Goal: Task Accomplishment & Management: Complete application form

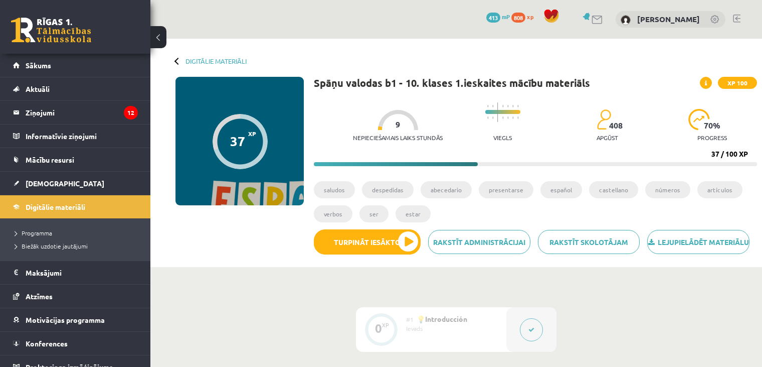
scroll to position [497, 0]
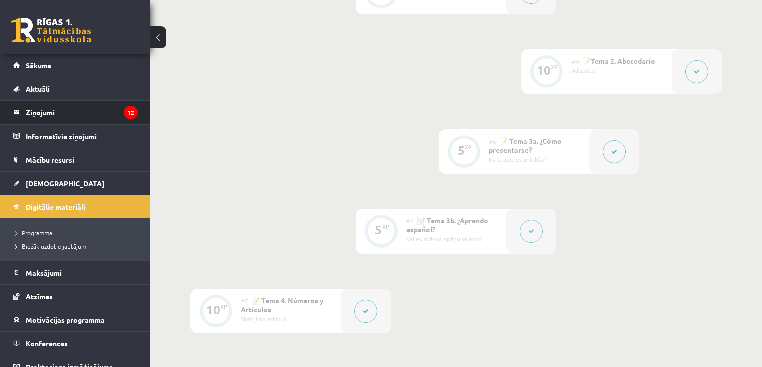
click at [80, 118] on legend "Ziņojumi 12" at bounding box center [82, 112] width 112 height 23
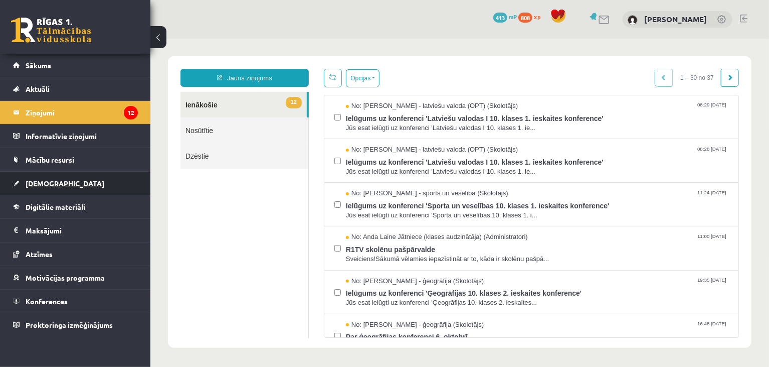
click at [41, 185] on span "[DEMOGRAPHIC_DATA]" at bounding box center [65, 183] width 79 height 9
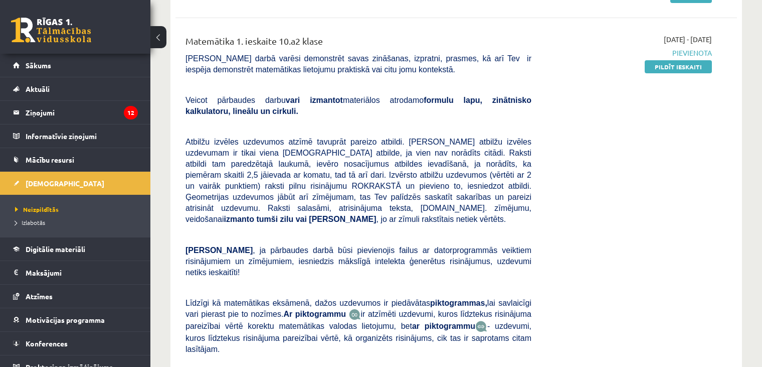
scroll to position [252, 0]
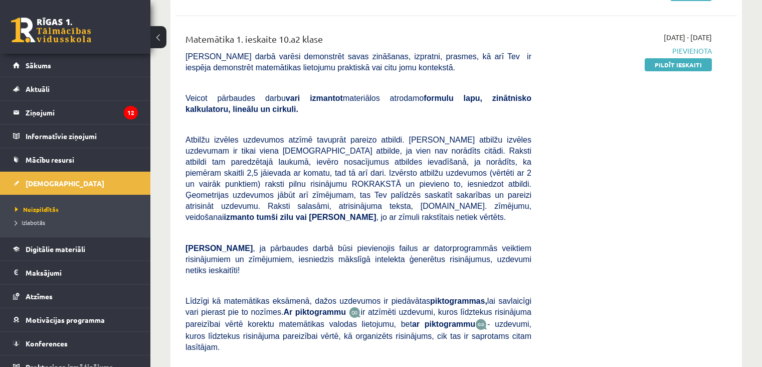
drag, startPoint x: 662, startPoint y: 60, endPoint x: 427, endPoint y: 43, distance: 235.4
click at [662, 60] on link "Pildīt ieskaiti" at bounding box center [678, 64] width 67 height 13
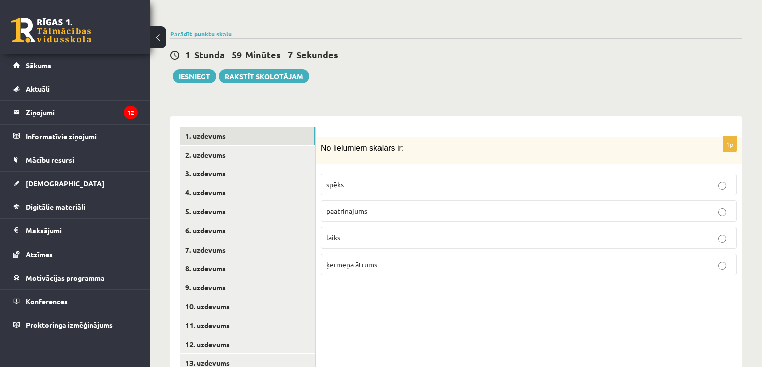
scroll to position [344, 0]
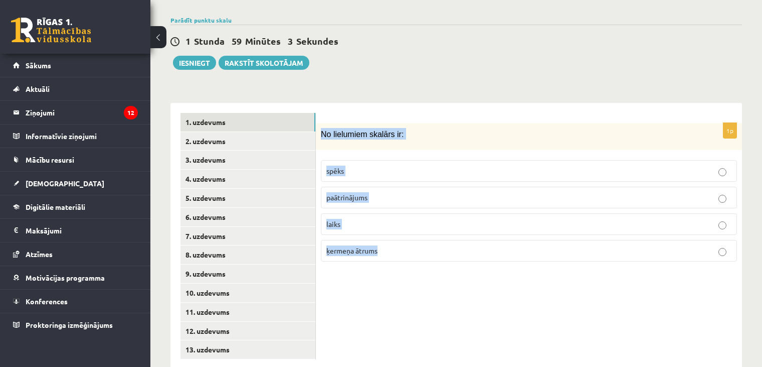
drag, startPoint x: 321, startPoint y: 112, endPoint x: 393, endPoint y: 223, distance: 132.2
click at [393, 223] on div "1p No lielumiem skalārs ir: spēks paātrinājums laiks ķermeņa ātrums" at bounding box center [529, 196] width 426 height 147
copy div "No lielumiem skalārs ir: spēks paātrinājums laiks ķermeņa ātrums"
click at [408, 63] on div "Matemātika 1. ieskaite 10.a2 klase , Sabīne Vorza (10.a2 klase) Pārbaudes darbā…" at bounding box center [456, 42] width 612 height 694
click at [409, 63] on div "Matemātika 1. ieskaite 10.a2 klase , Sabīne Vorza (10.a2 klase) Pārbaudes darbā…" at bounding box center [456, 42] width 612 height 694
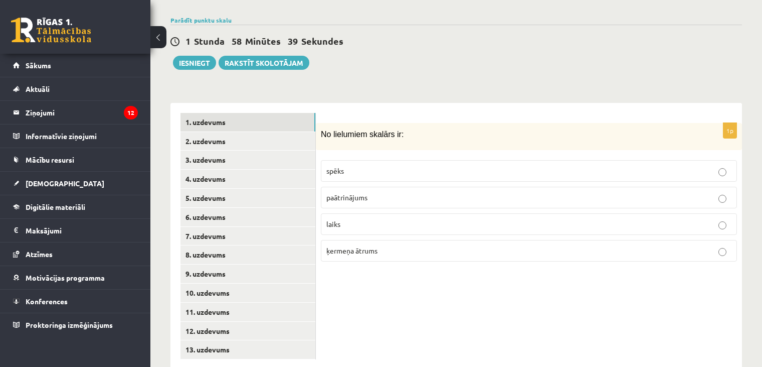
click at [408, 63] on div "Matemātika 1. ieskaite 10.a2 klase , Sabīne Vorza (10.a2 klase) Pārbaudes darbā…" at bounding box center [456, 42] width 612 height 694
click at [329, 219] on span "laiks" at bounding box center [334, 223] width 14 height 9
click at [379, 241] on div "1p No lielumiem skalārs ir: spēks paātrinājums laiks ķermeņa ātrums" at bounding box center [529, 196] width 426 height 147
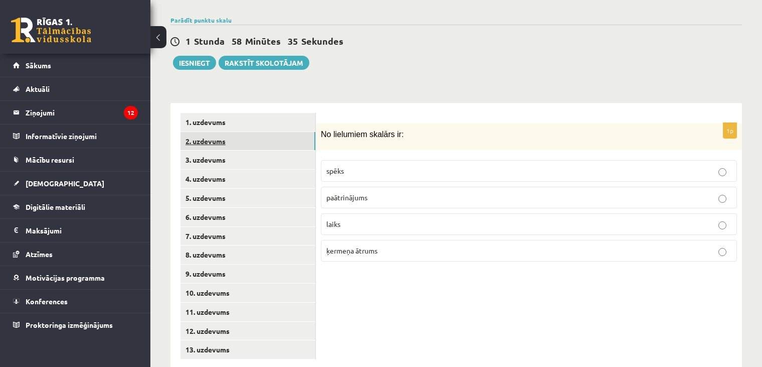
click at [211, 132] on link "2. uzdevums" at bounding box center [248, 141] width 135 height 19
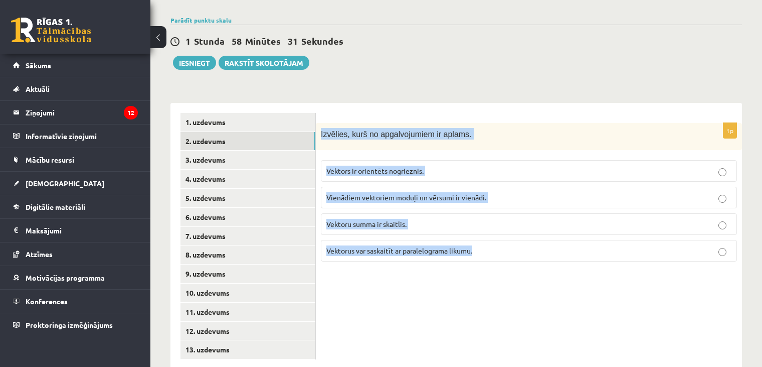
drag, startPoint x: 321, startPoint y: 109, endPoint x: 493, endPoint y: 239, distance: 215.6
click at [493, 239] on div "1p Izvēlies, kurš no apgalvojumiem ir aplams. Vektors ir orientēts nogrieznis. …" at bounding box center [529, 196] width 426 height 147
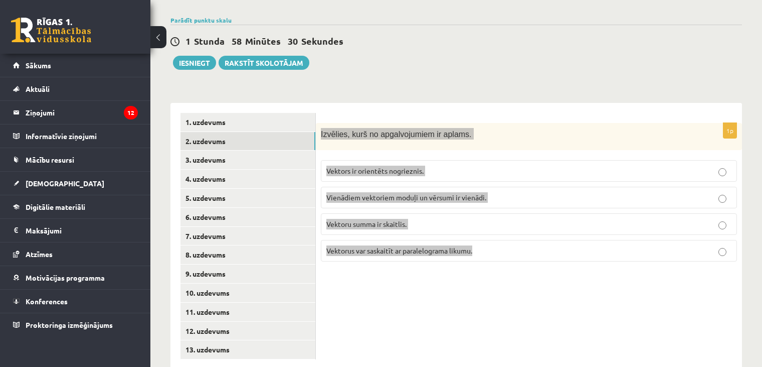
copy div "Izvēlies, kurš no apgalvojumiem ir aplams. Vektors ir orientēts nogrieznis. Vie…"
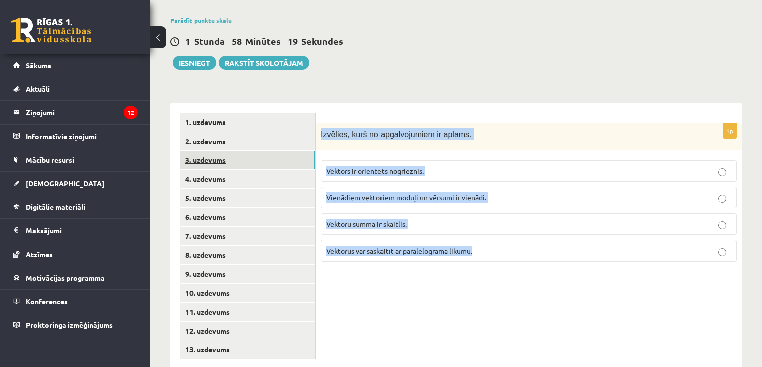
click at [276, 150] on link "3. uzdevums" at bounding box center [248, 159] width 135 height 19
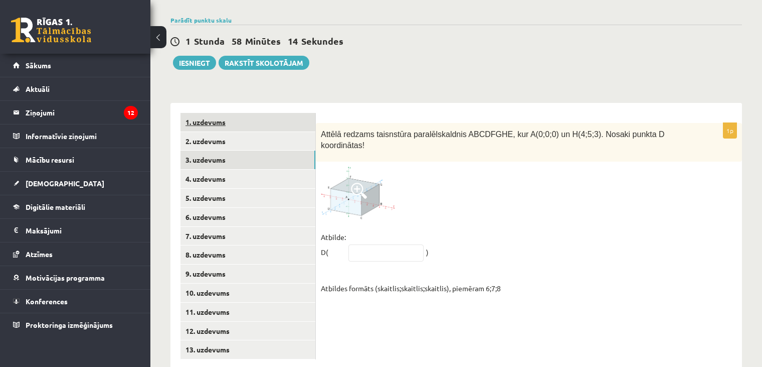
click at [252, 113] on link "1. uzdevums" at bounding box center [248, 122] width 135 height 19
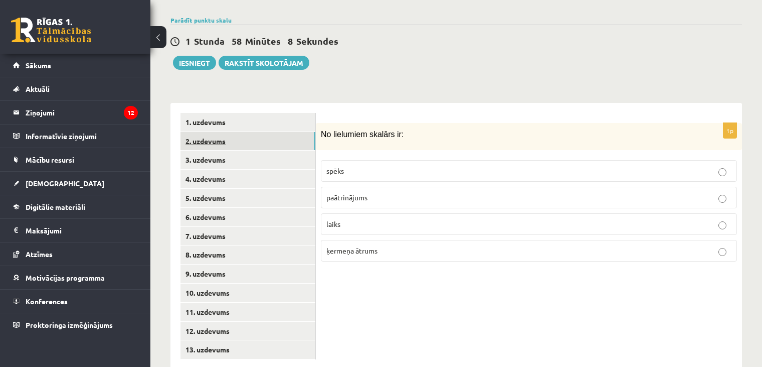
click at [241, 132] on link "2. uzdevums" at bounding box center [248, 141] width 135 height 19
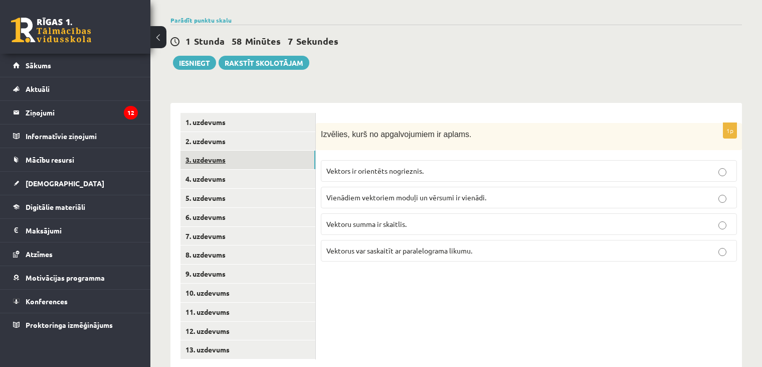
click at [232, 150] on link "3. uzdevums" at bounding box center [248, 159] width 135 height 19
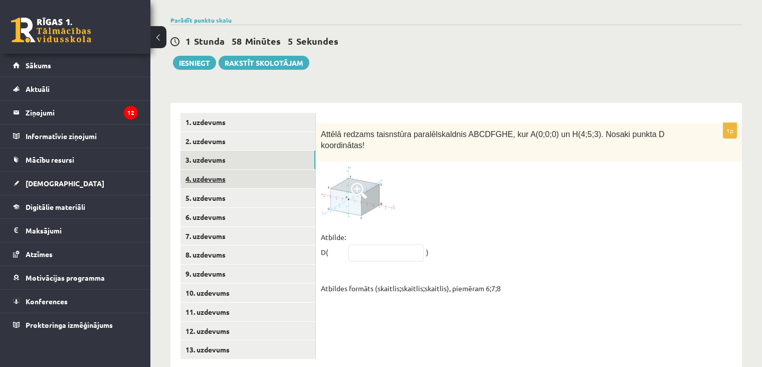
click at [227, 170] on link "4. uzdevums" at bounding box center [248, 179] width 135 height 19
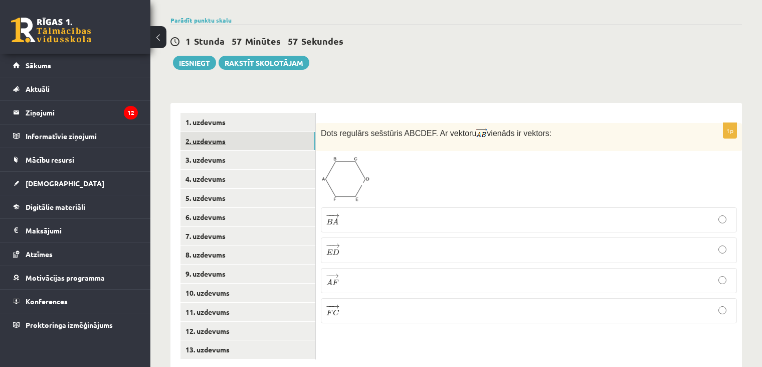
click at [217, 132] on link "2. uzdevums" at bounding box center [248, 141] width 135 height 19
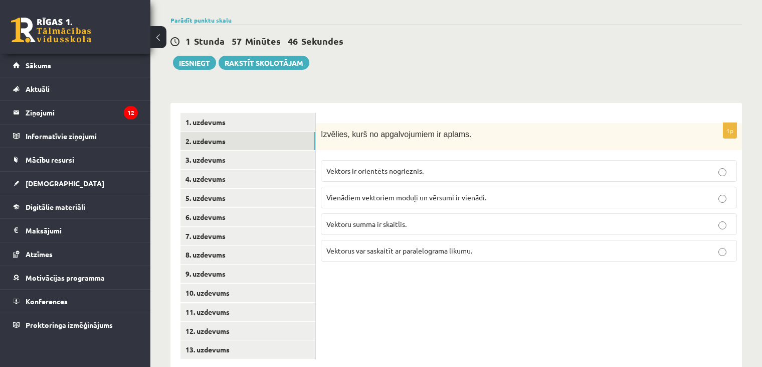
click at [372, 219] on span "Vektoru summa ir skaitlis." at bounding box center [367, 223] width 80 height 9
click at [244, 150] on link "3. uzdevums" at bounding box center [248, 159] width 135 height 19
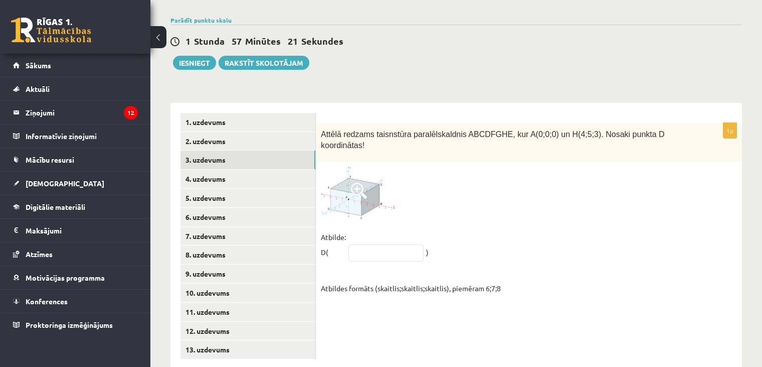
click at [343, 167] on img at bounding box center [358, 193] width 75 height 53
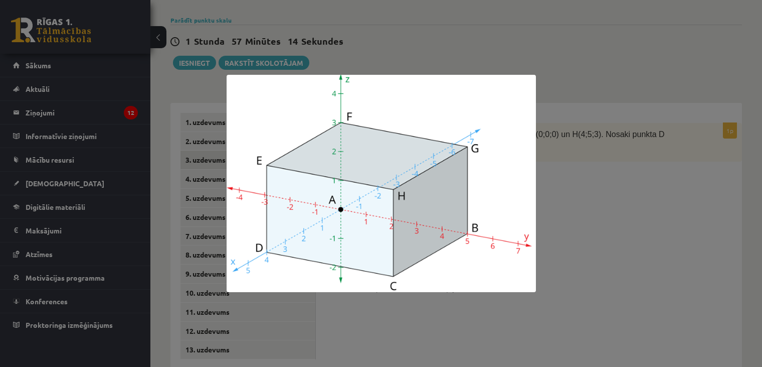
click at [720, 134] on div at bounding box center [381, 183] width 762 height 367
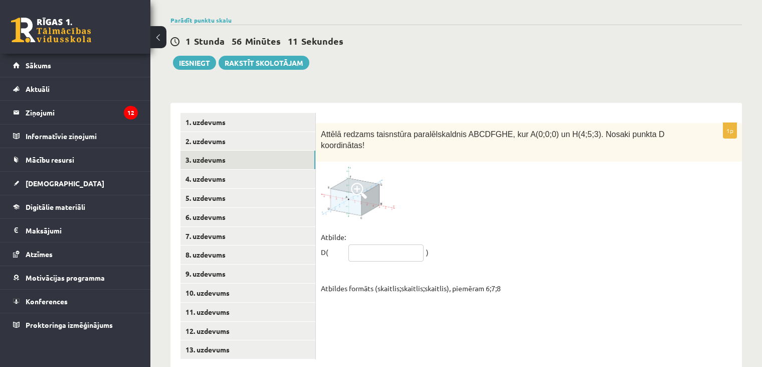
click at [399, 244] on input "text" at bounding box center [386, 252] width 75 height 17
type input "******"
click at [211, 170] on link "4. uzdevums" at bounding box center [248, 179] width 135 height 19
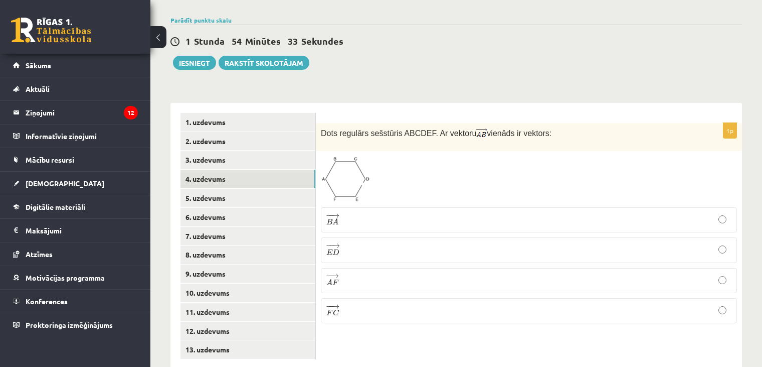
click at [378, 243] on p "− − → E D E D →" at bounding box center [529, 250] width 405 height 14
click at [185, 189] on link "5. uzdevums" at bounding box center [248, 198] width 135 height 19
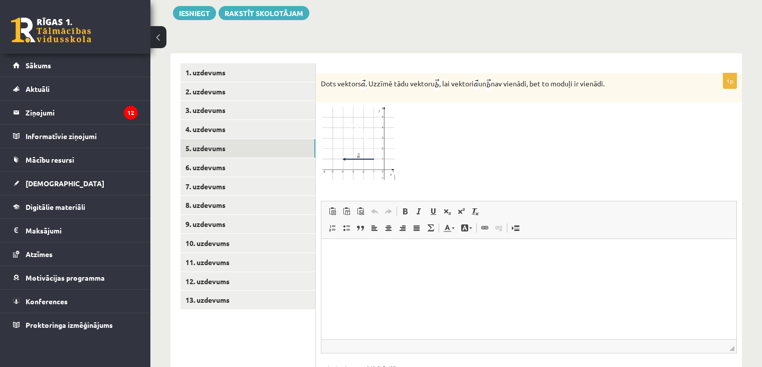
scroll to position [393, 0]
click at [355, 132] on img at bounding box center [358, 144] width 75 height 74
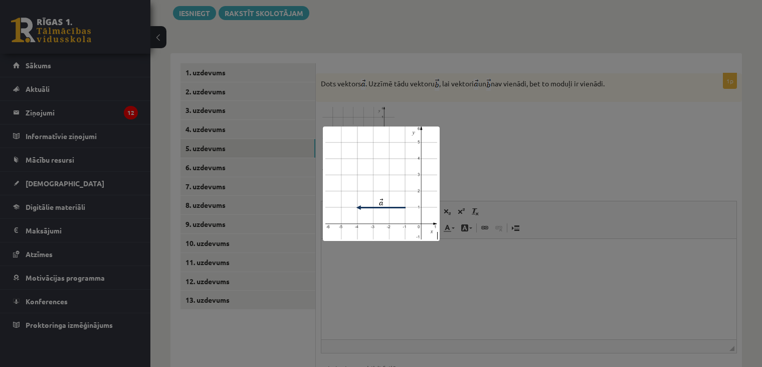
click at [520, 144] on div at bounding box center [381, 183] width 762 height 367
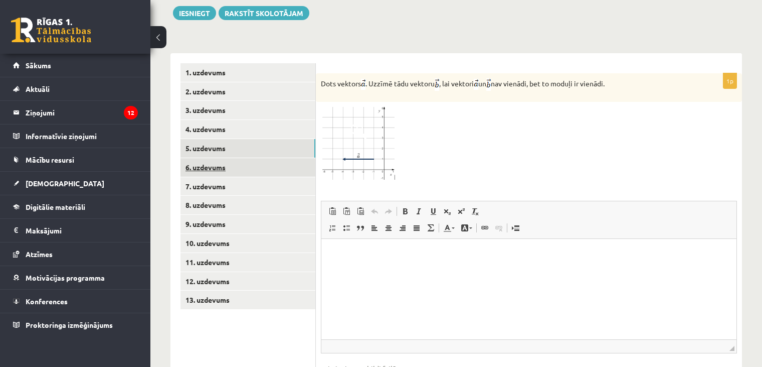
click at [288, 158] on link "6. uzdevums" at bounding box center [248, 167] width 135 height 19
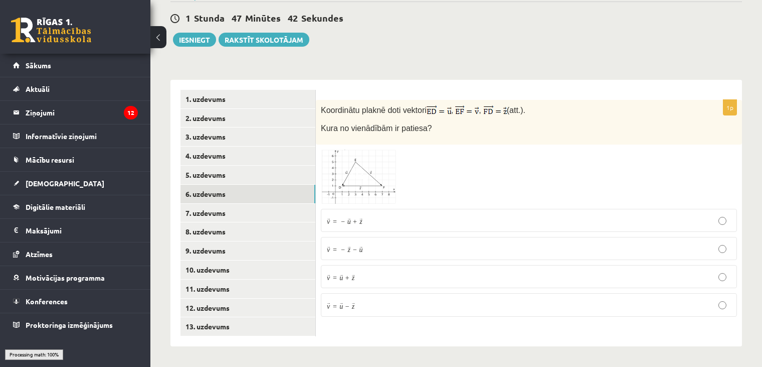
scroll to position [344, 0]
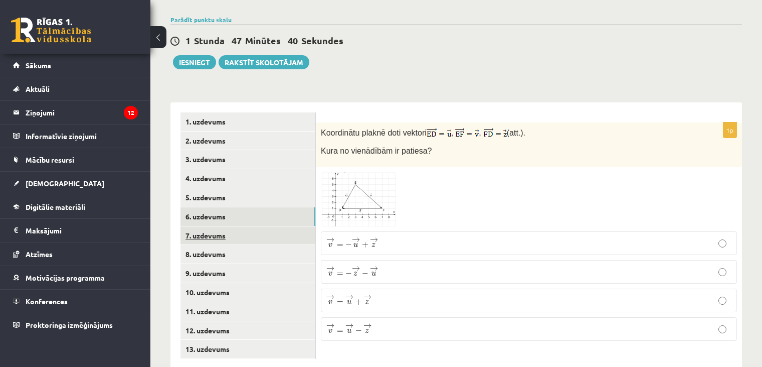
click at [249, 226] on link "7. uzdevums" at bounding box center [248, 235] width 135 height 19
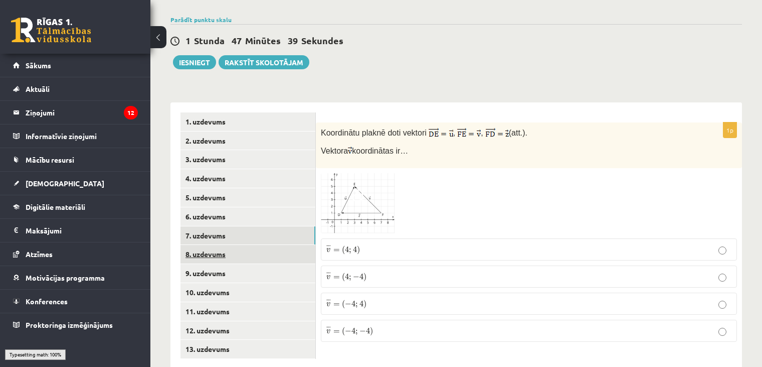
click at [235, 245] on link "8. uzdevums" at bounding box center [248, 254] width 135 height 19
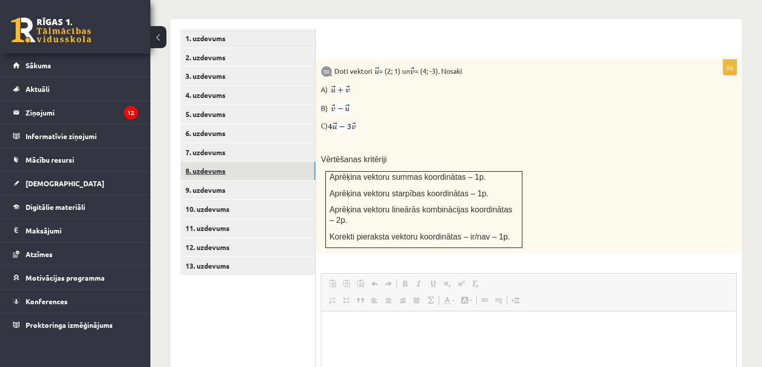
scroll to position [0, 0]
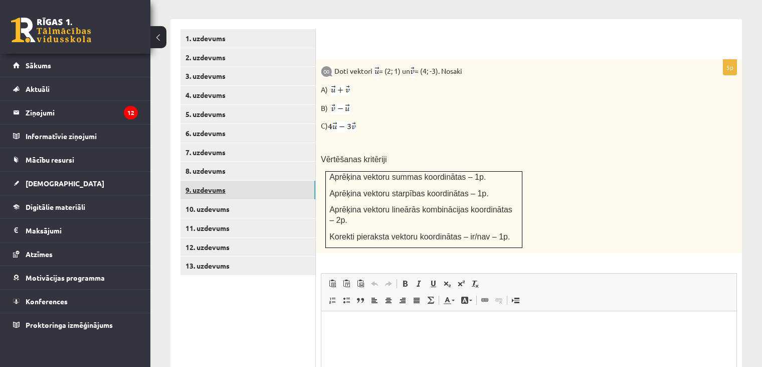
click at [218, 181] on link "9. uzdevums" at bounding box center [248, 190] width 135 height 19
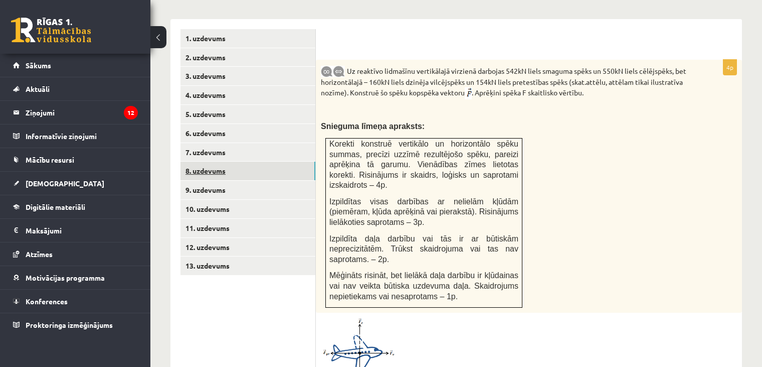
click at [216, 162] on link "8. uzdevums" at bounding box center [248, 171] width 135 height 19
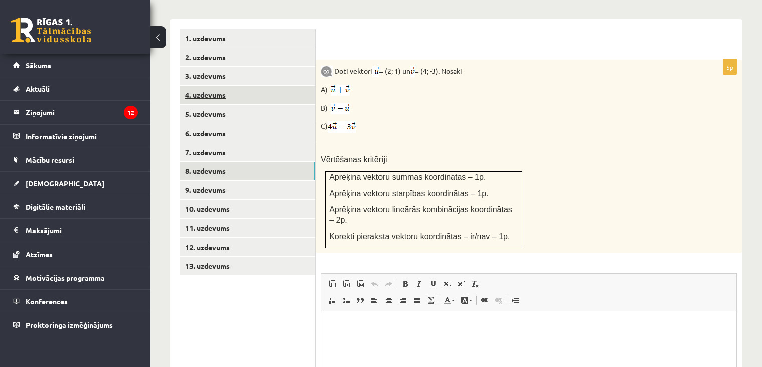
click at [190, 86] on link "4. uzdevums" at bounding box center [248, 95] width 135 height 19
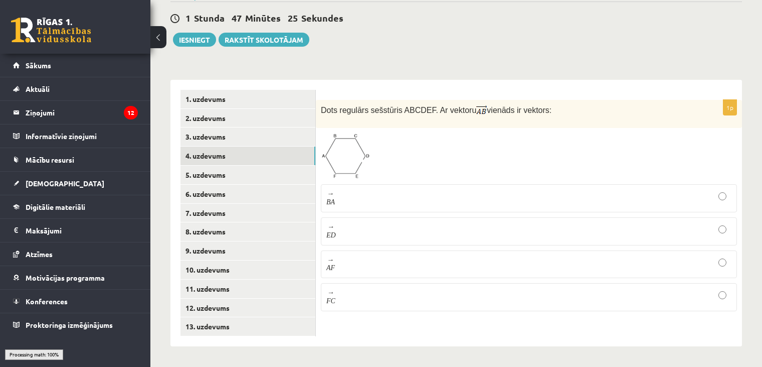
scroll to position [344, 0]
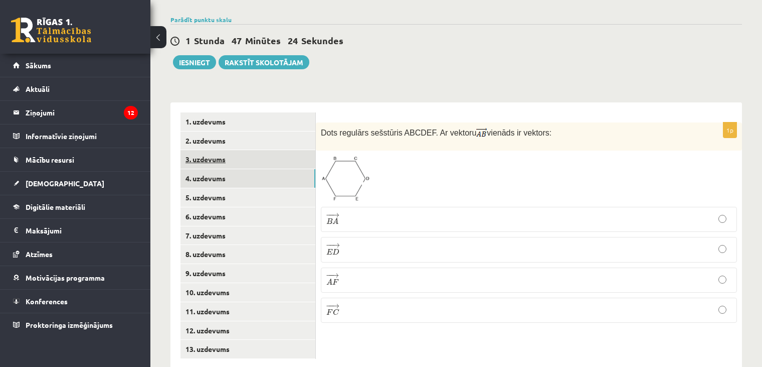
click at [222, 150] on link "3. uzdevums" at bounding box center [248, 159] width 135 height 19
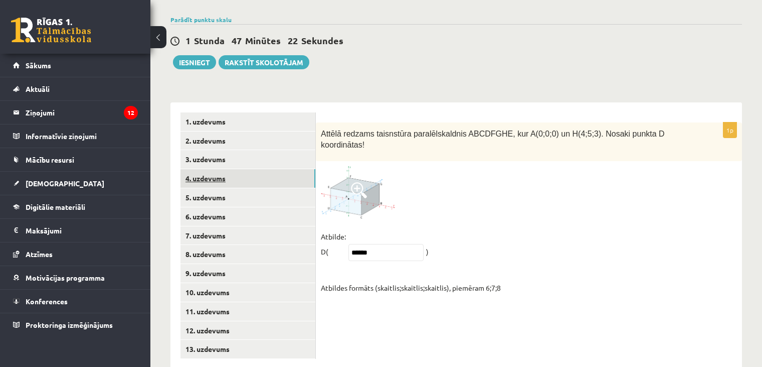
click at [249, 169] on link "4. uzdevums" at bounding box center [248, 178] width 135 height 19
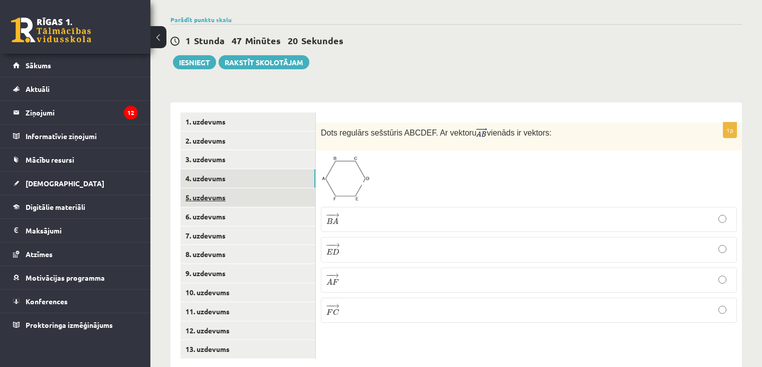
click at [233, 188] on link "5. uzdevums" at bounding box center [248, 197] width 135 height 19
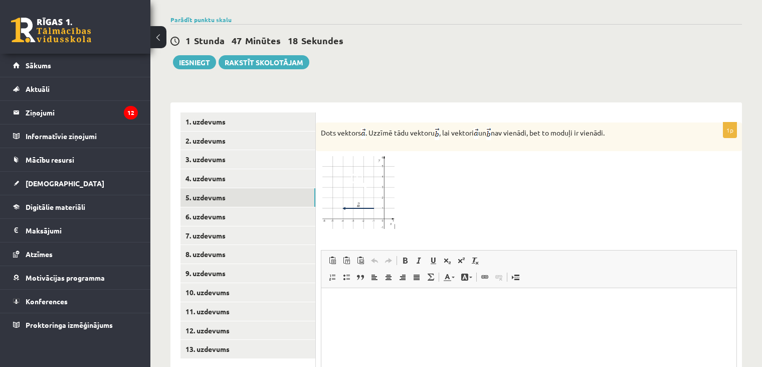
scroll to position [0, 0]
click at [226, 207] on link "6. uzdevums" at bounding box center [248, 216] width 135 height 19
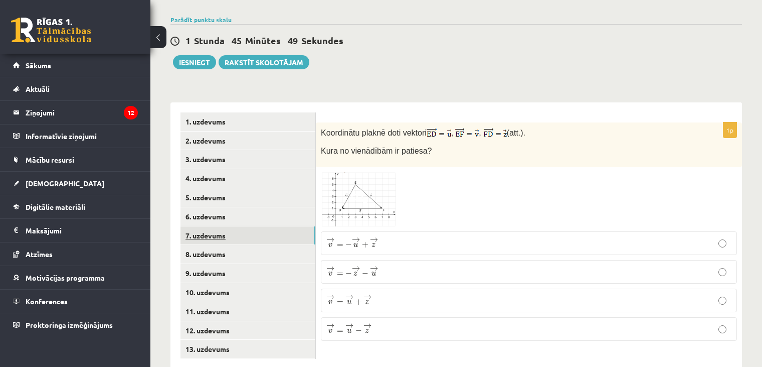
click at [209, 226] on link "7. uzdevums" at bounding box center [248, 235] width 135 height 19
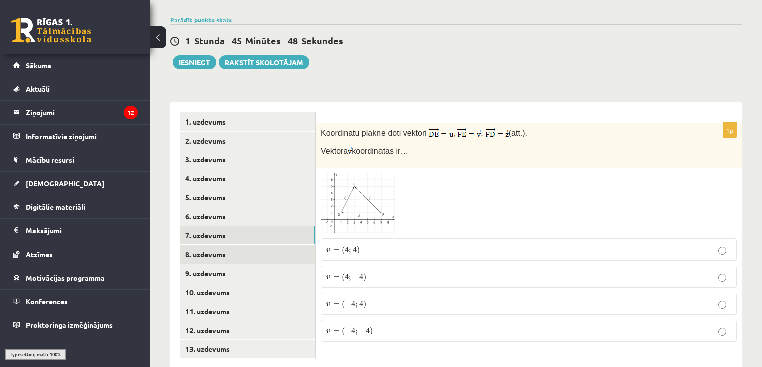
click at [210, 245] on link "8. uzdevums" at bounding box center [248, 254] width 135 height 19
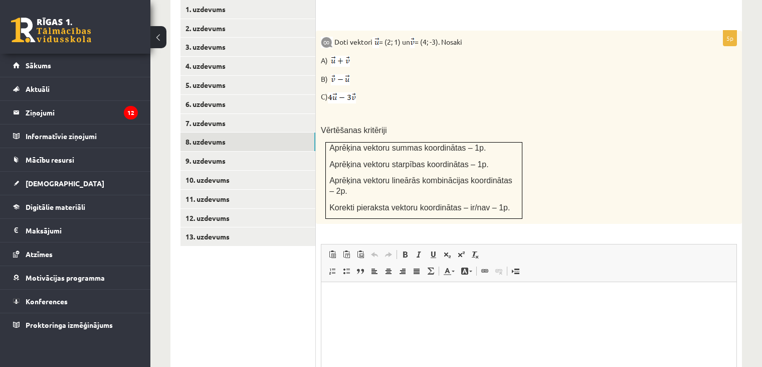
scroll to position [457, 0]
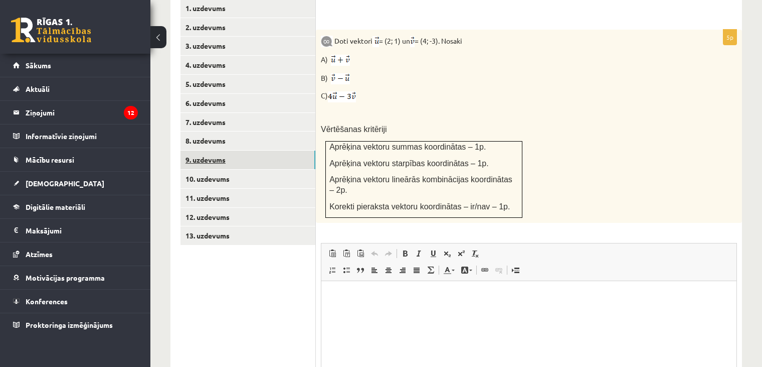
click at [268, 150] on link "9. uzdevums" at bounding box center [248, 159] width 135 height 19
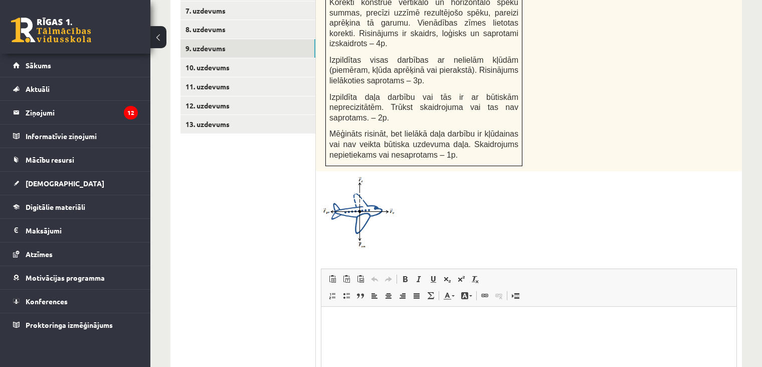
scroll to position [533, 0]
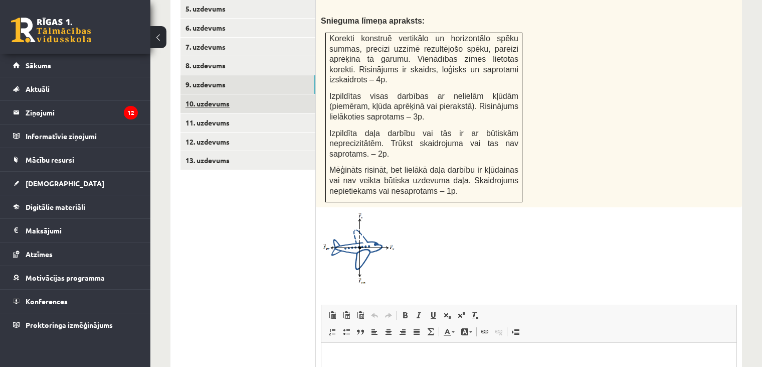
click at [262, 94] on link "10. uzdevums" at bounding box center [248, 103] width 135 height 19
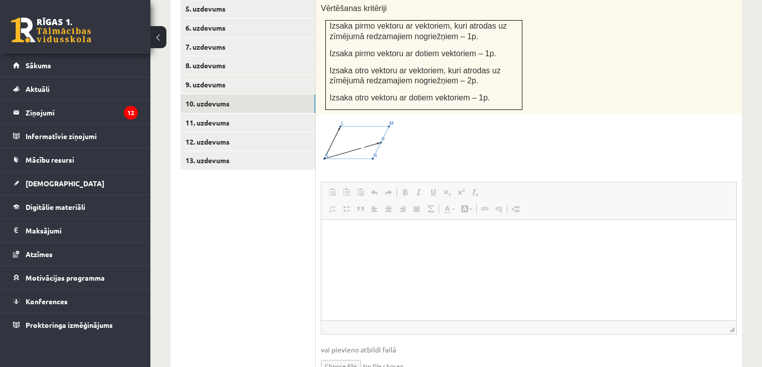
scroll to position [0, 0]
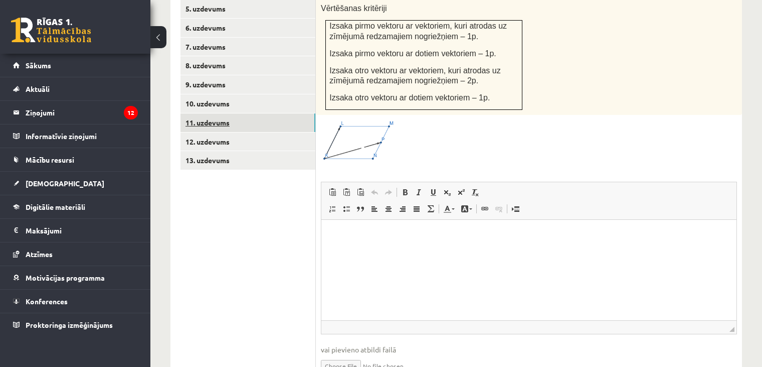
click at [290, 113] on link "11. uzdevums" at bounding box center [248, 122] width 135 height 19
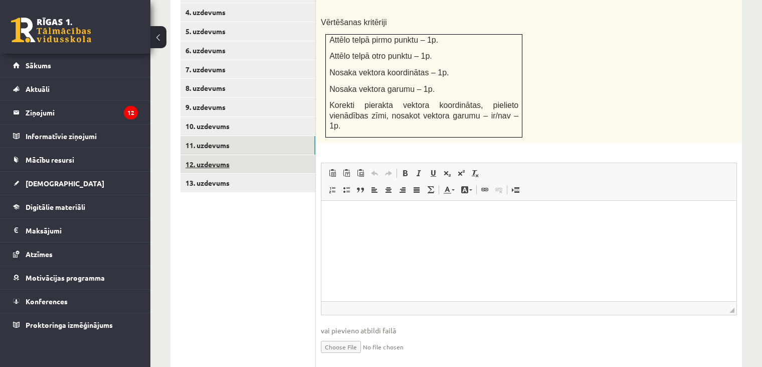
click at [215, 155] on link "12. uzdevums" at bounding box center [248, 164] width 135 height 19
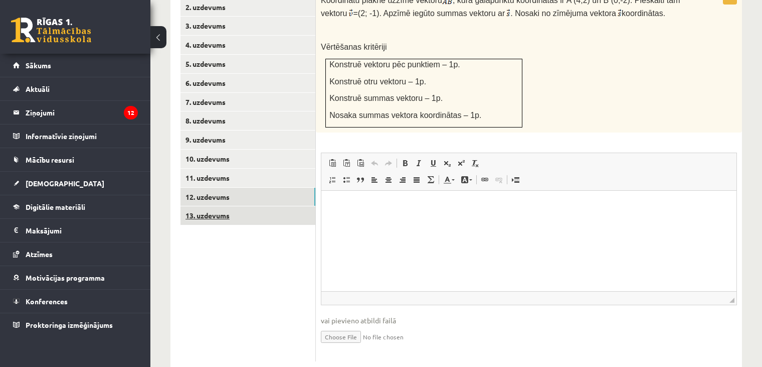
click at [212, 206] on link "13. uzdevums" at bounding box center [248, 215] width 135 height 19
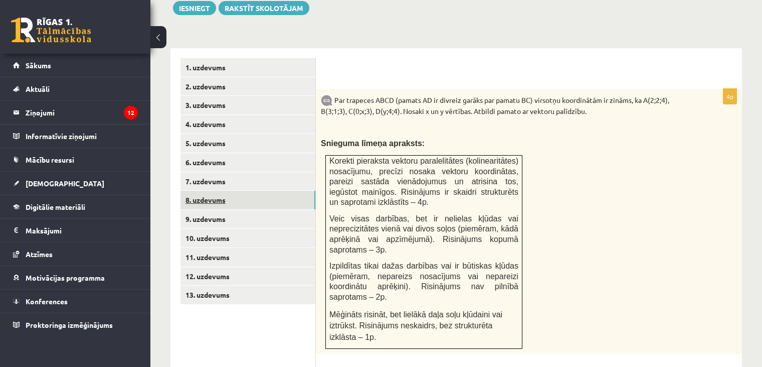
click at [201, 191] on link "8. uzdevums" at bounding box center [248, 200] width 135 height 19
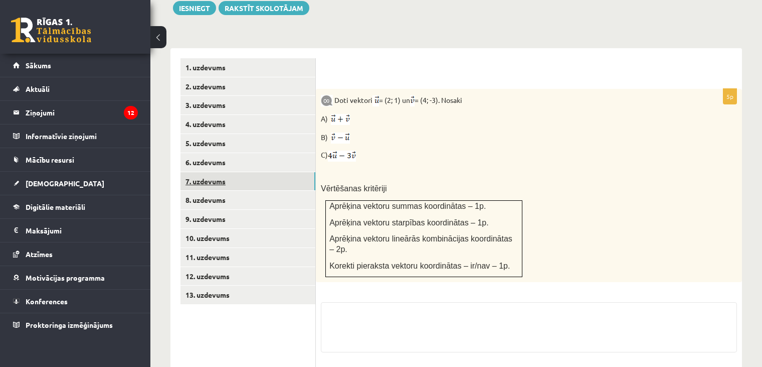
click at [209, 172] on link "7. uzdevums" at bounding box center [248, 181] width 135 height 19
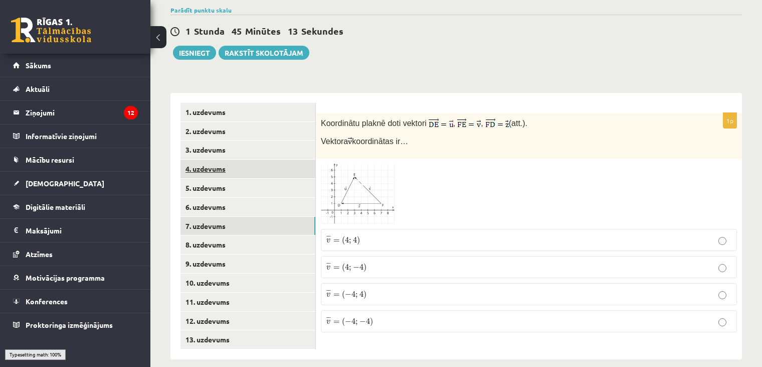
scroll to position [344, 0]
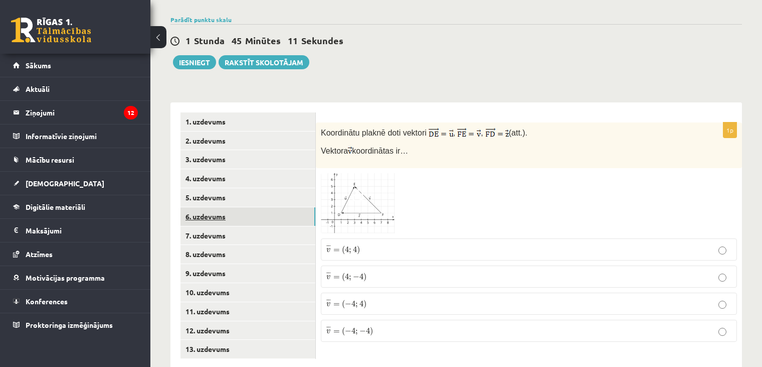
click at [208, 207] on link "6. uzdevums" at bounding box center [248, 216] width 135 height 19
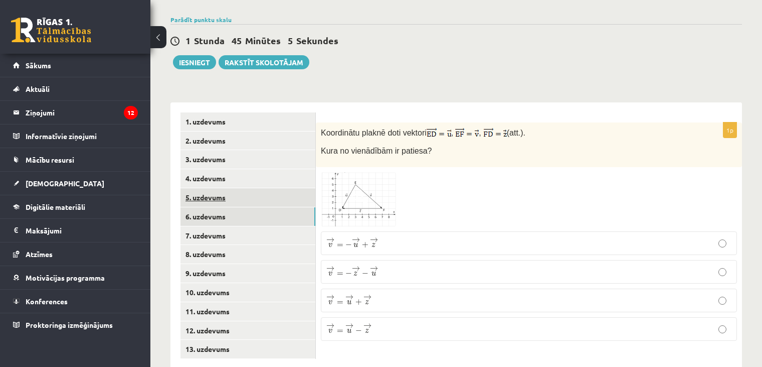
click at [237, 188] on link "5. uzdevums" at bounding box center [248, 197] width 135 height 19
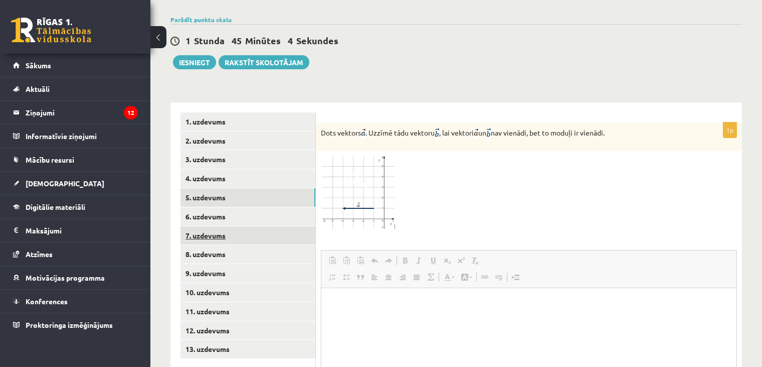
scroll to position [0, 0]
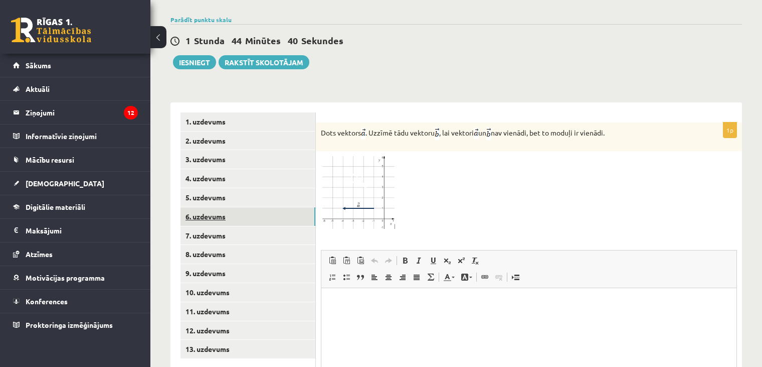
click at [262, 207] on link "6. uzdevums" at bounding box center [248, 216] width 135 height 19
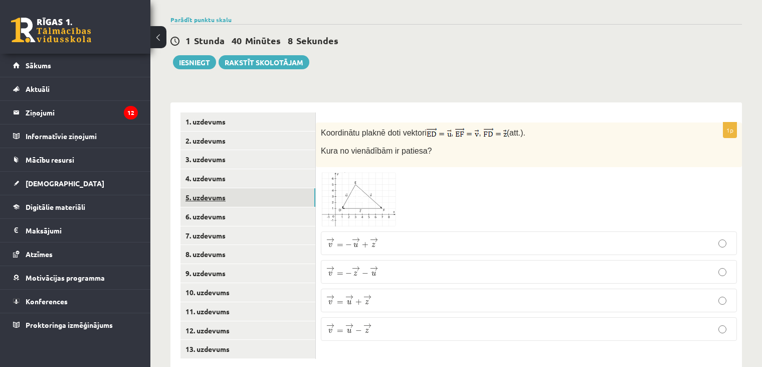
click at [260, 188] on link "5. uzdevums" at bounding box center [248, 197] width 135 height 19
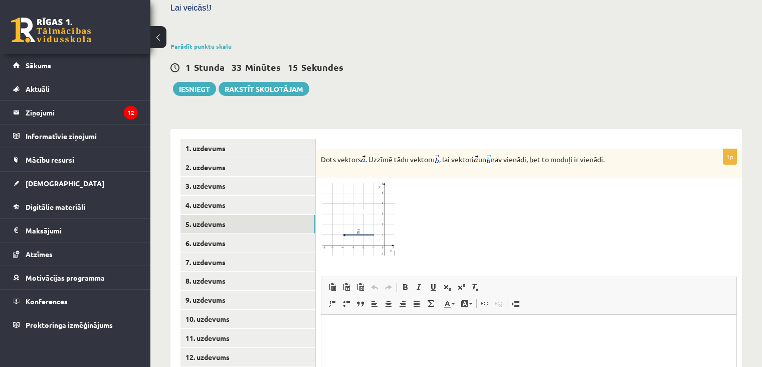
scroll to position [443, 0]
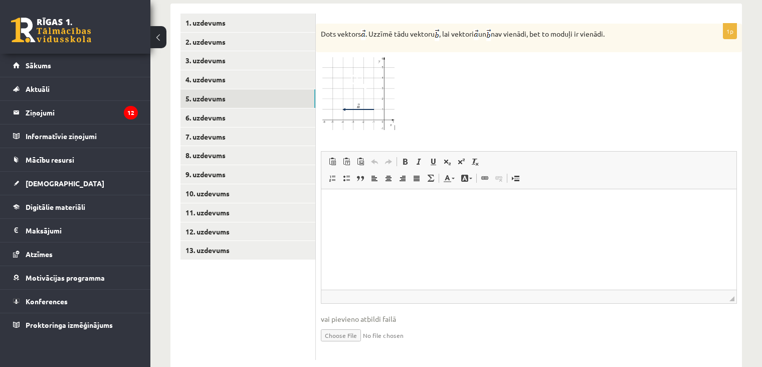
click at [348, 324] on input "file" at bounding box center [529, 334] width 416 height 21
type input "**********"
click at [411, 313] on span "vai pievieno atbildi failā" at bounding box center [529, 318] width 416 height 11
click at [337, 324] on input "file" at bounding box center [529, 334] width 416 height 21
click at [399, 324] on input "file" at bounding box center [529, 334] width 416 height 21
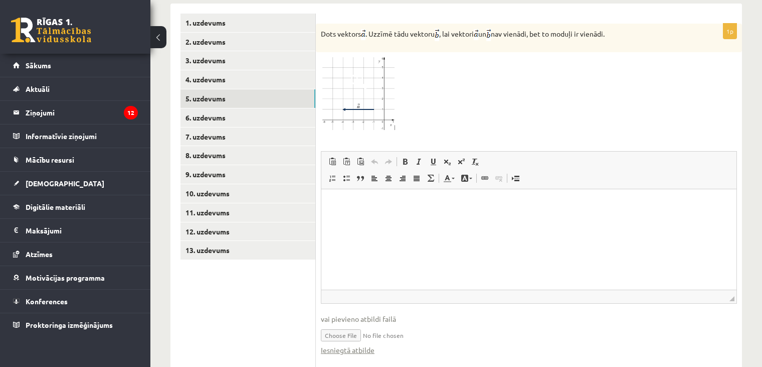
click at [367, 219] on html at bounding box center [529, 204] width 415 height 31
click at [358, 345] on link "Iesniegtā atbilde" at bounding box center [348, 350] width 54 height 11
click at [407, 219] on html at bounding box center [529, 204] width 415 height 31
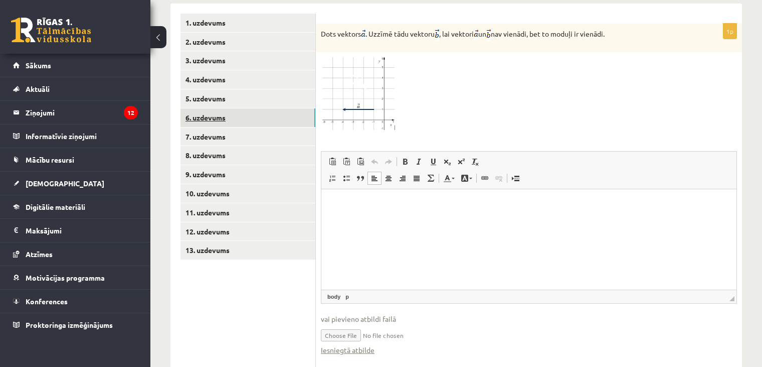
click at [208, 108] on link "6. uzdevums" at bounding box center [248, 117] width 135 height 19
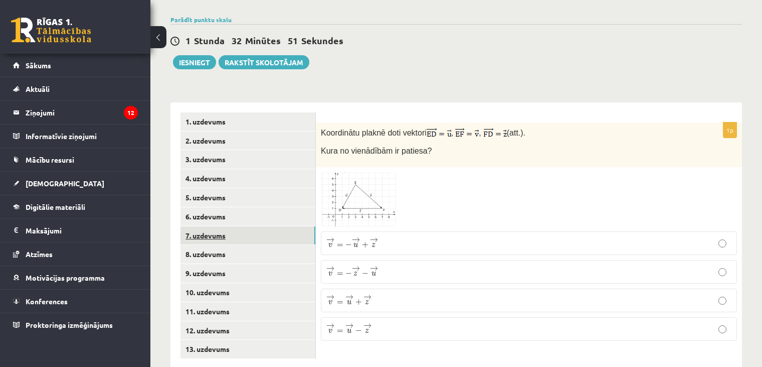
click at [243, 226] on link "7. uzdevums" at bounding box center [248, 235] width 135 height 19
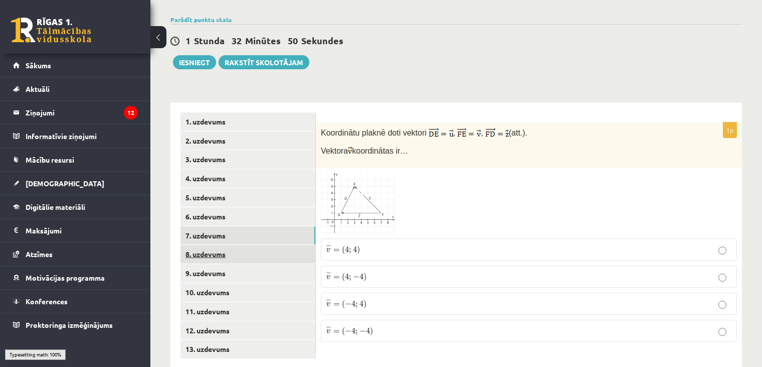
click at [247, 245] on link "8. uzdevums" at bounding box center [248, 254] width 135 height 19
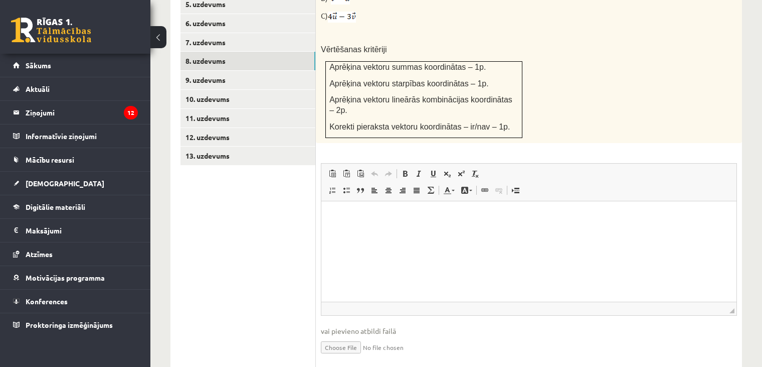
scroll to position [455, 0]
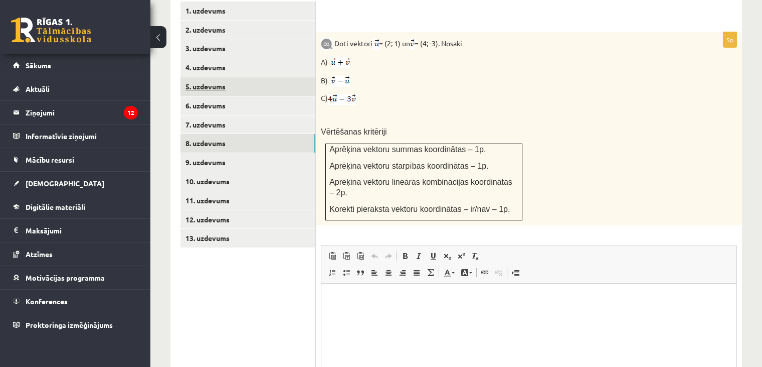
click at [211, 77] on link "5. uzdevums" at bounding box center [248, 86] width 135 height 19
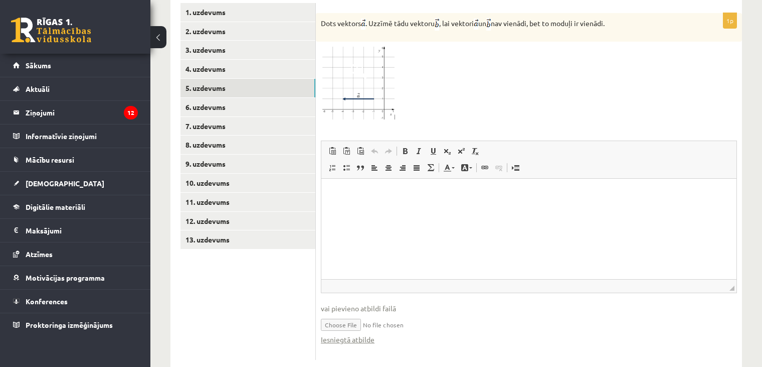
scroll to position [0, 0]
click at [331, 334] on link "Iesniegtā atbilde" at bounding box center [348, 339] width 54 height 11
click at [230, 98] on link "6. uzdevums" at bounding box center [248, 107] width 135 height 19
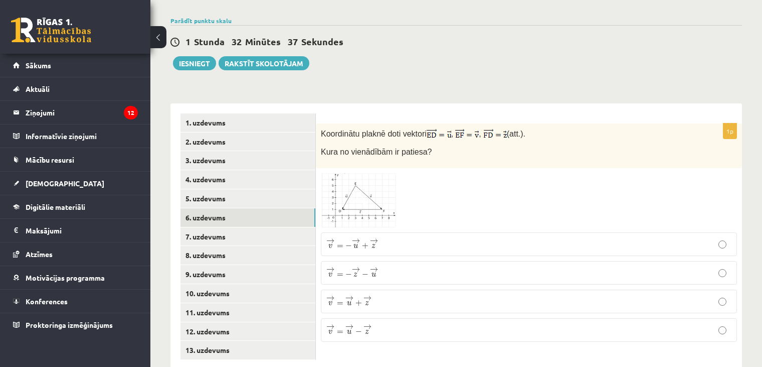
scroll to position [344, 0]
click at [357, 328] on span "−" at bounding box center [359, 331] width 7 height 6
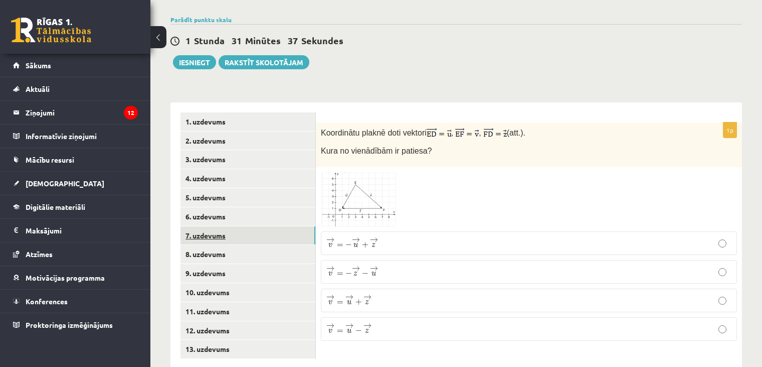
click at [212, 226] on link "7. uzdevums" at bounding box center [248, 235] width 135 height 19
click at [354, 292] on label "¯ ¯ ¯ v = ( − 4 ; 4 ) v ¯ = ( − 4 ; 4 )" at bounding box center [529, 303] width 416 height 22
click at [250, 245] on link "8. uzdevums" at bounding box center [248, 254] width 135 height 19
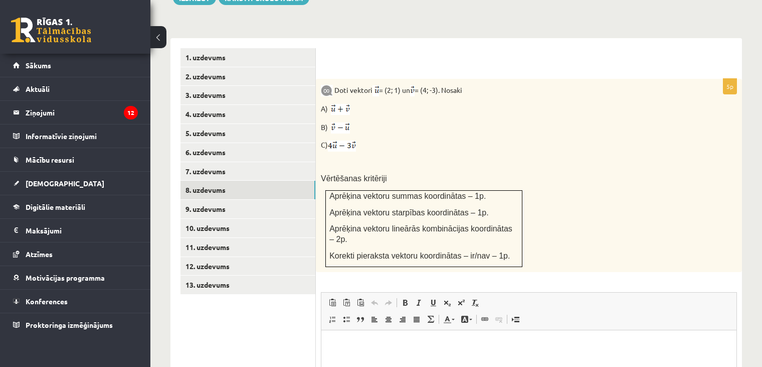
scroll to position [408, 0]
click at [413, 198] on td "Aprēķina vektoru summas koordinātas – 1p. Aprēķina vektoru starpības koordināta…" at bounding box center [424, 229] width 197 height 76
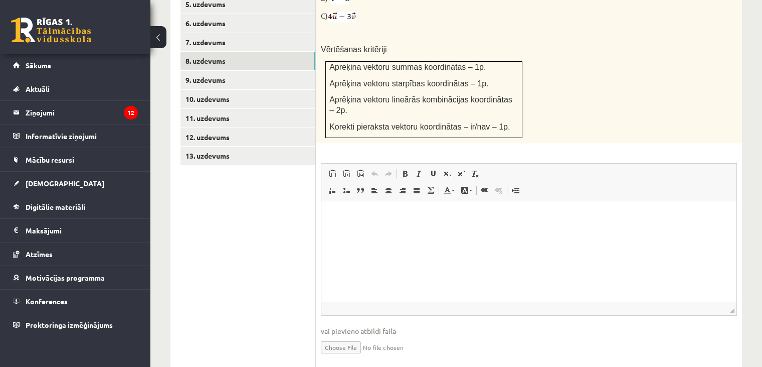
click at [354, 336] on input "file" at bounding box center [529, 346] width 416 height 21
type input "**********"
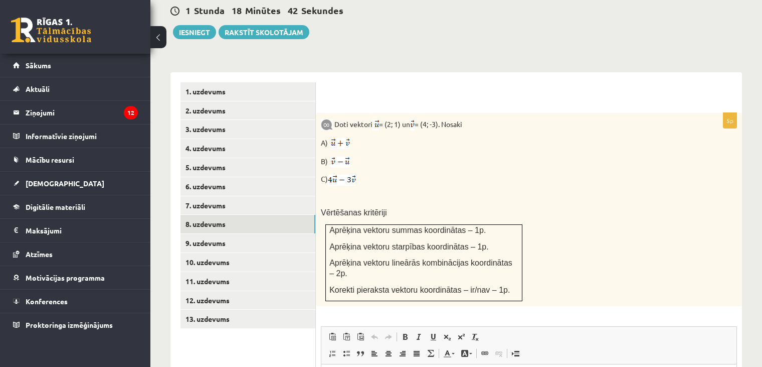
scroll to position [380, 0]
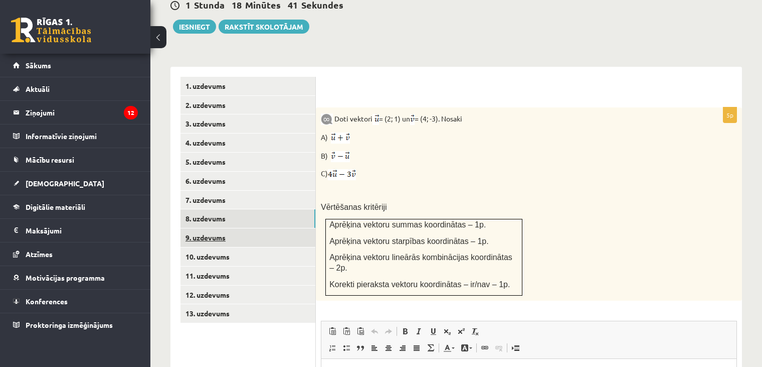
click at [270, 228] on link "9. uzdevums" at bounding box center [248, 237] width 135 height 19
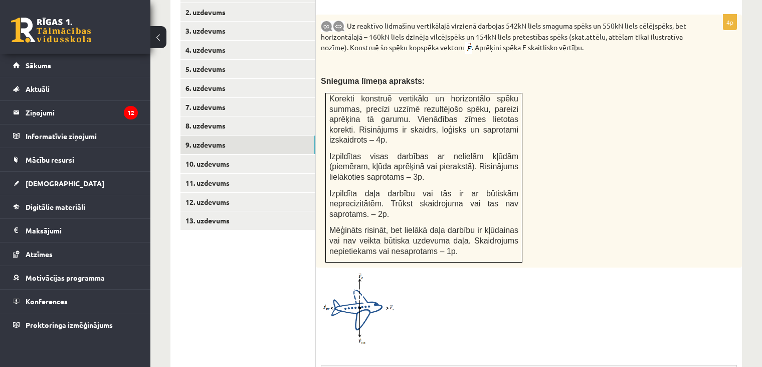
scroll to position [471, 0]
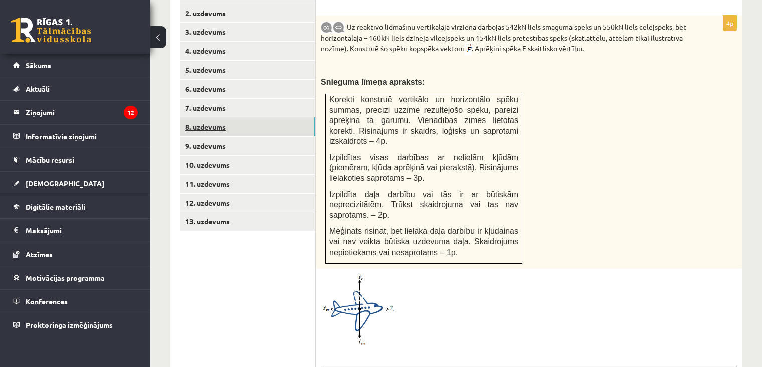
click at [228, 117] on link "8. uzdevums" at bounding box center [248, 126] width 135 height 19
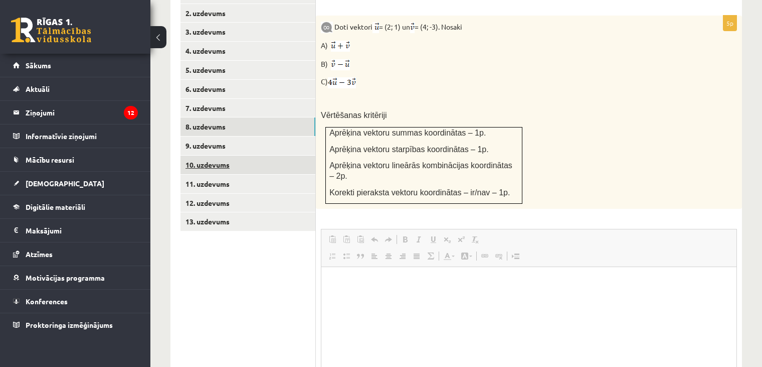
scroll to position [0, 0]
click at [216, 155] on link "10. uzdevums" at bounding box center [248, 164] width 135 height 19
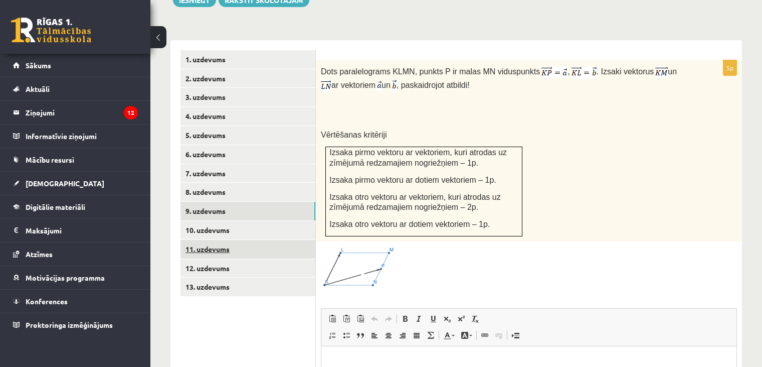
scroll to position [406, 0]
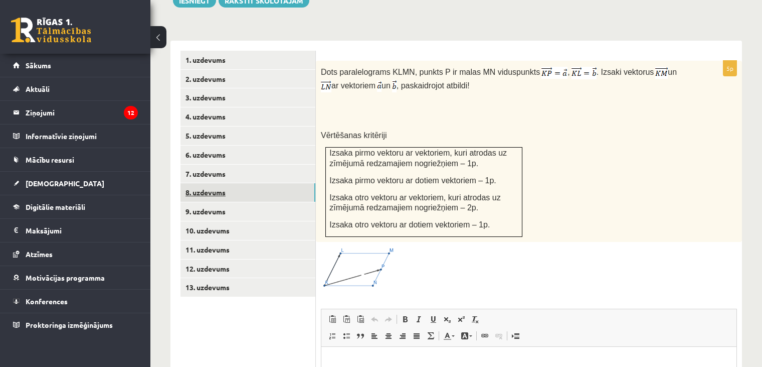
click at [236, 183] on link "8. uzdevums" at bounding box center [248, 192] width 135 height 19
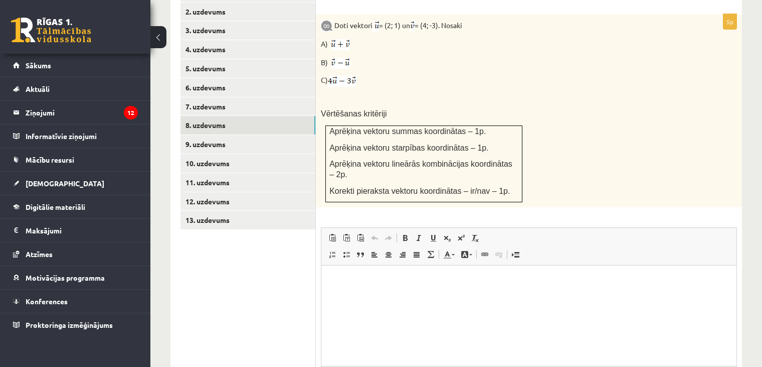
scroll to position [461, 0]
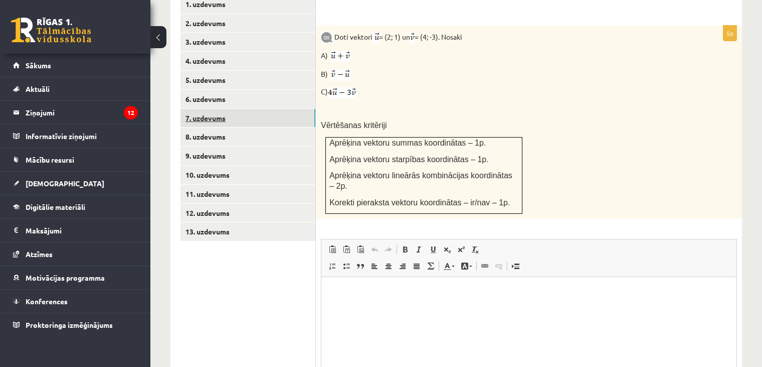
click at [222, 109] on link "7. uzdevums" at bounding box center [248, 118] width 135 height 19
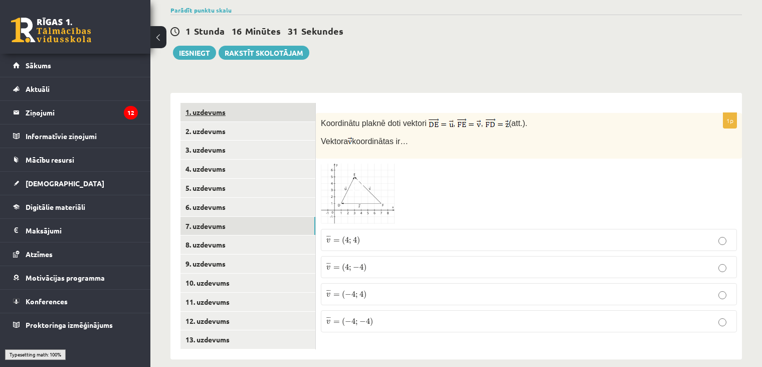
scroll to position [344, 0]
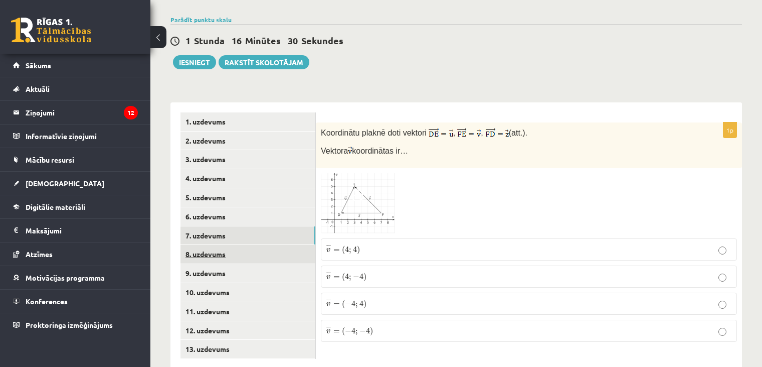
click at [237, 245] on link "8. uzdevums" at bounding box center [248, 254] width 135 height 19
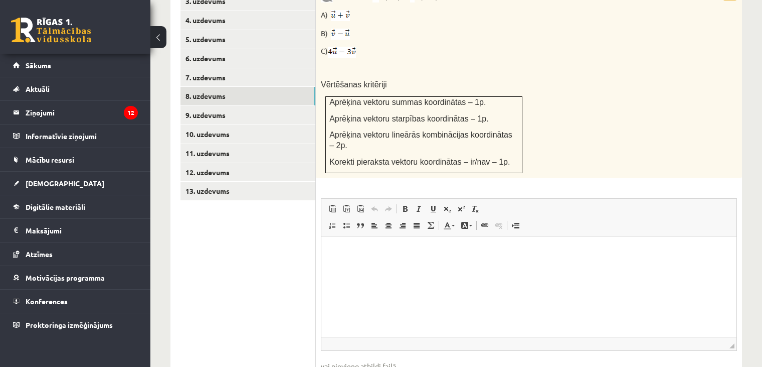
scroll to position [450, 0]
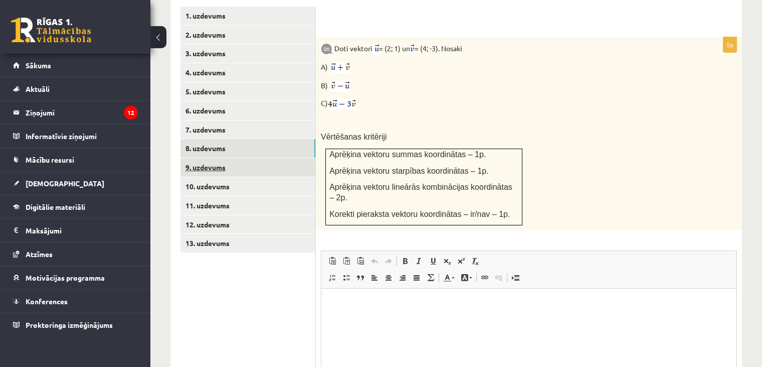
click at [241, 158] on link "9. uzdevums" at bounding box center [248, 167] width 135 height 19
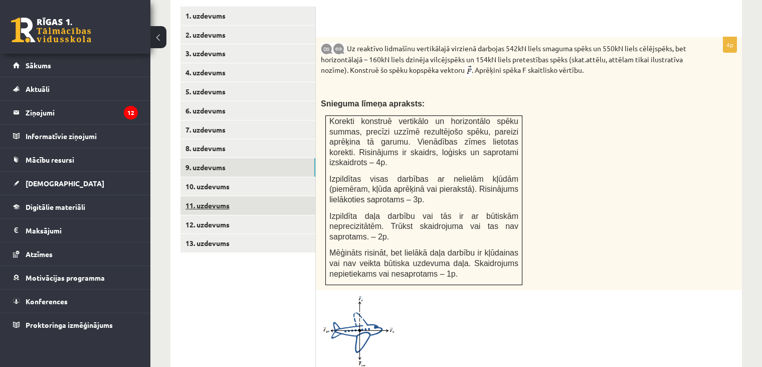
scroll to position [0, 0]
click at [278, 177] on link "10. uzdevums" at bounding box center [248, 186] width 135 height 19
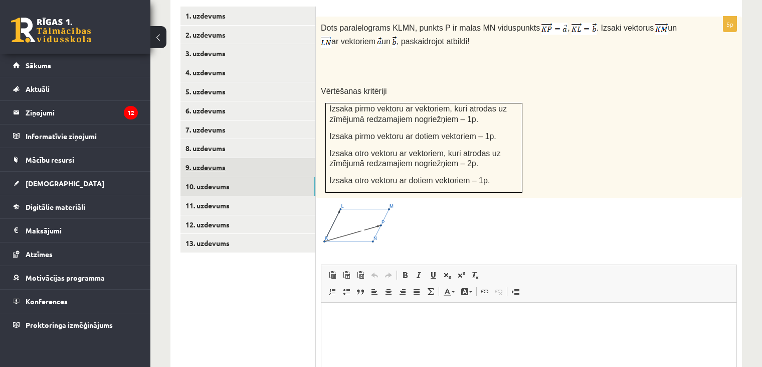
click at [264, 158] on link "9. uzdevums" at bounding box center [248, 167] width 135 height 19
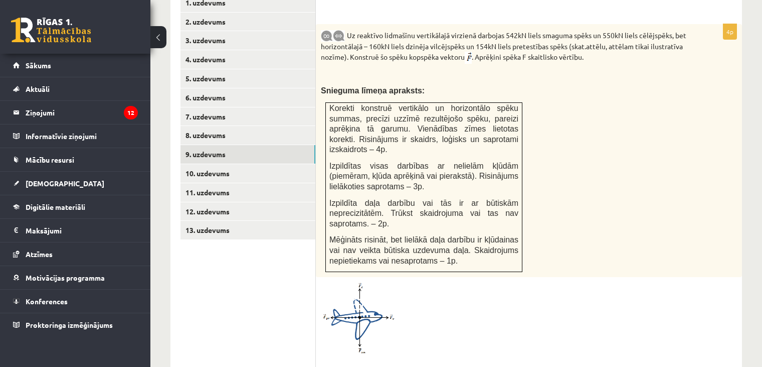
scroll to position [471, 0]
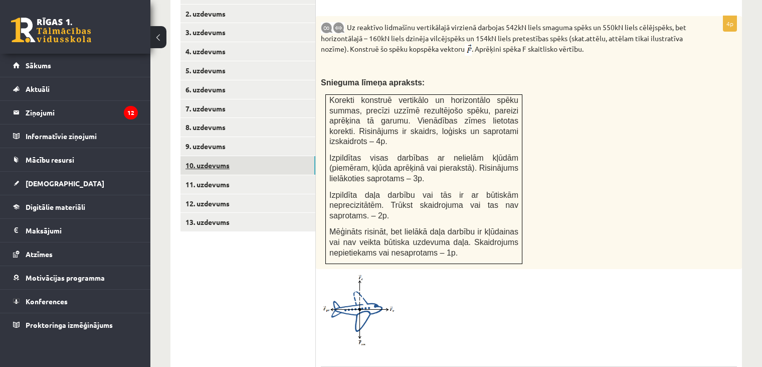
click at [216, 156] on link "10. uzdevums" at bounding box center [248, 165] width 135 height 19
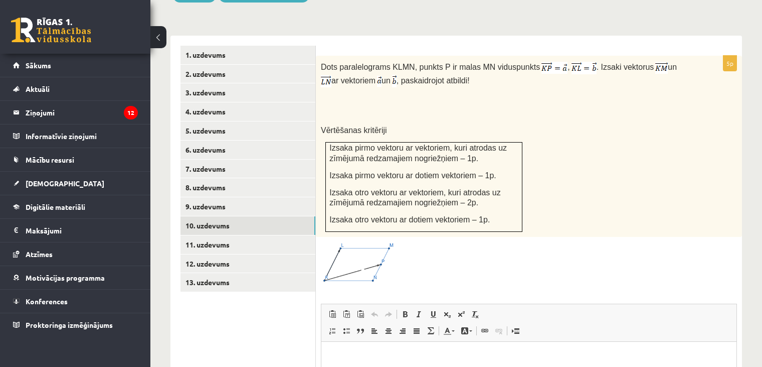
scroll to position [410, 0]
click at [367, 242] on img at bounding box center [358, 263] width 75 height 42
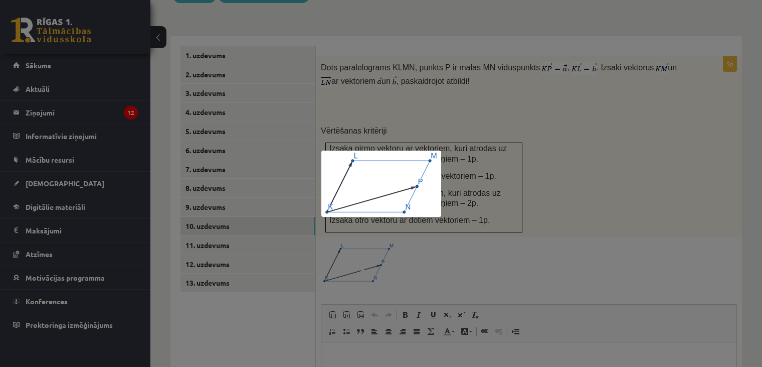
click at [543, 166] on div at bounding box center [381, 183] width 762 height 367
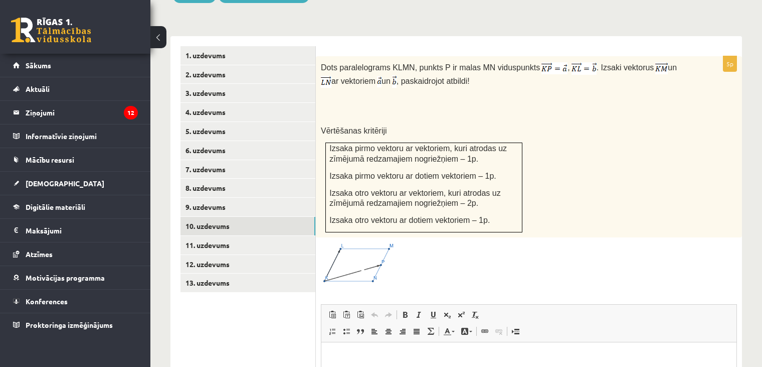
click at [543, 166] on div "Dots paralelograms KLMN, punkts P ir malas MN viduspunkts , . Izsaki vektorus u…" at bounding box center [529, 146] width 426 height 181
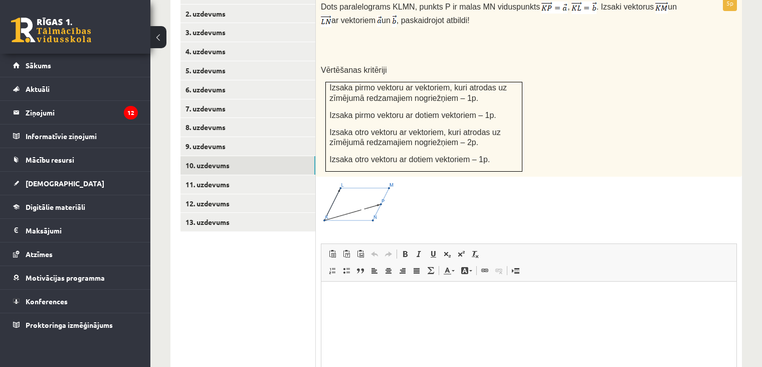
scroll to position [562, 0]
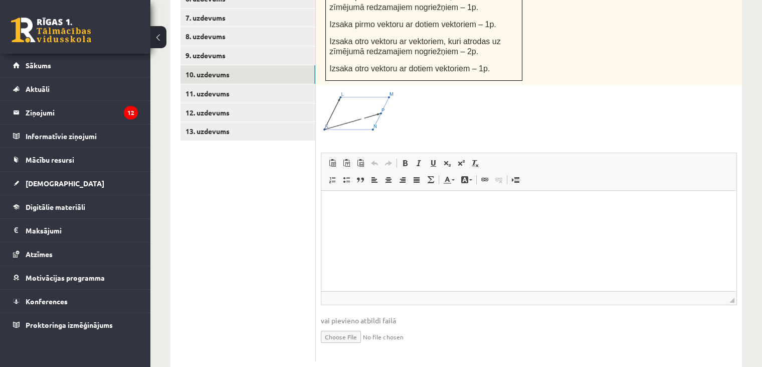
click at [343, 326] on input "file" at bounding box center [529, 336] width 416 height 21
click at [347, 326] on input "file" at bounding box center [529, 336] width 416 height 21
click at [337, 346] on link "Iesniegtā atbilde" at bounding box center [348, 351] width 54 height 11
click at [345, 326] on input "file" at bounding box center [529, 336] width 416 height 21
type input "**********"
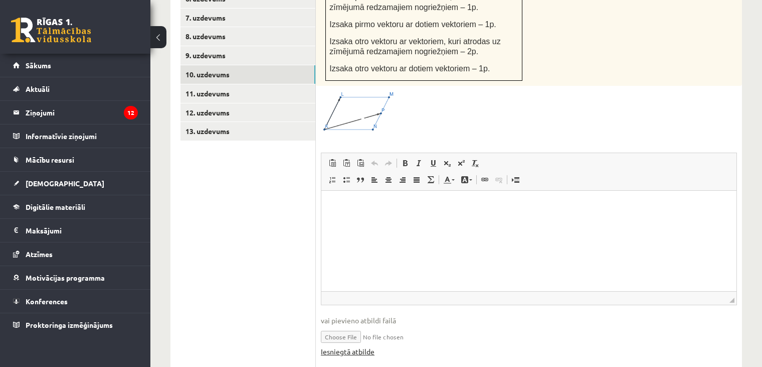
click at [343, 346] on link "Iesniegtā atbilde" at bounding box center [348, 351] width 54 height 11
click at [397, 221] on html at bounding box center [529, 205] width 415 height 31
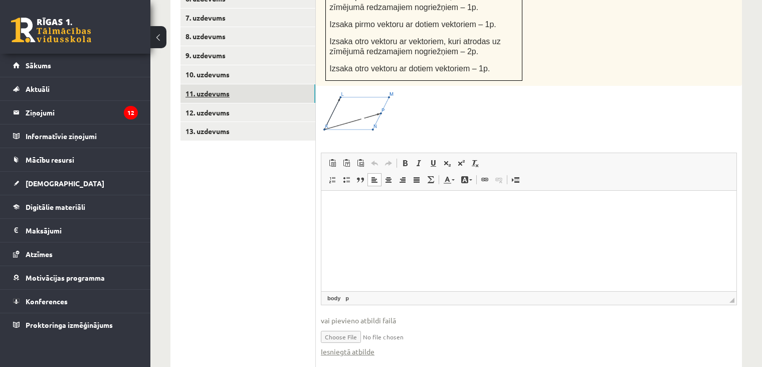
click at [209, 84] on link "11. uzdevums" at bounding box center [248, 93] width 135 height 19
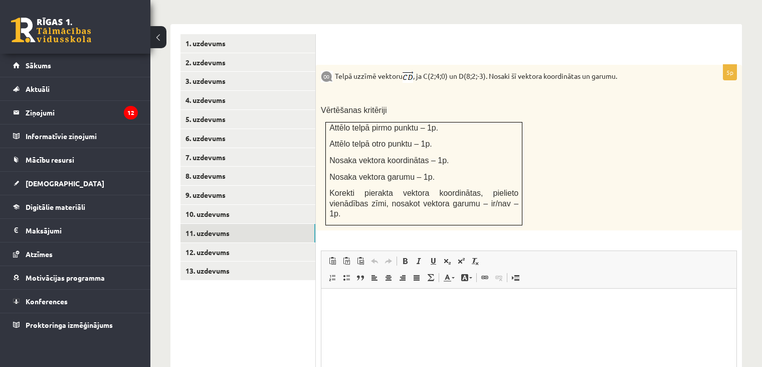
scroll to position [422, 0]
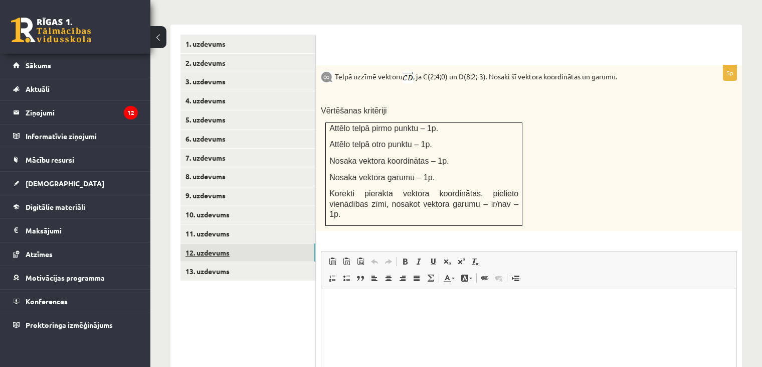
click at [245, 243] on link "12. uzdevums" at bounding box center [248, 252] width 135 height 19
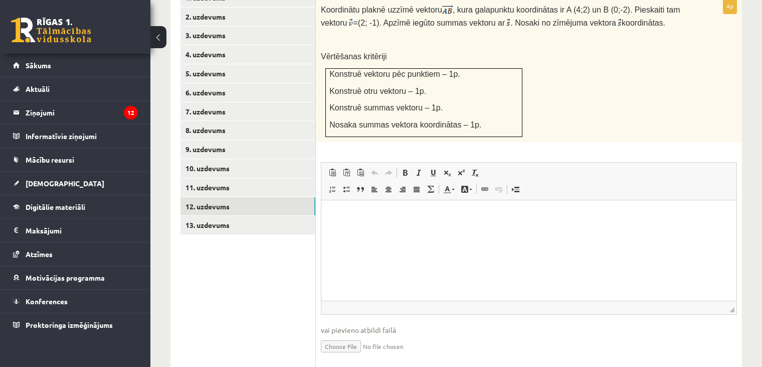
scroll to position [0, 0]
click at [284, 216] on link "13. uzdevums" at bounding box center [248, 225] width 135 height 19
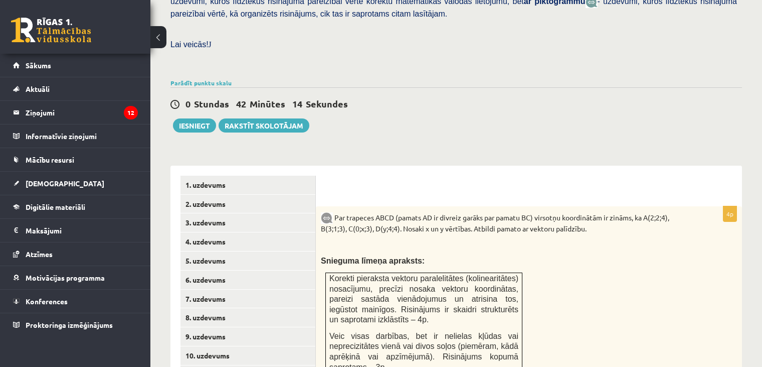
scroll to position [280, 0]
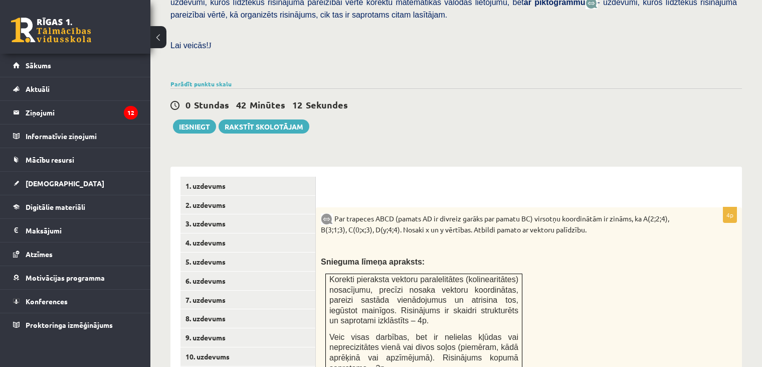
click at [483, 117] on div "Matemātika 1. ieskaite 10.a2 klase , Sabīne Vorza (10.a2 klase) Pārbaudes darbā…" at bounding box center [456, 245] width 612 height 972
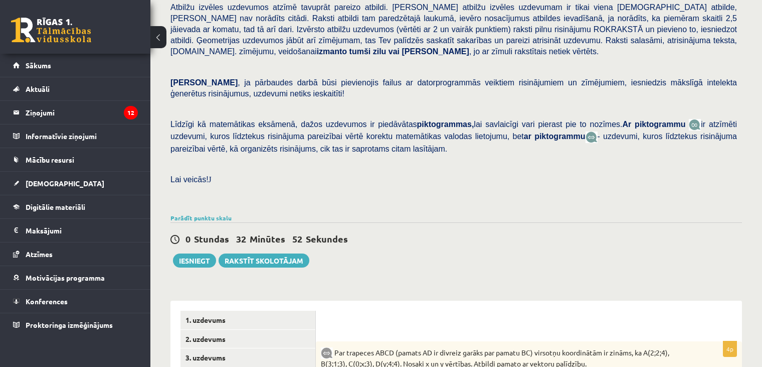
scroll to position [176, 0]
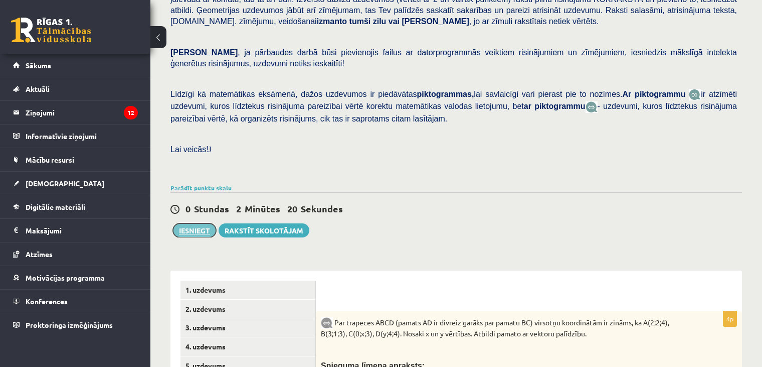
click at [200, 223] on button "Iesniegt" at bounding box center [194, 230] width 43 height 14
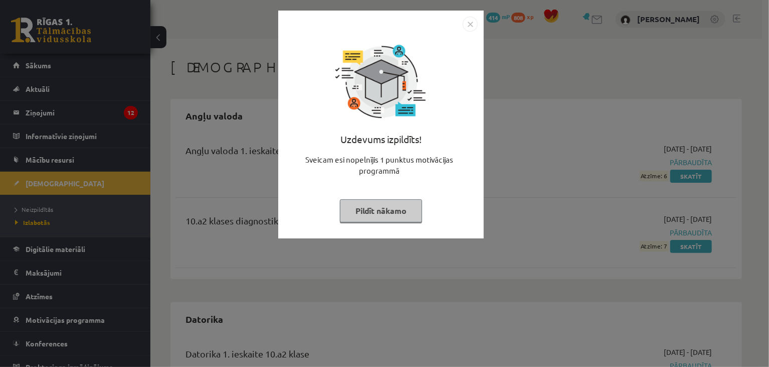
click at [384, 213] on button "Pildīt nākamo" at bounding box center [381, 210] width 82 height 23
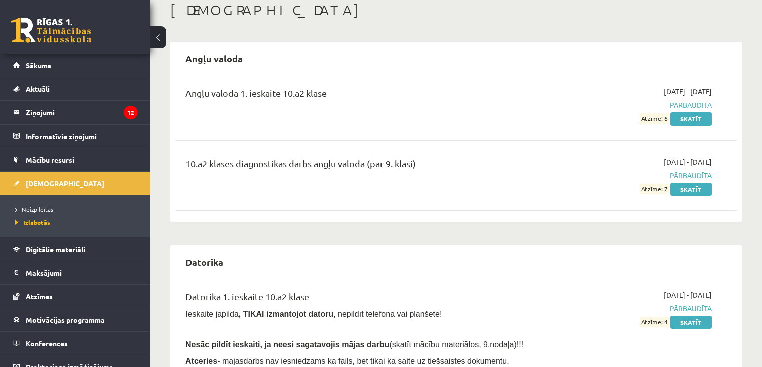
scroll to position [56, 0]
click at [107, 179] on link "[DEMOGRAPHIC_DATA]" at bounding box center [75, 183] width 125 height 23
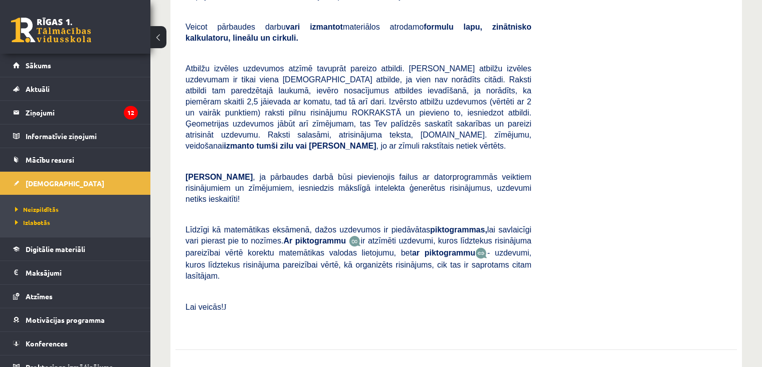
scroll to position [459, 0]
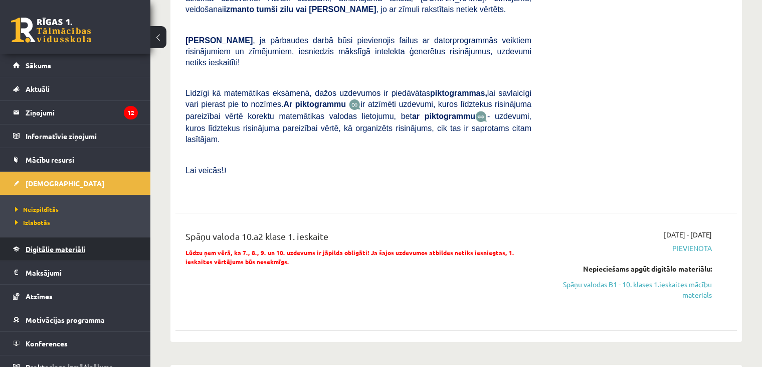
click at [41, 259] on link "Digitālie materiāli" at bounding box center [75, 248] width 125 height 23
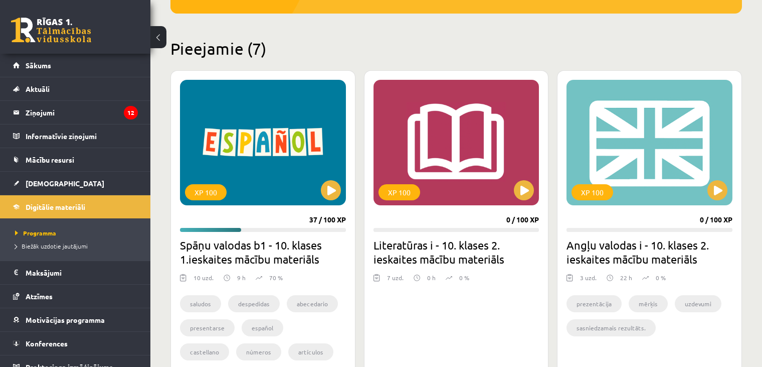
scroll to position [216, 0]
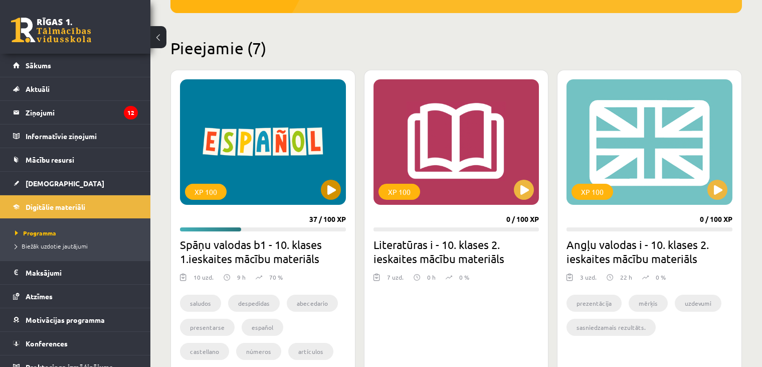
click at [303, 184] on div "XP 100" at bounding box center [263, 141] width 166 height 125
click at [302, 184] on div "XP 100" at bounding box center [263, 141] width 166 height 125
click at [303, 184] on div "XP 100" at bounding box center [263, 141] width 166 height 125
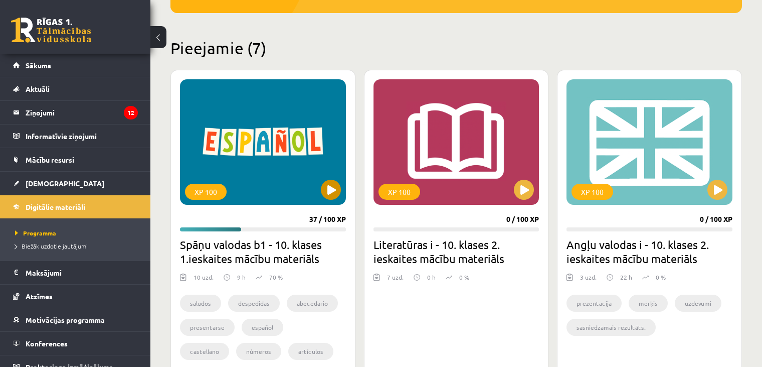
click at [303, 184] on div "XP 100" at bounding box center [263, 141] width 166 height 125
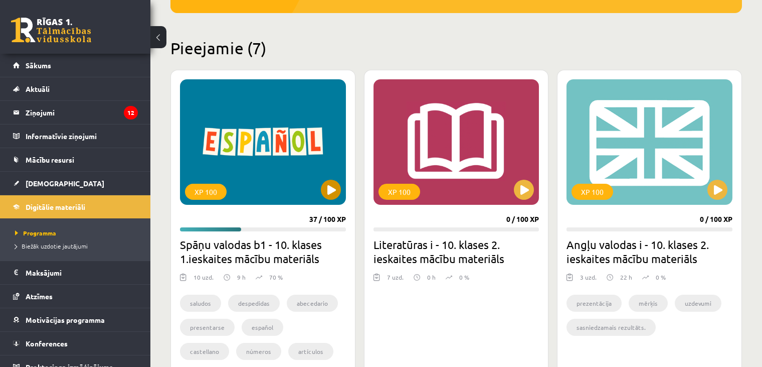
click at [303, 184] on div "XP 100" at bounding box center [263, 141] width 166 height 125
click at [333, 200] on div "XP 100" at bounding box center [263, 141] width 166 height 125
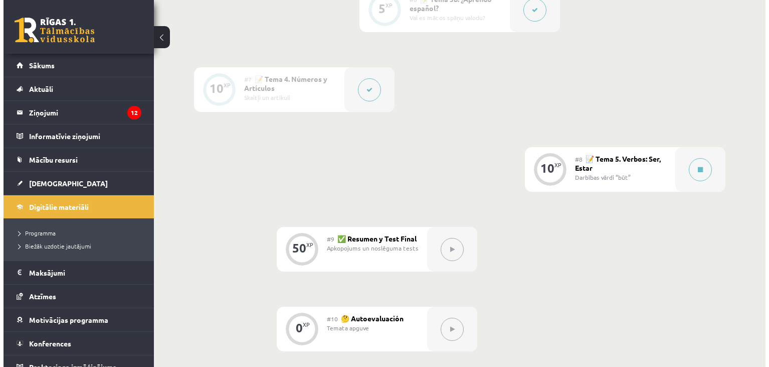
scroll to position [754, 0]
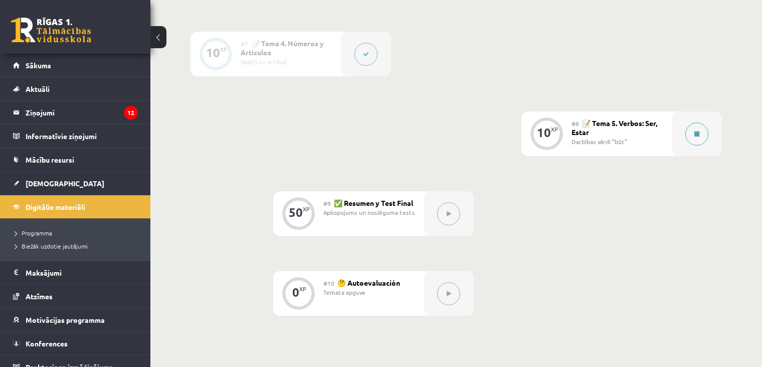
click at [690, 145] on button at bounding box center [697, 133] width 23 height 23
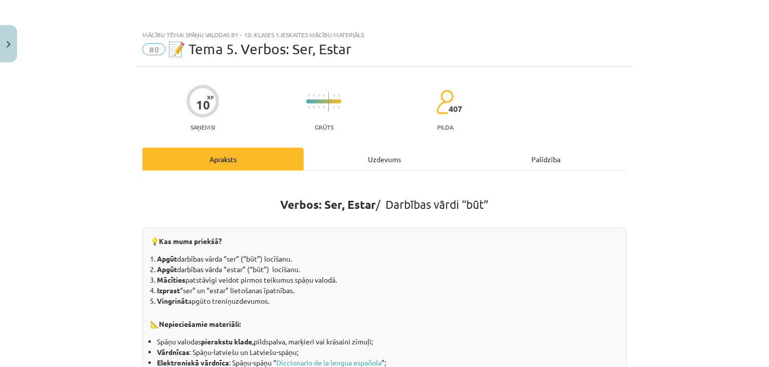
scroll to position [90, 0]
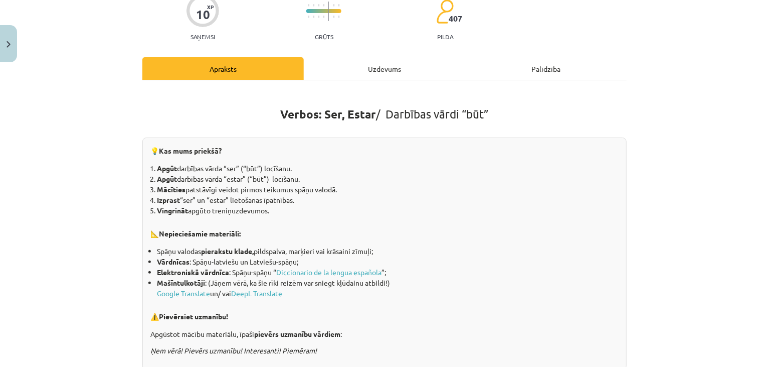
click at [375, 72] on div "Uzdevums" at bounding box center [385, 68] width 162 height 23
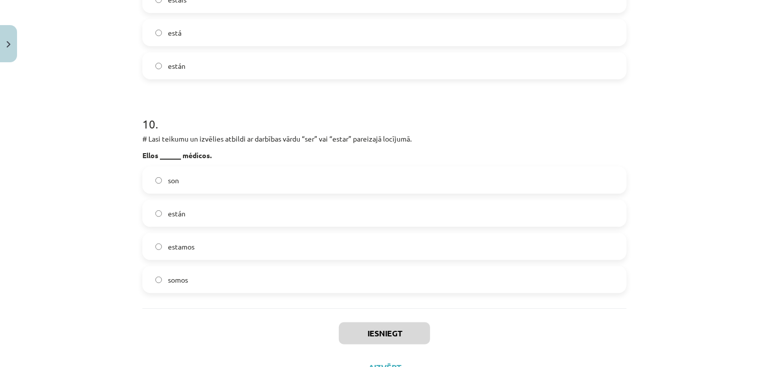
scroll to position [2066, 0]
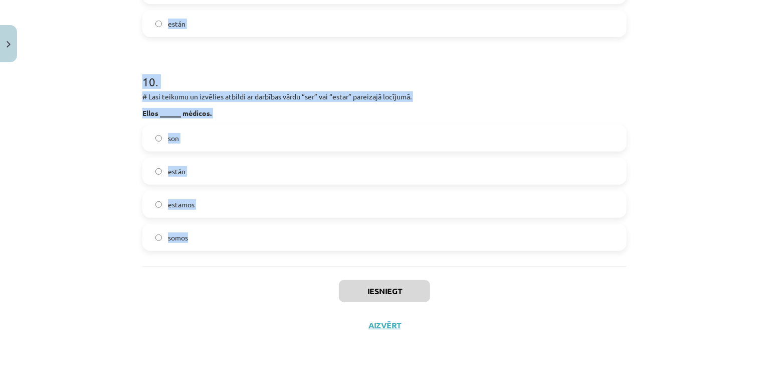
drag, startPoint x: 134, startPoint y: 131, endPoint x: 199, endPoint y: 242, distance: 128.4
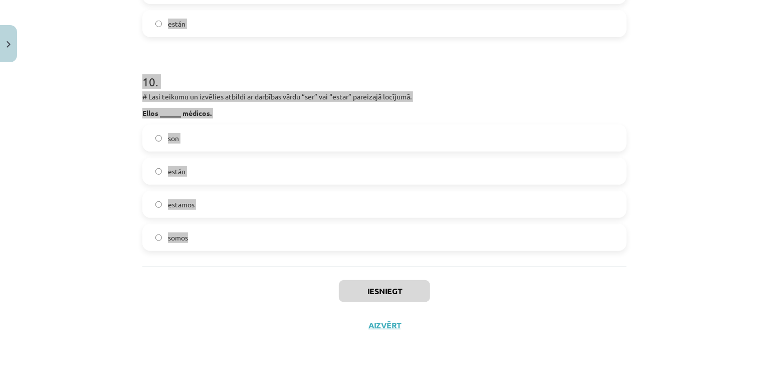
copy form "Nosotros ______ de España. somos sois son es 2 . # Lasi teikumu un izvēlies atb…"
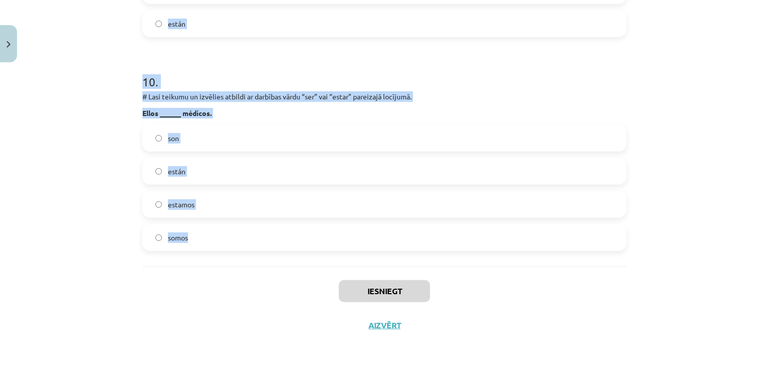
click at [427, 66] on h1 "10 ." at bounding box center [384, 72] width 485 height 31
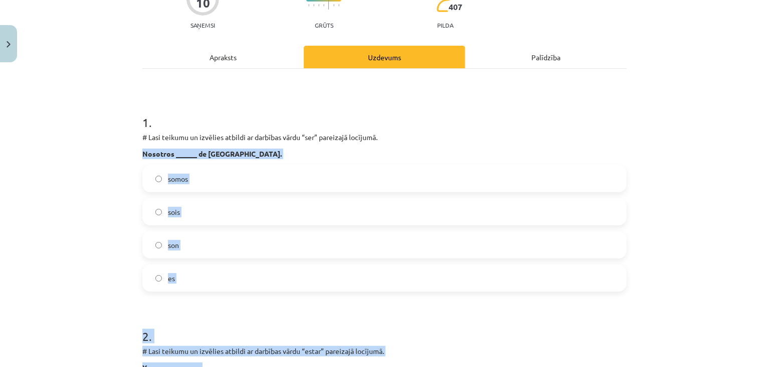
scroll to position [105, 0]
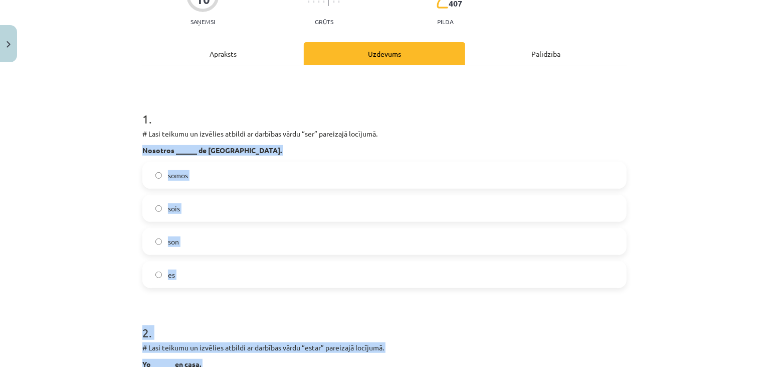
click at [374, 265] on label "es" at bounding box center [384, 274] width 483 height 25
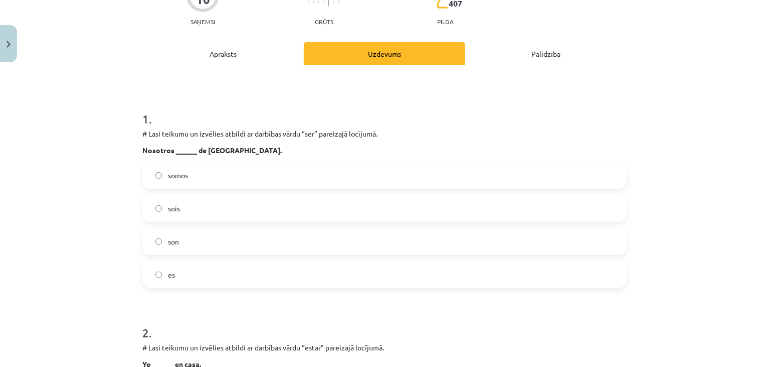
click at [370, 266] on label "es" at bounding box center [384, 274] width 483 height 25
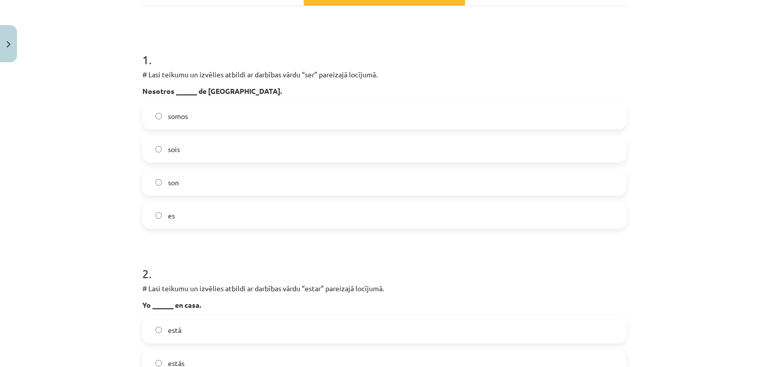
click at [204, 121] on label "somos" at bounding box center [384, 115] width 483 height 25
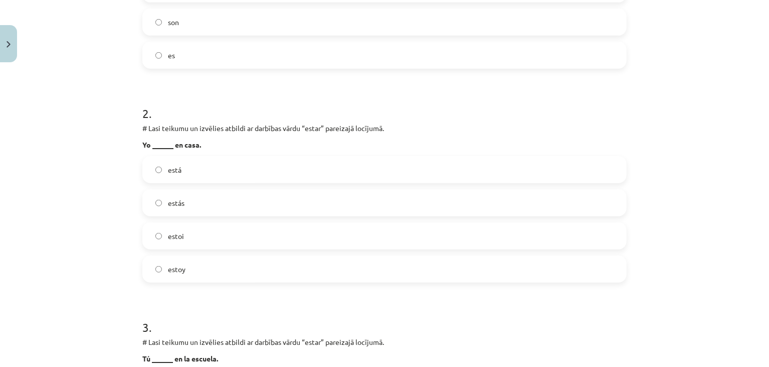
scroll to position [326, 0]
click at [233, 165] on label "está" at bounding box center [384, 167] width 483 height 25
click at [178, 271] on label "estoy" at bounding box center [384, 267] width 483 height 25
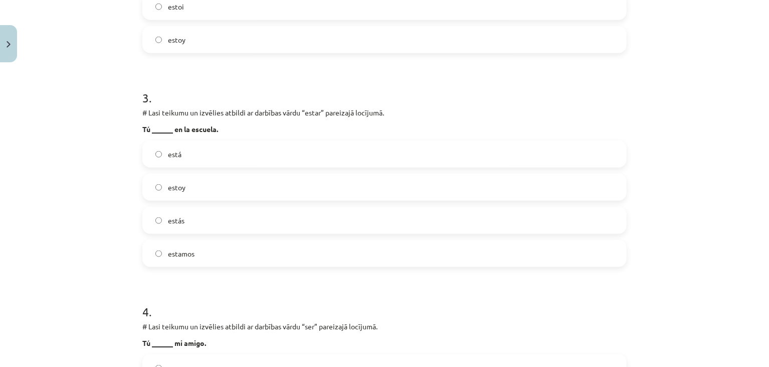
scroll to position [559, 0]
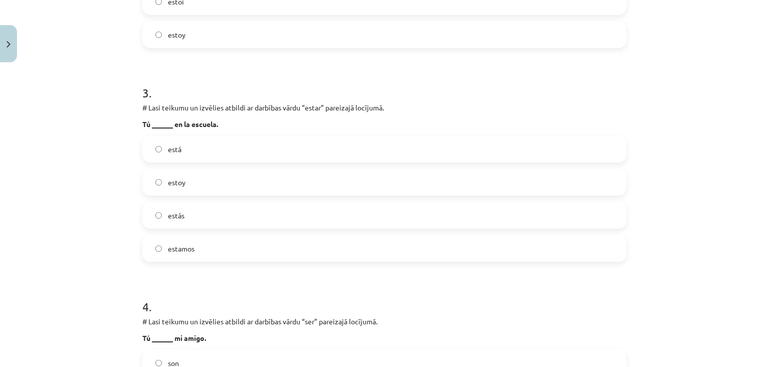
click at [164, 216] on label "estás" at bounding box center [384, 215] width 483 height 25
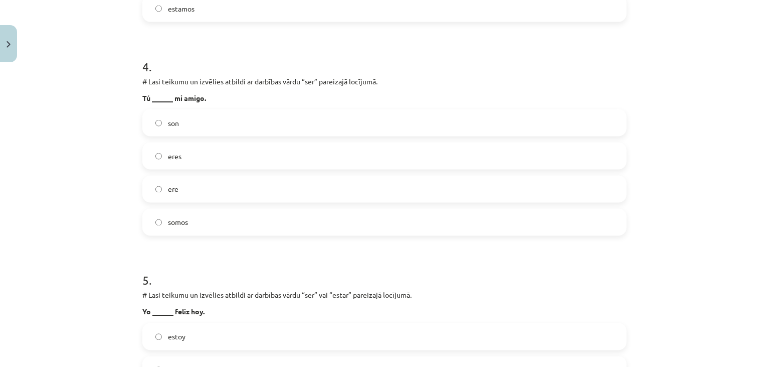
scroll to position [798, 0]
click at [168, 161] on span "eres" at bounding box center [175, 156] width 14 height 11
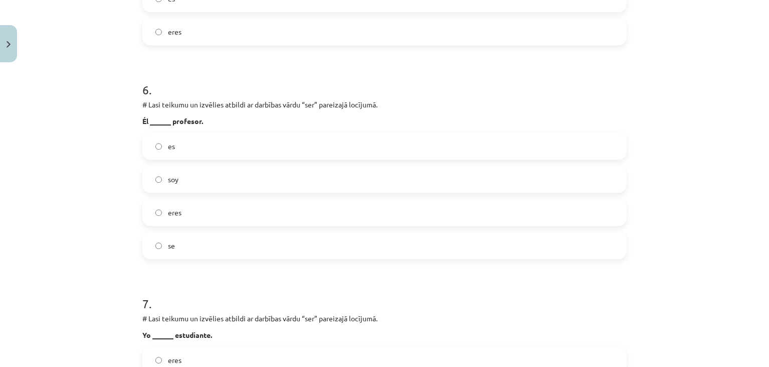
scroll to position [1205, 0]
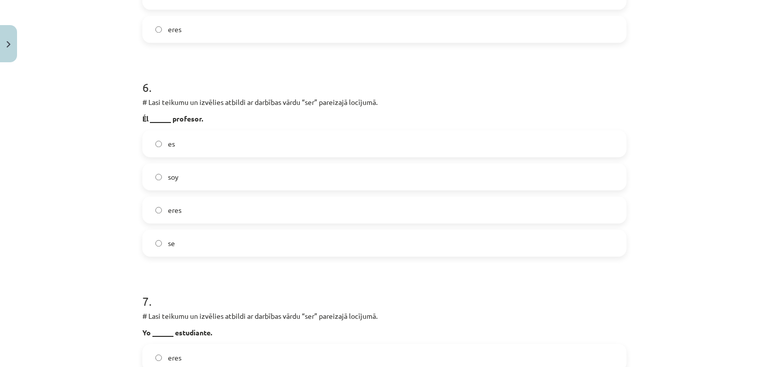
click at [194, 148] on label "es" at bounding box center [384, 143] width 483 height 25
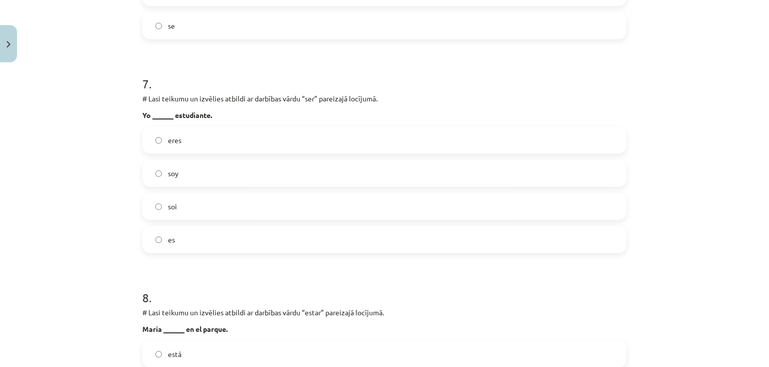
scroll to position [1434, 0]
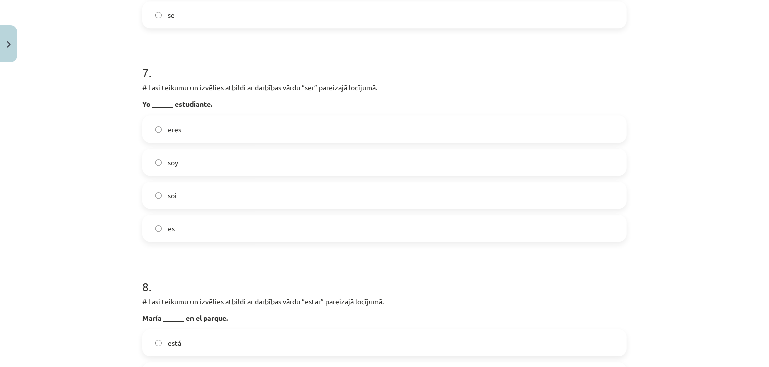
click at [257, 185] on label "soi" at bounding box center [384, 195] width 483 height 25
click at [250, 172] on label "soy" at bounding box center [384, 161] width 483 height 25
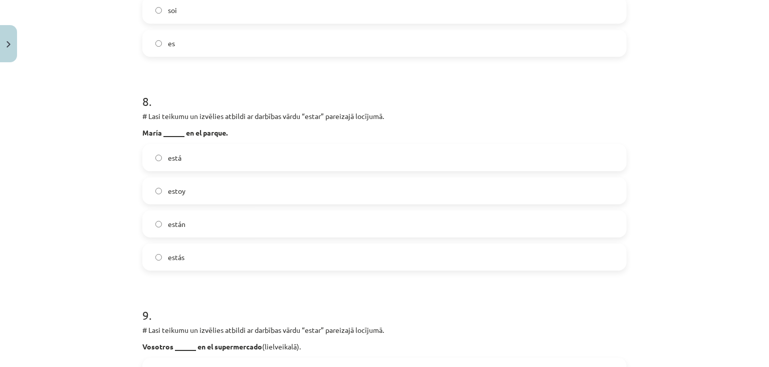
scroll to position [1621, 0]
click at [197, 170] on div "está estoy están estás" at bounding box center [384, 204] width 485 height 126
click at [192, 159] on label "está" at bounding box center [384, 154] width 483 height 25
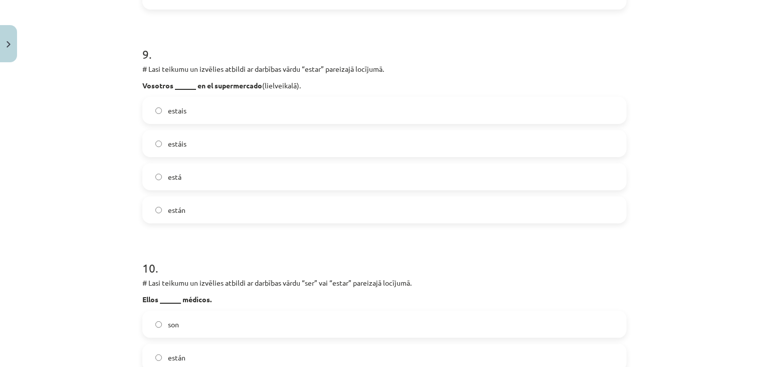
scroll to position [1881, 0]
click at [191, 140] on label "estáis" at bounding box center [384, 141] width 483 height 25
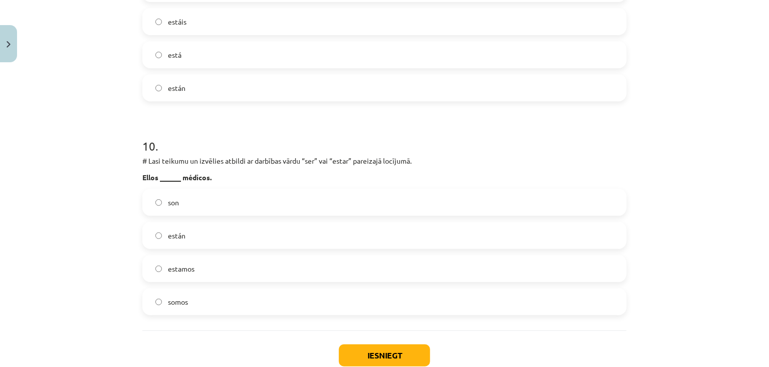
scroll to position [2004, 0]
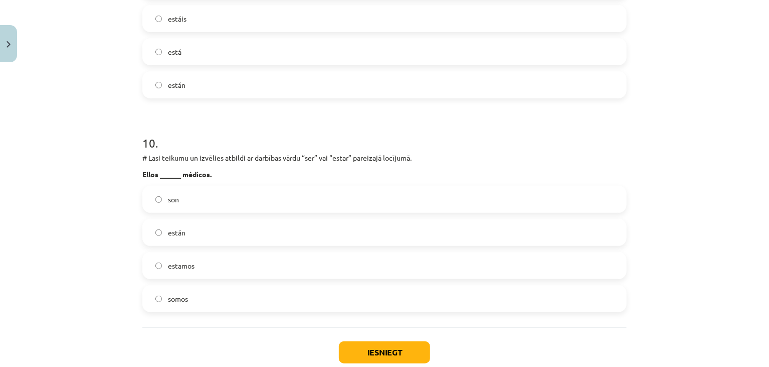
click at [208, 198] on label "son" at bounding box center [384, 199] width 483 height 25
click at [369, 355] on button "Iesniegt" at bounding box center [384, 352] width 91 height 22
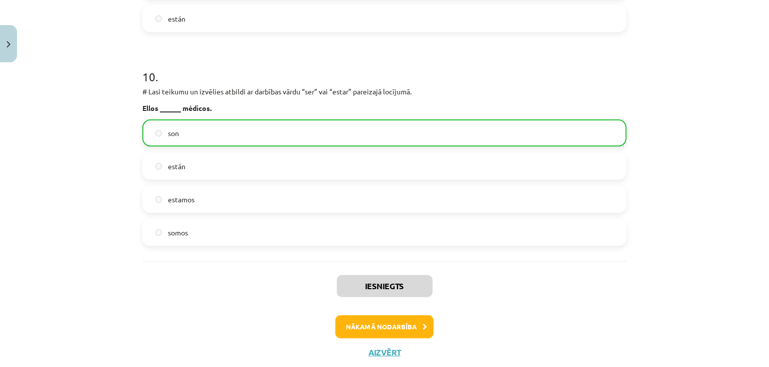
scroll to position [2071, 0]
click at [365, 324] on button "Nākamā nodarbība" at bounding box center [385, 326] width 98 height 23
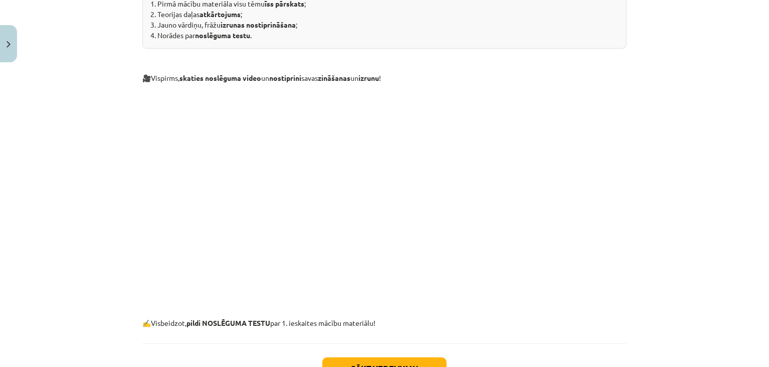
scroll to position [328, 0]
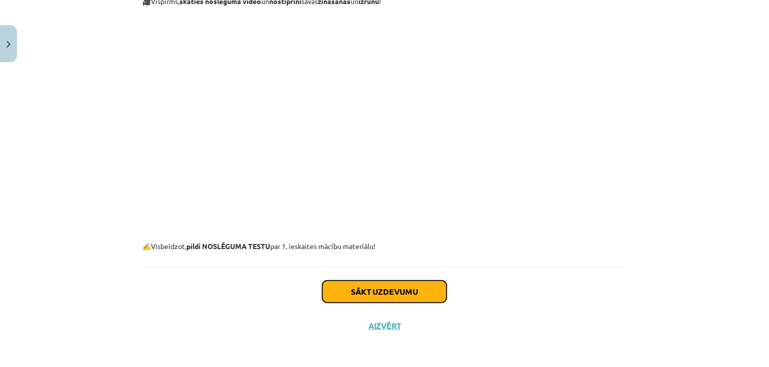
click at [389, 289] on button "Sākt uzdevumu" at bounding box center [385, 291] width 124 height 22
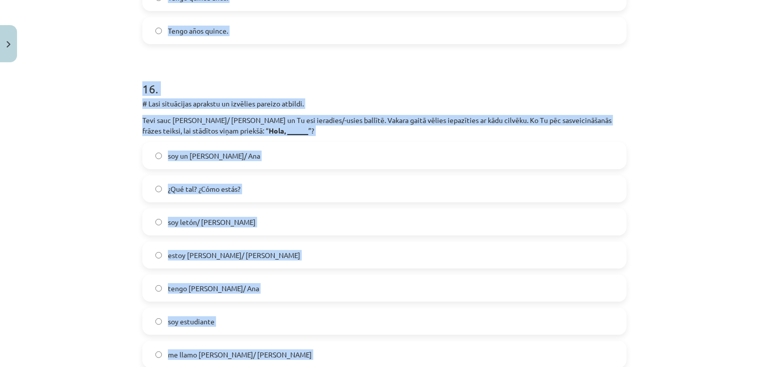
scroll to position [3874, 0]
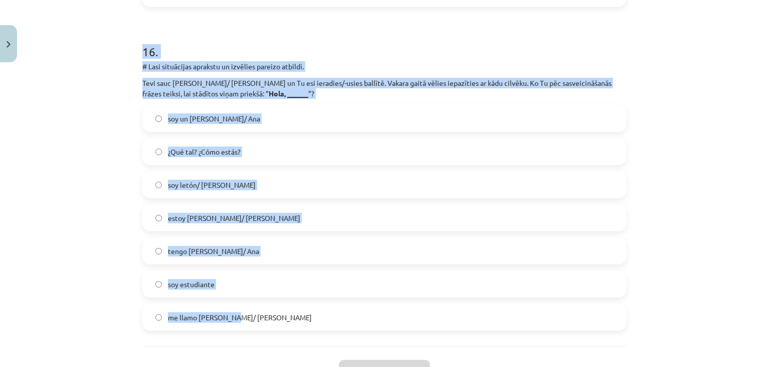
drag, startPoint x: 139, startPoint y: 79, endPoint x: 257, endPoint y: 300, distance: 250.2
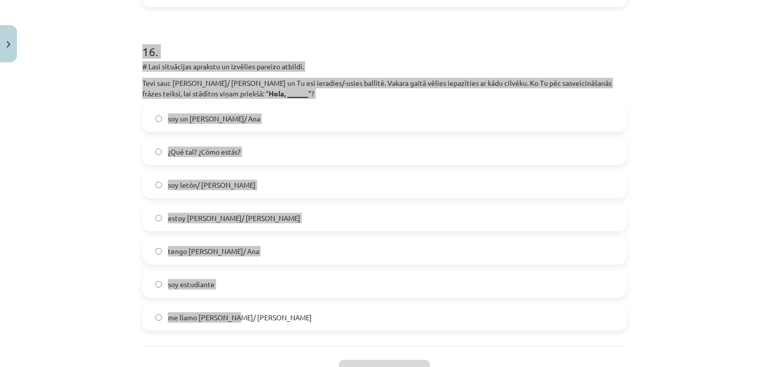
copy form "Kura no frāzēm ir derīga arī atsveicinoties? Muy buenas Hola ¿Qué tal? Buenos d…"
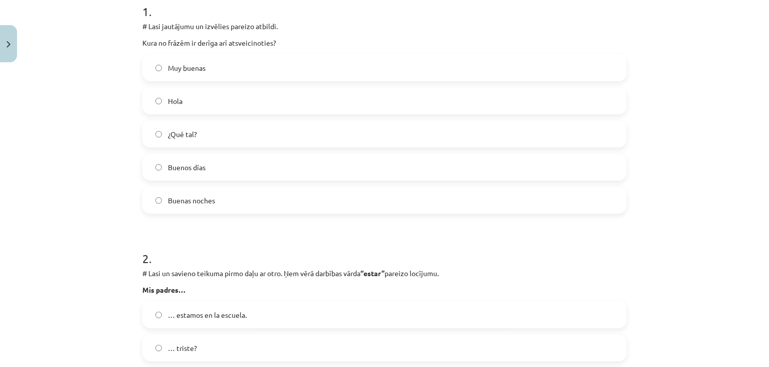
scroll to position [215, 0]
click at [203, 202] on span "Buenas noches" at bounding box center [191, 198] width 47 height 11
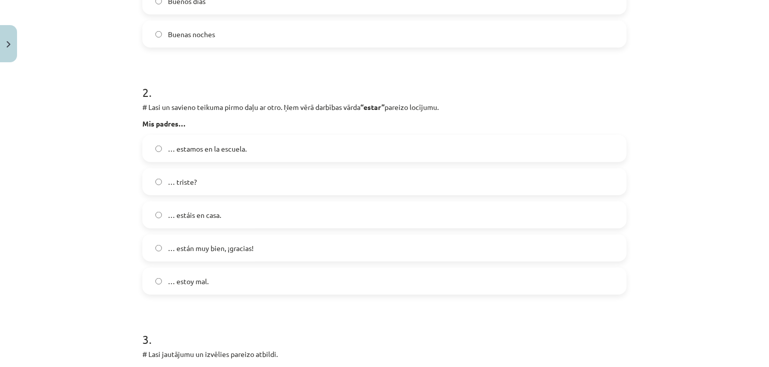
scroll to position [396, 0]
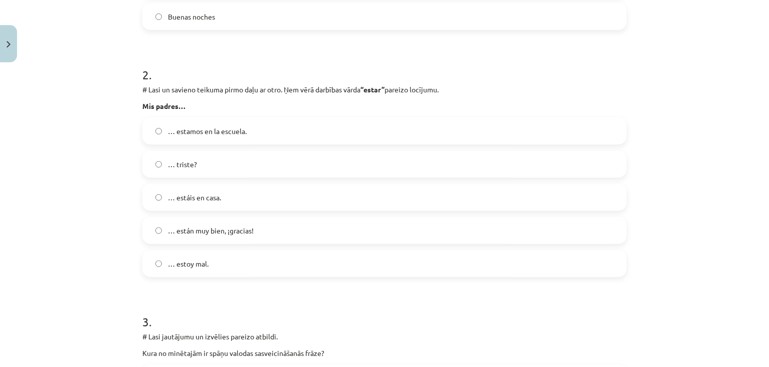
click at [222, 230] on span "… están muy bien, ¡gracias!" at bounding box center [211, 230] width 86 height 11
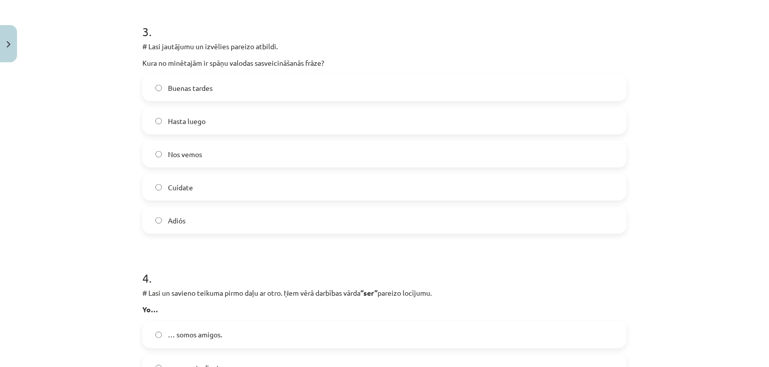
scroll to position [688, 0]
click at [190, 94] on label "Buenas tardes" at bounding box center [384, 85] width 483 height 25
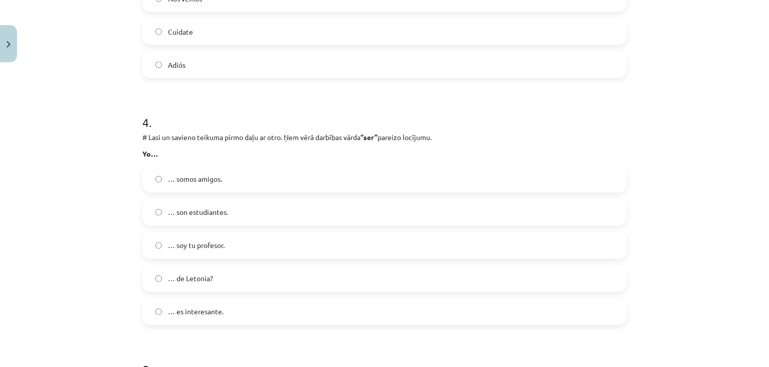
scroll to position [843, 0]
click at [228, 257] on div "… soy tu profesor." at bounding box center [384, 244] width 485 height 27
click at [190, 250] on label "… soy tu profesor." at bounding box center [384, 244] width 483 height 25
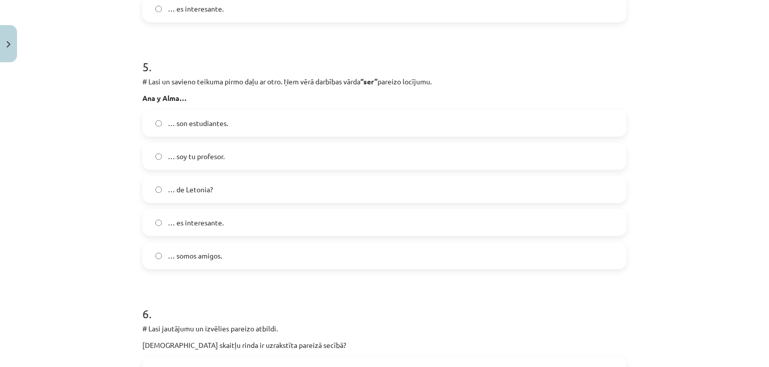
scroll to position [1146, 0]
click at [230, 115] on label "… son estudiantes." at bounding box center [384, 121] width 483 height 25
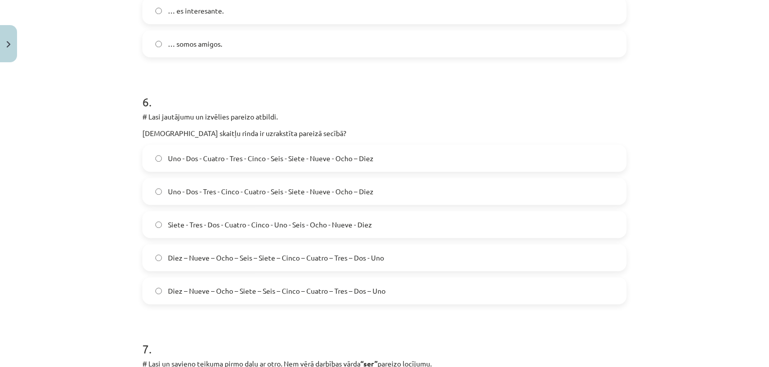
scroll to position [1359, 0]
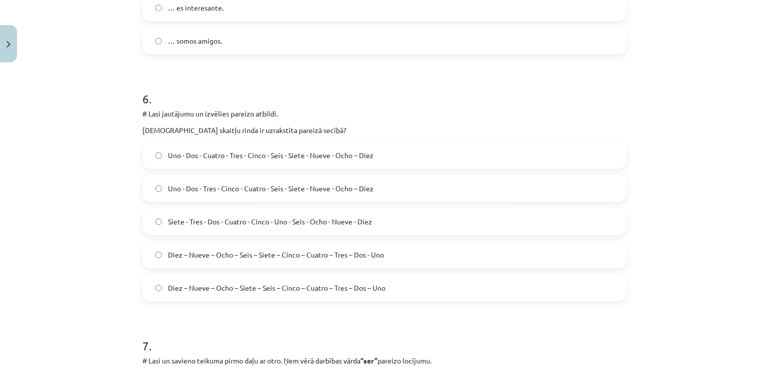
click at [224, 169] on div "Uno - Dos - Cuatro - Tres - Cinco - Seis - Siete - Nueve - Ocho – Diez Uno - Do…" at bounding box center [384, 221] width 485 height 160
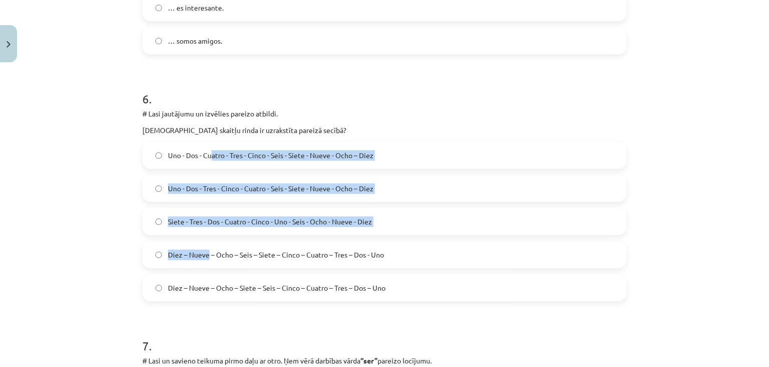
drag, startPoint x: 206, startPoint y: 262, endPoint x: 208, endPoint y: 164, distance: 98.3
click at [208, 164] on div "Uno - Dos - Cuatro - Tres - Cinco - Seis - Siete - Nueve - Ocho – Diez Uno - Do…" at bounding box center [384, 221] width 485 height 160
click at [100, 250] on div "Mācību tēma: Spāņu valodas b1 - 10. klases 1.ieskaites mācību materiāls #9 ✅ Re…" at bounding box center [384, 183] width 769 height 367
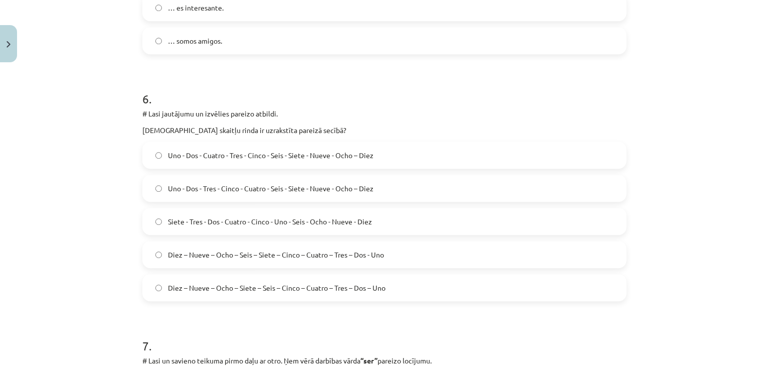
click at [293, 190] on span "Uno - Dos - Tres - Cinco - Cuatro - Seis - Siete - Nueve - Ocho – Diez" at bounding box center [271, 188] width 206 height 11
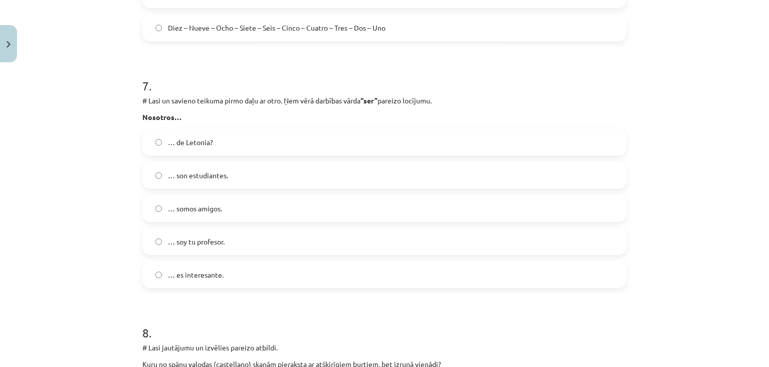
scroll to position [1620, 0]
click at [180, 210] on span "… somos amigos." at bounding box center [195, 207] width 54 height 11
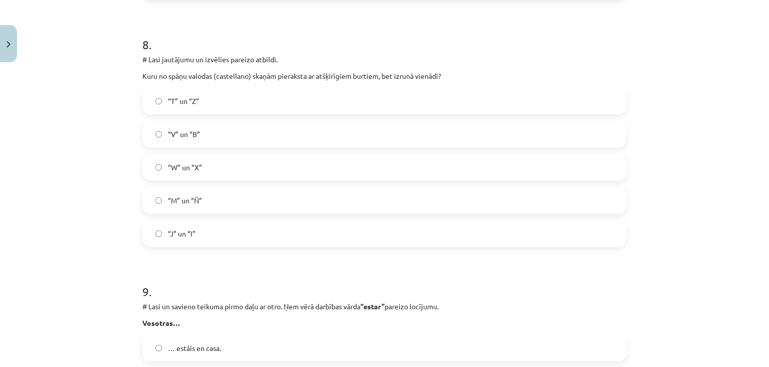
scroll to position [1910, 0]
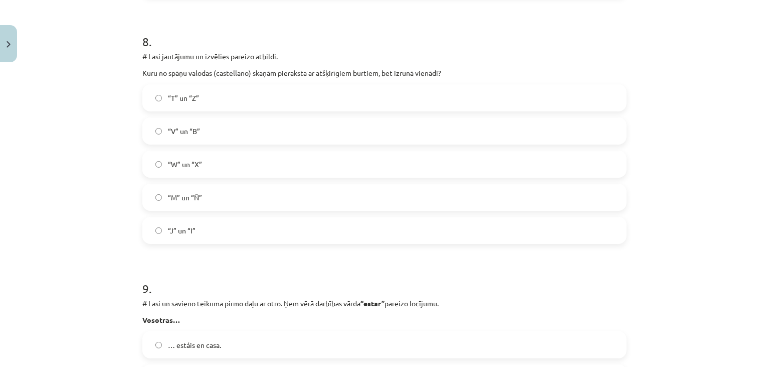
click at [197, 140] on label "“V” un “B”" at bounding box center [384, 130] width 483 height 25
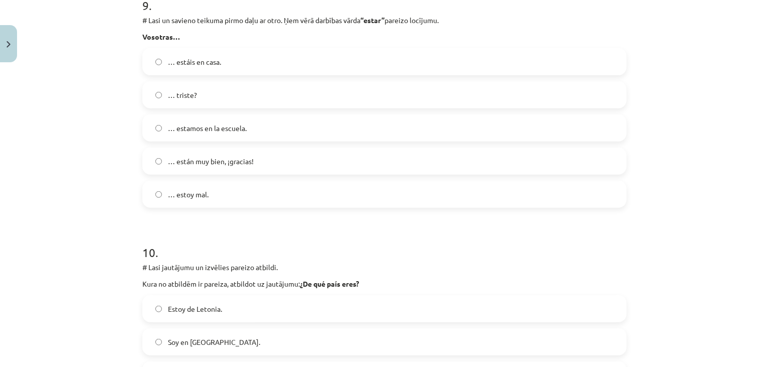
scroll to position [2188, 0]
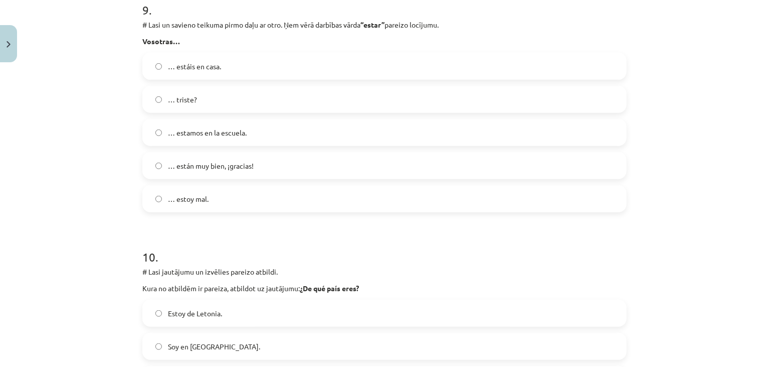
click at [246, 65] on label "… estáis en casa." at bounding box center [384, 66] width 483 height 25
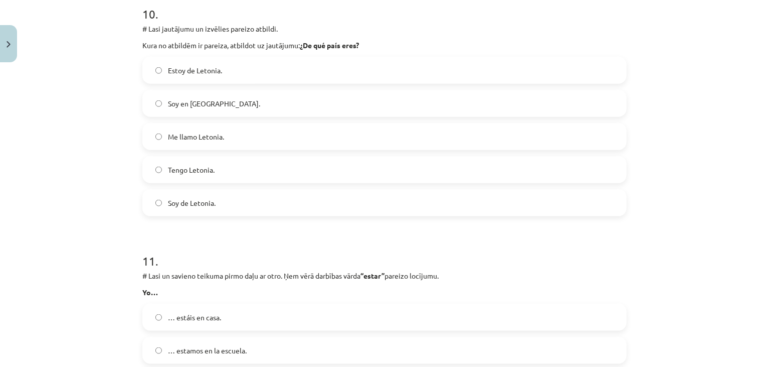
scroll to position [2431, 0]
click at [240, 198] on label "Soy de Letonia." at bounding box center [384, 202] width 483 height 25
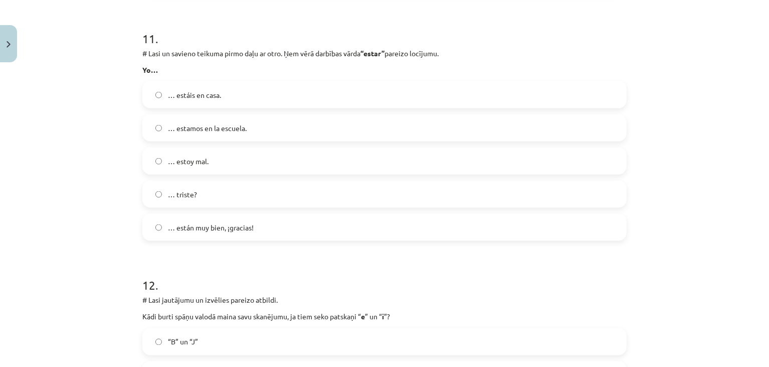
scroll to position [2654, 0]
click at [181, 160] on span "… estoy mal." at bounding box center [188, 160] width 41 height 11
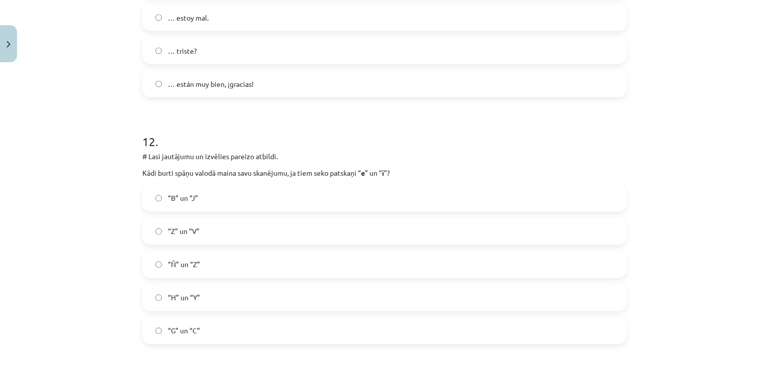
scroll to position [2805, 0]
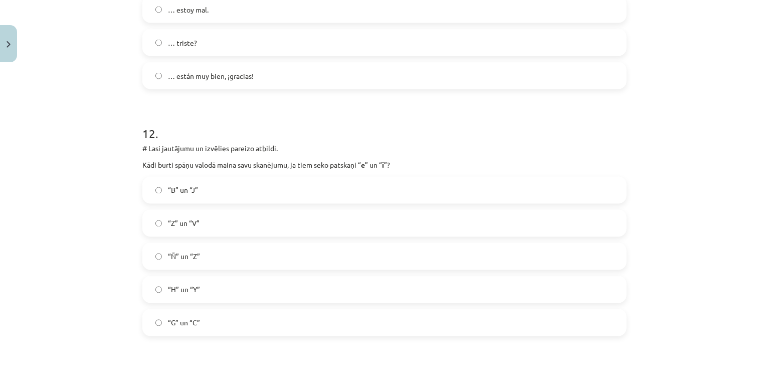
click at [184, 329] on label "“G” un “C”" at bounding box center [384, 322] width 483 height 25
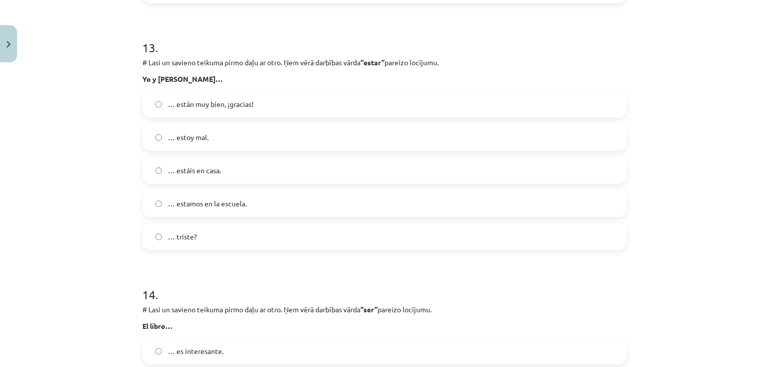
scroll to position [3138, 0]
click at [180, 201] on span "… estamos en la escuela." at bounding box center [207, 203] width 79 height 11
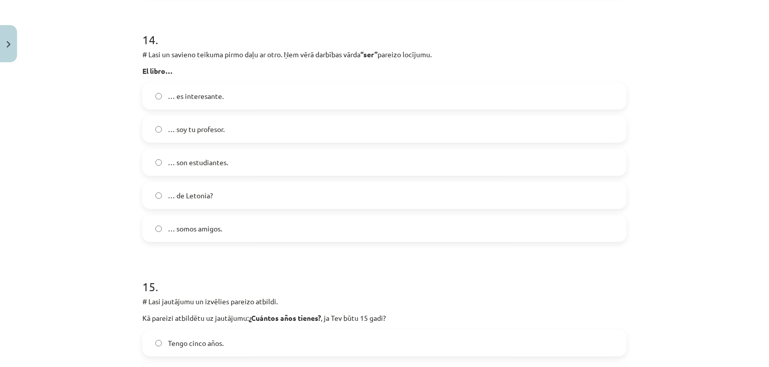
scroll to position [3394, 0]
drag, startPoint x: 231, startPoint y: 88, endPoint x: 225, endPoint y: 94, distance: 7.8
click at [225, 94] on label "… es interesante." at bounding box center [384, 94] width 483 height 25
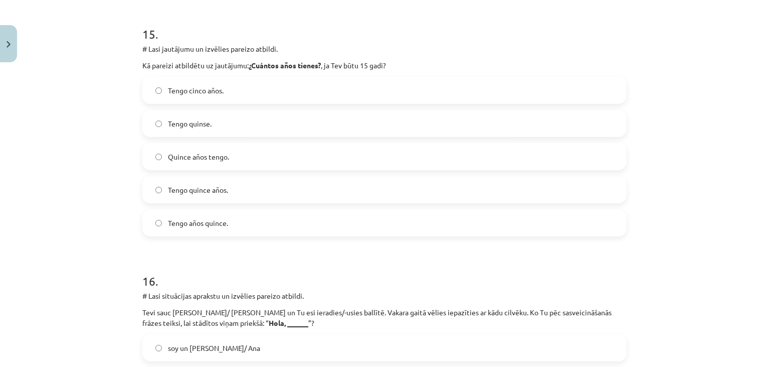
scroll to position [3649, 0]
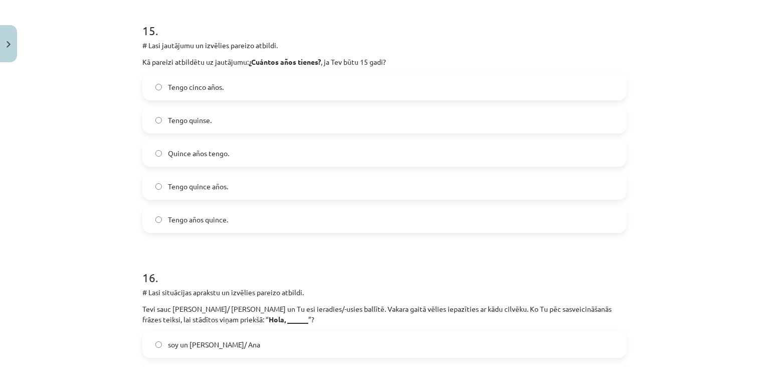
click at [176, 187] on span "Tengo quince años." at bounding box center [198, 186] width 60 height 11
click at [87, 199] on div "Mācību tēma: Spāņu valodas b1 - 10. klases 1.ieskaites mācību materiāls #9 ✅ Re…" at bounding box center [384, 183] width 769 height 367
click at [109, 194] on div "Mācību tēma: Spāņu valodas b1 - 10. klases 1.ieskaites mācību materiāls #9 ✅ Re…" at bounding box center [384, 183] width 769 height 367
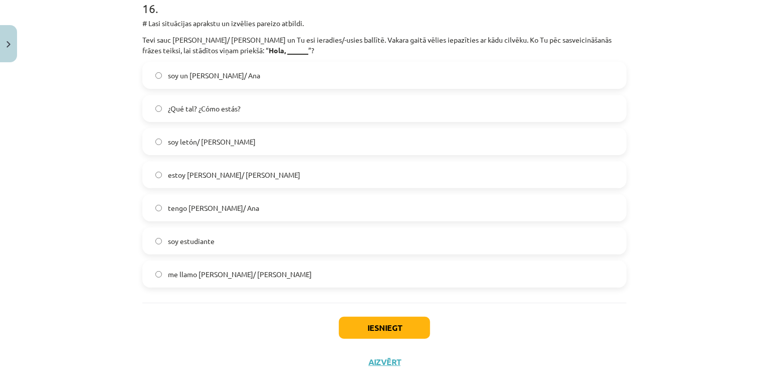
scroll to position [3916, 0]
click at [214, 280] on label "me llamo Pedro/ Ana" at bounding box center [384, 274] width 483 height 25
click at [347, 328] on button "Iesniegt" at bounding box center [384, 329] width 91 height 22
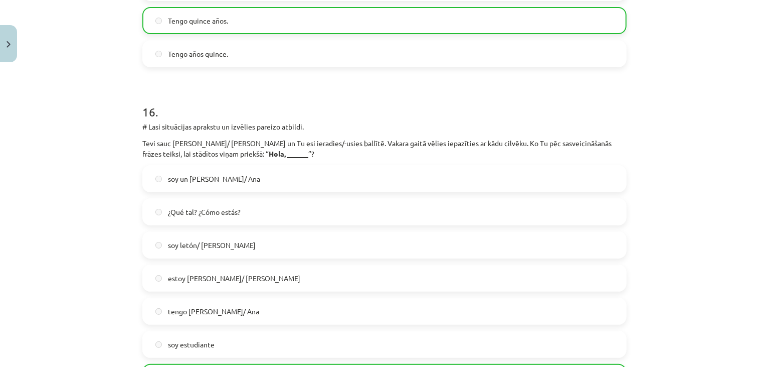
scroll to position [3986, 0]
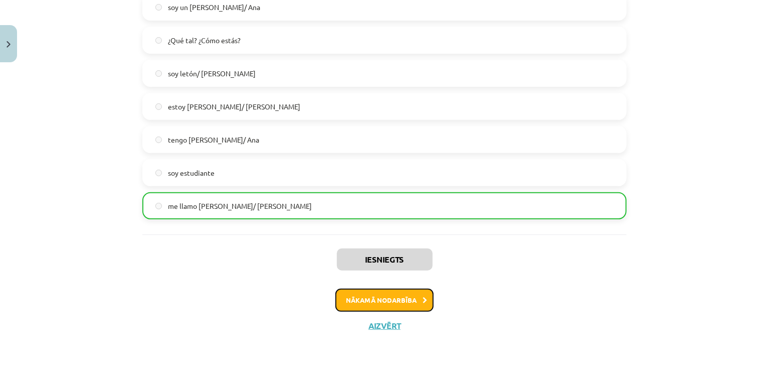
click at [364, 300] on button "Nākamā nodarbība" at bounding box center [385, 299] width 98 height 23
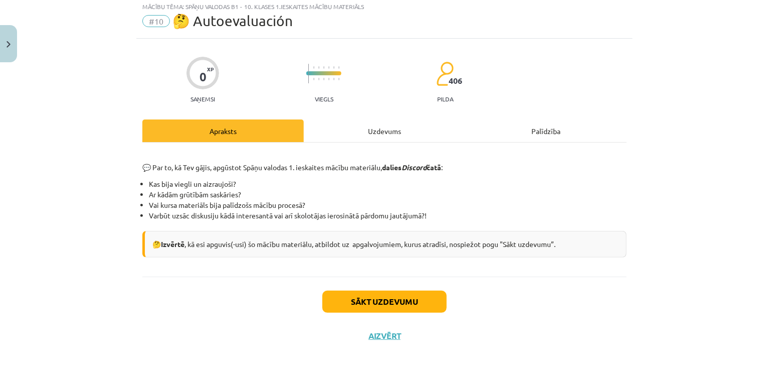
scroll to position [25, 0]
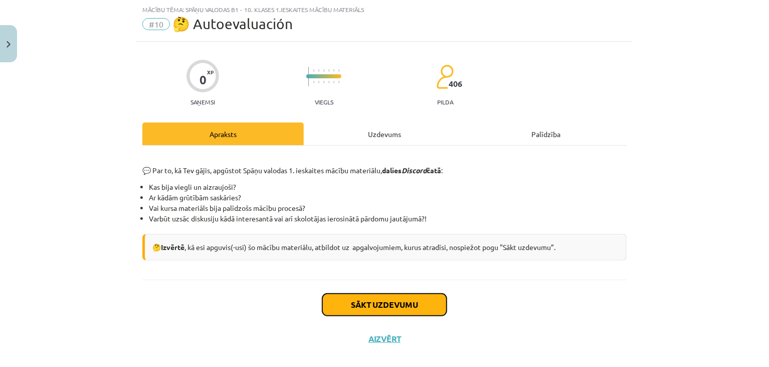
click at [363, 306] on button "Sākt uzdevumu" at bounding box center [385, 304] width 124 height 22
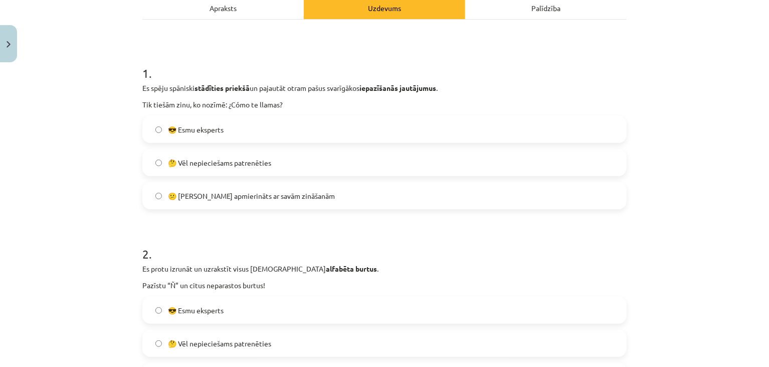
scroll to position [151, 0]
click at [182, 171] on label "🤔 Vēl nepieciešams patrenēties" at bounding box center [384, 161] width 483 height 25
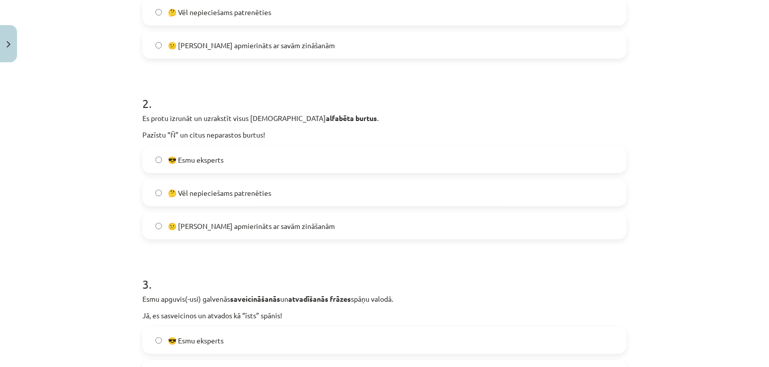
scroll to position [305, 0]
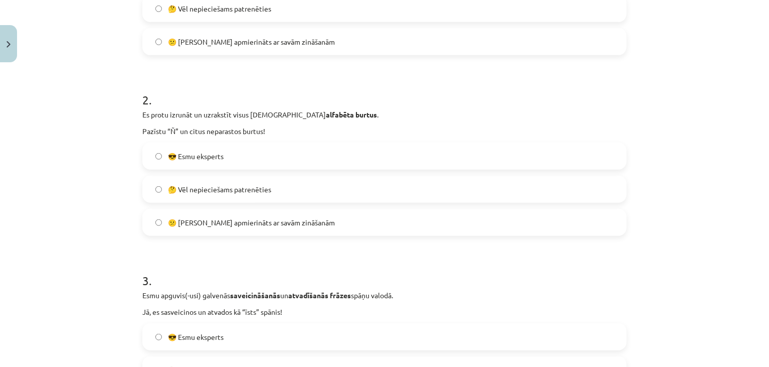
click at [183, 191] on span "🤔 Vēl nepieciešams patrenēties" at bounding box center [219, 189] width 103 height 11
click at [176, 151] on span "😎 Esmu eksperts" at bounding box center [196, 156] width 56 height 11
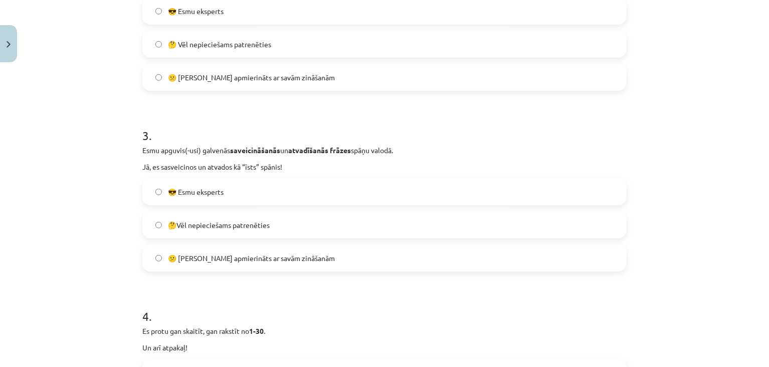
scroll to position [450, 0]
click at [170, 224] on span "🤔Vēl nepieciešams patrenēties" at bounding box center [219, 224] width 102 height 11
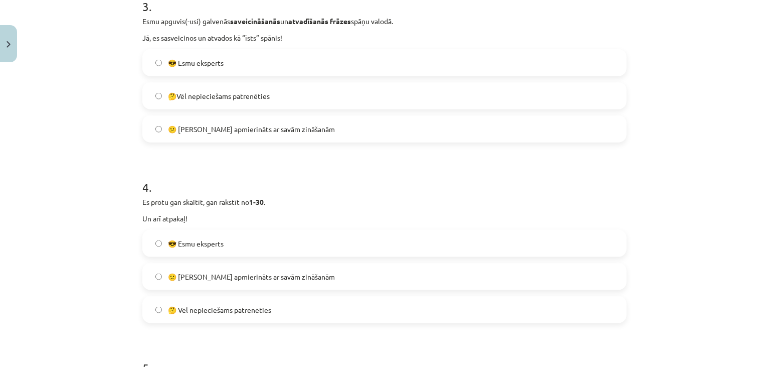
scroll to position [579, 0]
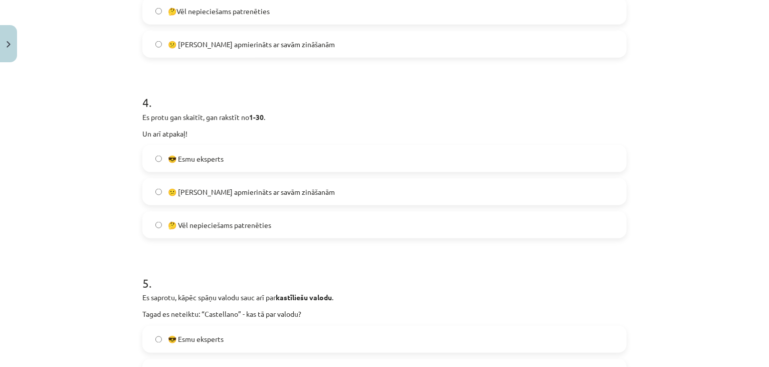
click at [224, 195] on span "😕 Neesmu apmierināts ar savām zināšanām" at bounding box center [251, 192] width 167 height 11
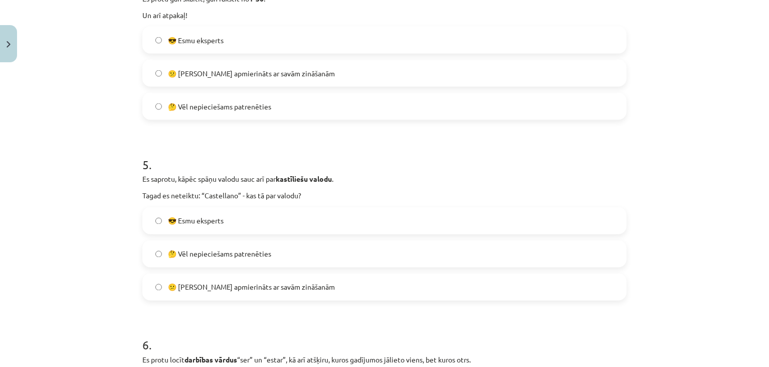
scroll to position [785, 0]
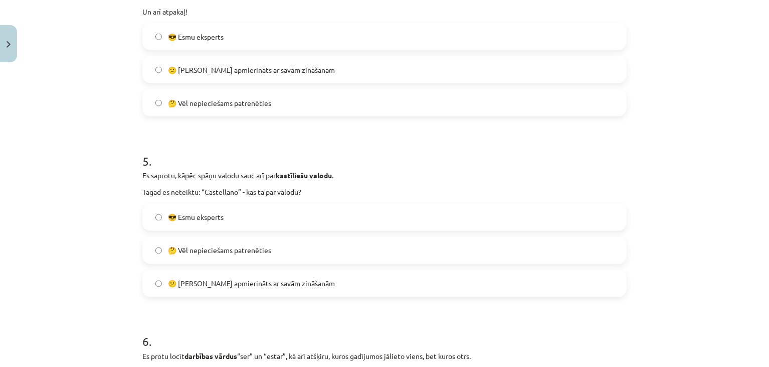
click at [177, 245] on span "🤔 Vēl nepieciešams patrenēties" at bounding box center [219, 250] width 103 height 11
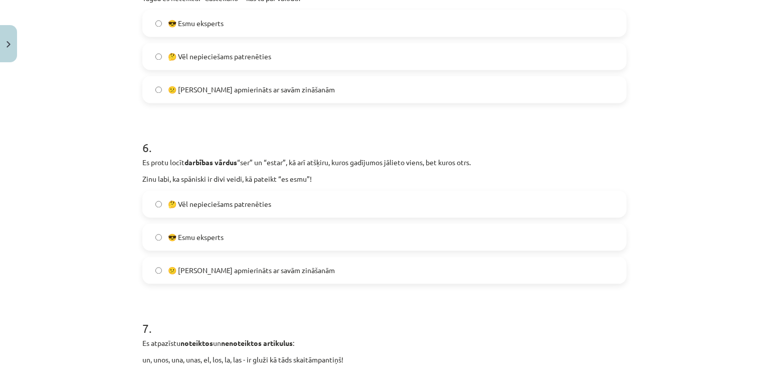
scroll to position [980, 0]
click at [191, 203] on span "🤔 Vēl nepieciešams patrenēties" at bounding box center [219, 203] width 103 height 11
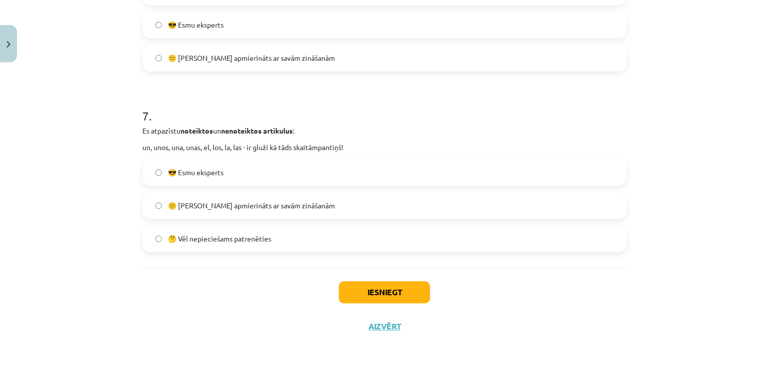
scroll to position [1193, 0]
click at [206, 246] on label "🤔 Vēl nepieciešams patrenēties" at bounding box center [384, 237] width 483 height 25
click at [360, 292] on button "Iesniegt" at bounding box center [384, 291] width 91 height 22
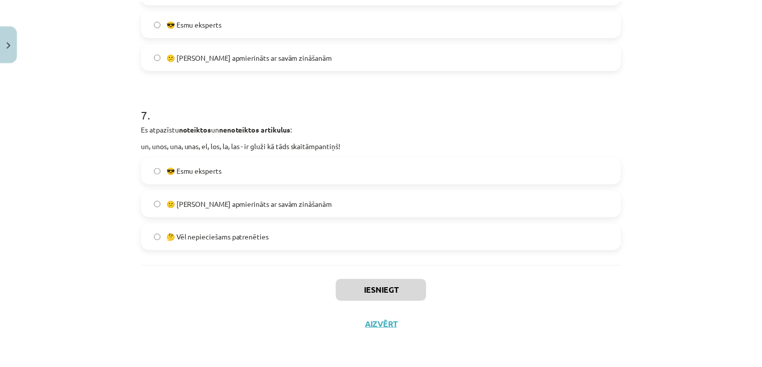
scroll to position [753, 0]
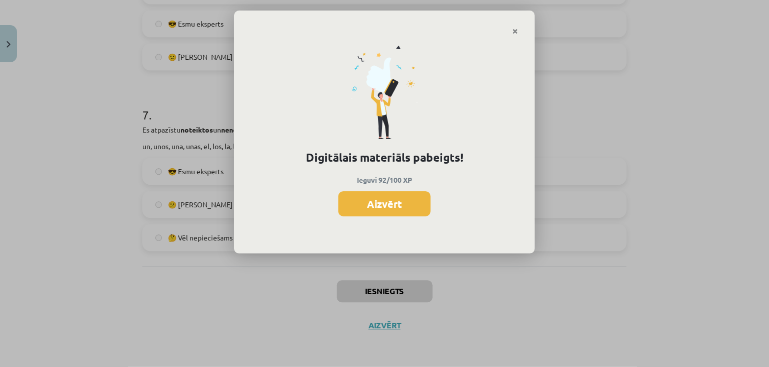
click at [386, 198] on button "Aizvērt" at bounding box center [385, 203] width 92 height 25
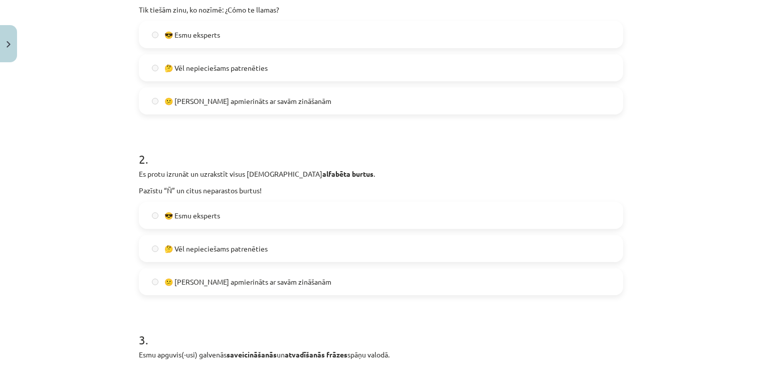
scroll to position [0, 0]
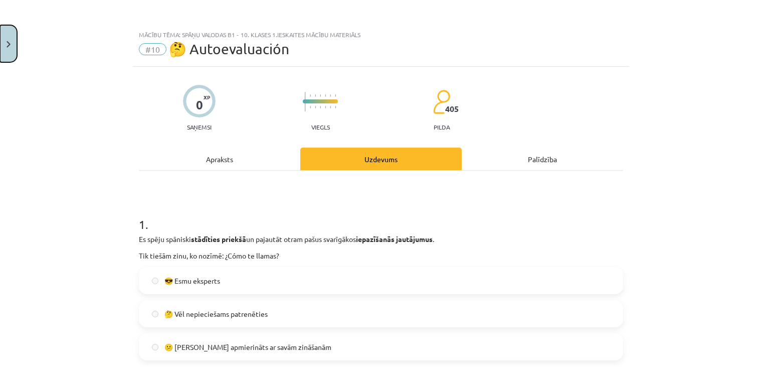
click at [13, 29] on button "Close" at bounding box center [8, 43] width 17 height 37
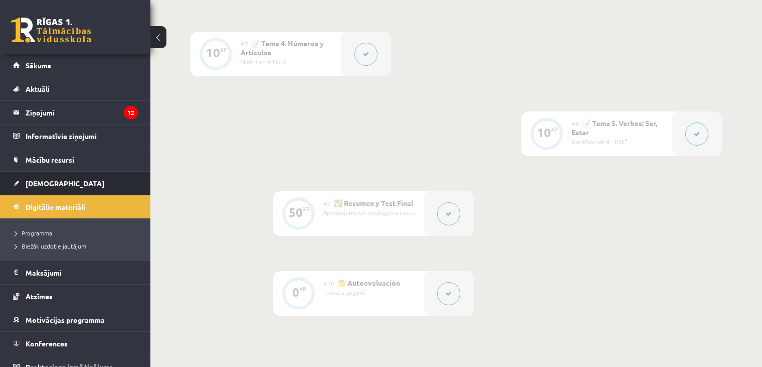
click at [32, 189] on link "[DEMOGRAPHIC_DATA]" at bounding box center [75, 183] width 125 height 23
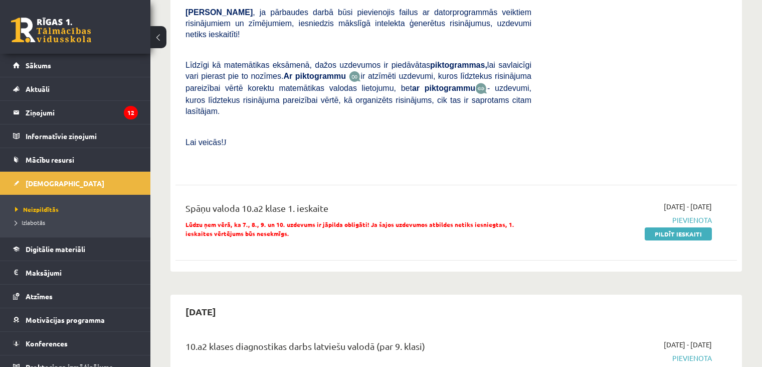
scroll to position [489, 0]
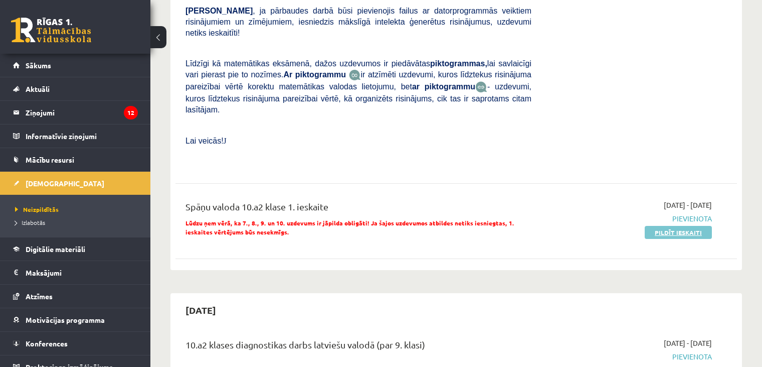
click at [664, 226] on link "Pildīt ieskaiti" at bounding box center [678, 232] width 67 height 13
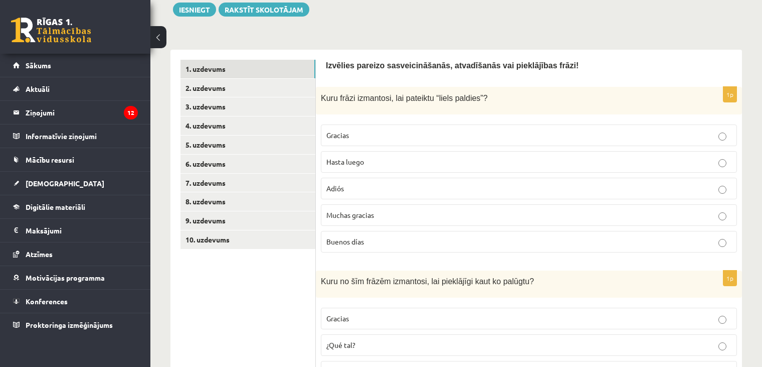
scroll to position [136, 0]
click at [583, 221] on label "Muchas gracias" at bounding box center [529, 215] width 416 height 22
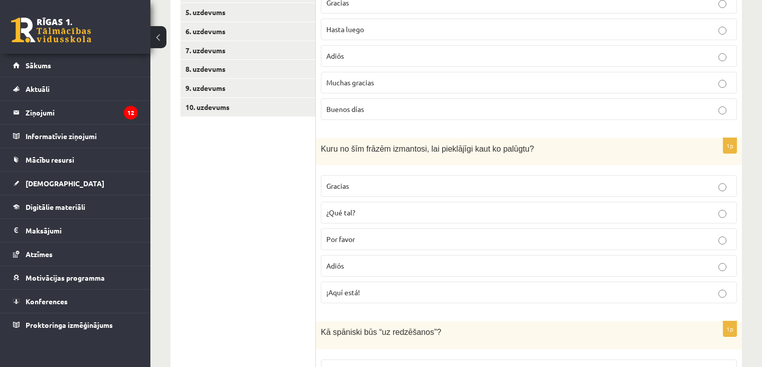
scroll to position [268, 0]
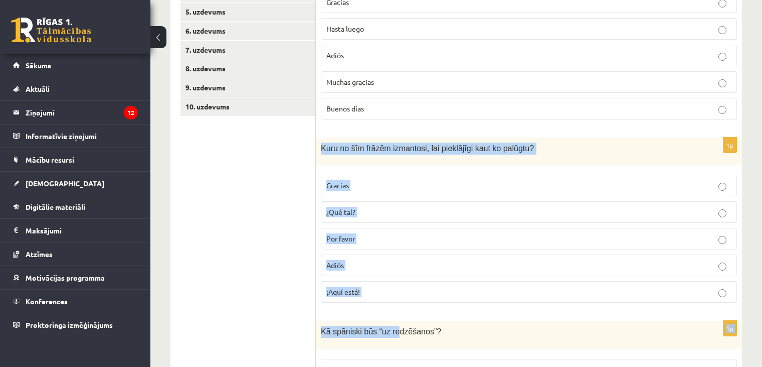
drag, startPoint x: 323, startPoint y: 148, endPoint x: 392, endPoint y: 320, distance: 184.5
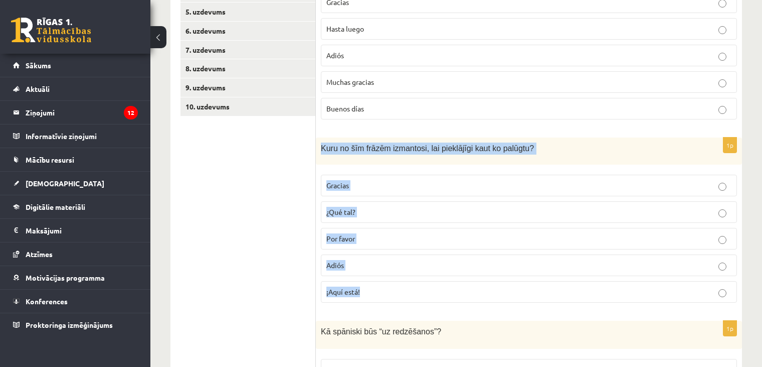
drag, startPoint x: 318, startPoint y: 146, endPoint x: 367, endPoint y: 278, distance: 140.6
click at [365, 281] on div "1p Kuru no šīm frāzēm izmantosi, lai pieklājīgi kaut ko palūgtu? Gracias ¿Qué t…" at bounding box center [529, 224] width 426 height 174
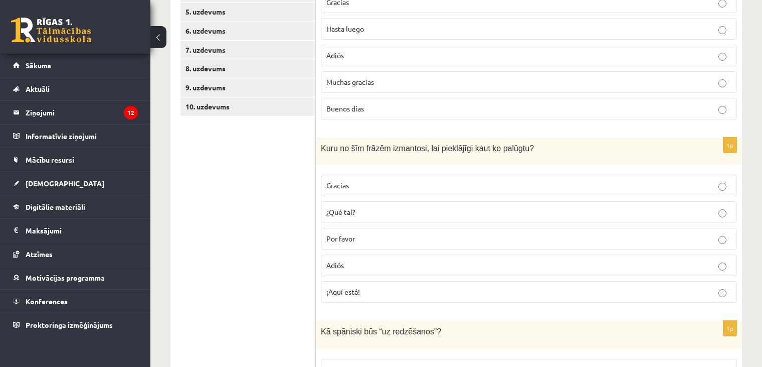
click at [340, 239] on span "Por favor" at bounding box center [341, 238] width 29 height 9
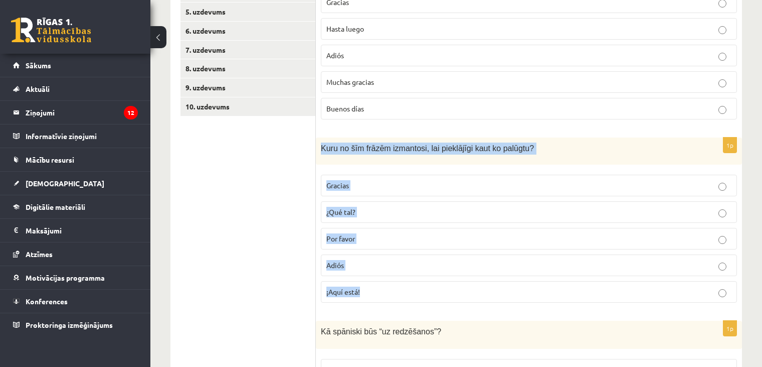
drag, startPoint x: 318, startPoint y: 140, endPoint x: 375, endPoint y: 280, distance: 151.2
click at [375, 281] on div "1p Kuru no šīm frāzēm izmantosi, lai pieklājīgi kaut ko palūgtu? Gracias ¿Qué t…" at bounding box center [529, 224] width 426 height 174
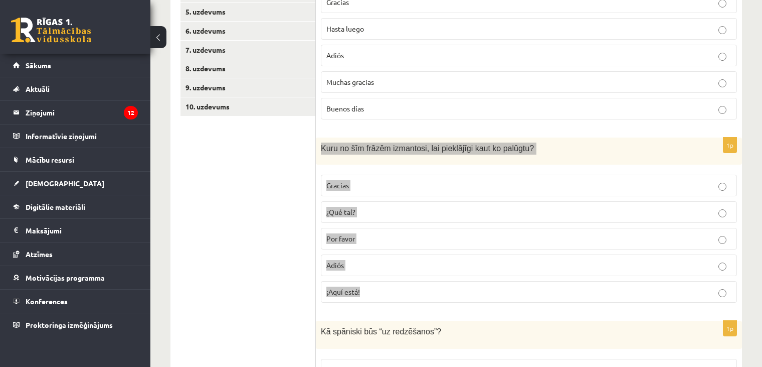
copy div "Kuru no šīm frāzēm izmantosi, lai pieklājīgi kaut ko palūgtu? Gracias ¿Qué tal?…"
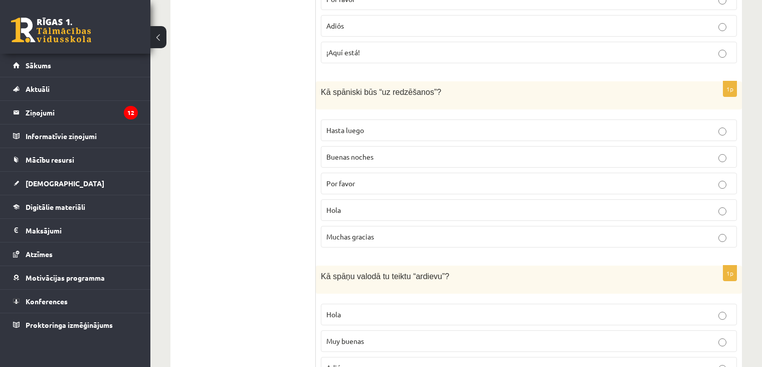
scroll to position [509, 0]
drag, startPoint x: 331, startPoint y: 117, endPoint x: 346, endPoint y: 180, distance: 64.1
click at [347, 181] on fieldset "Hasta luego Buenas noches Por favor Hola Muchas gracias" at bounding box center [529, 181] width 416 height 136
click at [268, 152] on ul "1. uzdevums 2. uzdevums 3. uzdevums 4. uzdevums 5. uzdevums 6. uzdevums 7. uzde…" at bounding box center [248, 154] width 135 height 935
click at [329, 154] on span "Buenas noches" at bounding box center [350, 155] width 47 height 9
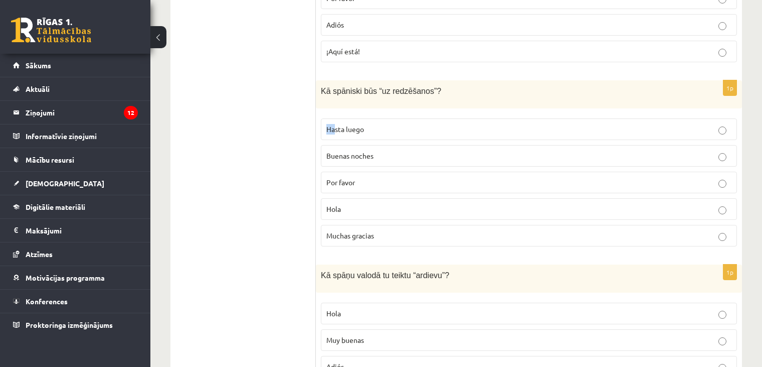
drag, startPoint x: 323, startPoint y: 121, endPoint x: 336, endPoint y: 136, distance: 20.6
click at [336, 134] on label "Hasta luego" at bounding box center [529, 129] width 416 height 22
click at [296, 148] on ul "1. uzdevums 2. uzdevums 3. uzdevums 4. uzdevums 5. uzdevums 6. uzdevums 7. uzde…" at bounding box center [248, 154] width 135 height 935
click at [298, 146] on ul "1. uzdevums 2. uzdevums 3. uzdevums 4. uzdevums 5. uzdevums 6. uzdevums 7. uzde…" at bounding box center [248, 154] width 135 height 935
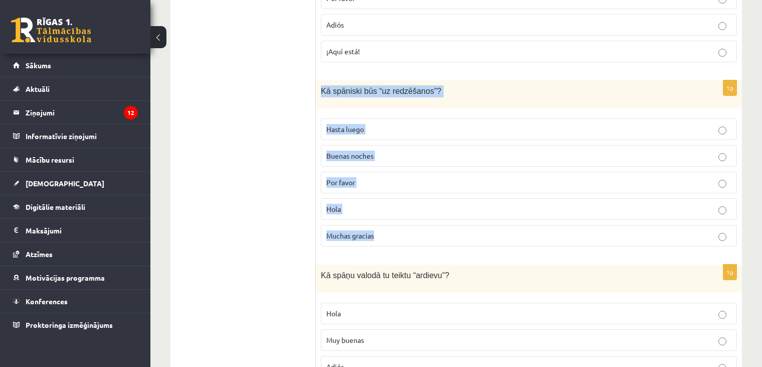
drag, startPoint x: 321, startPoint y: 89, endPoint x: 379, endPoint y: 246, distance: 166.8
click at [379, 246] on div "1p Kā spāniski būs “uz redzēšanos”? Hasta luego Buenas noches Por favor Hola Mu…" at bounding box center [529, 167] width 426 height 174
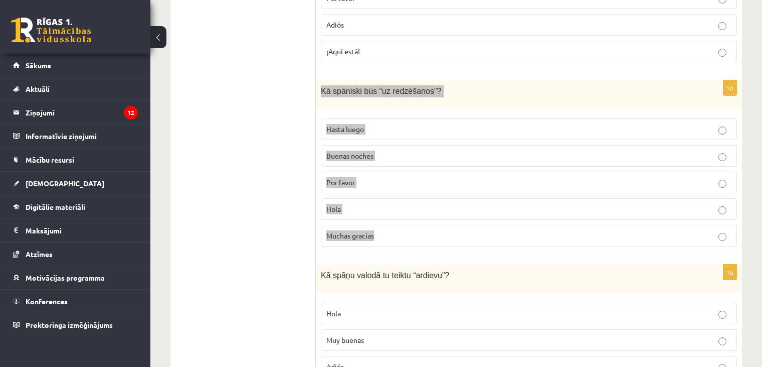
copy div "Kā spāniski būs “uz redzēšanos”? Hasta luego Buenas noches Por favor Hola Mucha…"
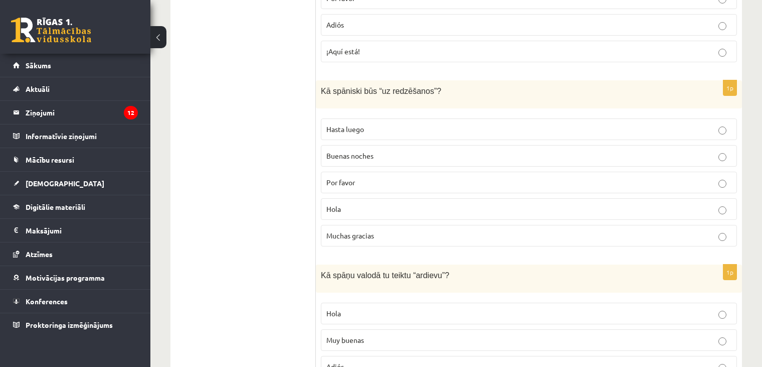
click at [300, 192] on ul "1. uzdevums 2. uzdevums 3. uzdevums 4. uzdevums 5. uzdevums 6. uzdevums 7. uzde…" at bounding box center [248, 154] width 135 height 935
click at [343, 130] on span "Hasta luego" at bounding box center [346, 128] width 38 height 9
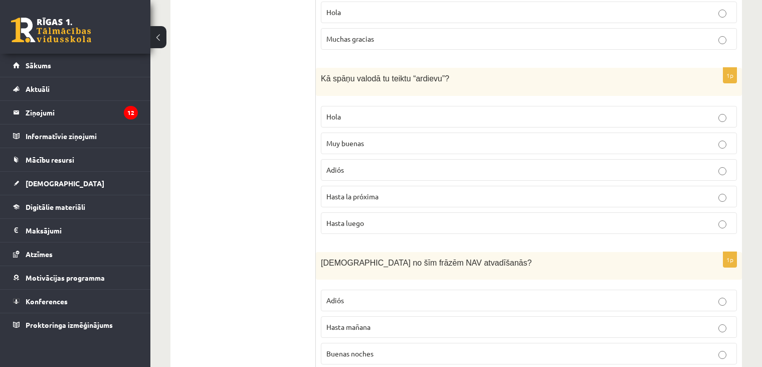
scroll to position [706, 0]
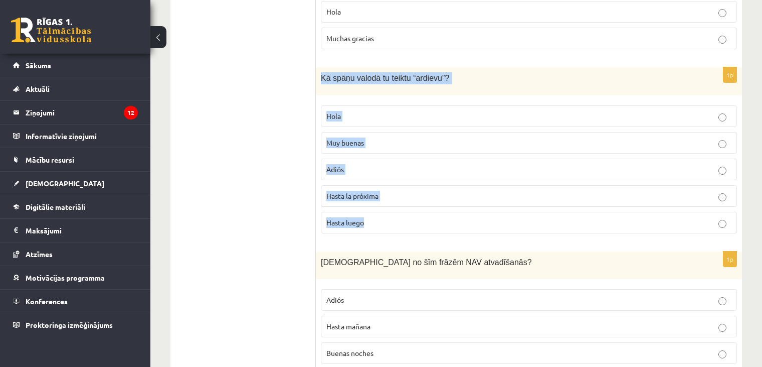
drag, startPoint x: 320, startPoint y: 73, endPoint x: 373, endPoint y: 220, distance: 156.8
click at [373, 220] on div "1p Kā spāņu valodā tu teiktu “ardievu”? Hola Muy buenas Adiós Hasta la próxima …" at bounding box center [529, 154] width 426 height 174
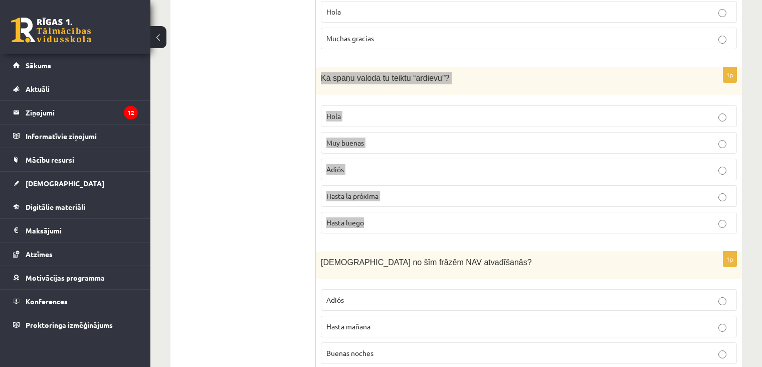
copy div "Kā spāņu valodā tu teiktu “ardievu”? Hola Muy buenas Adiós Hasta la próxima Has…"
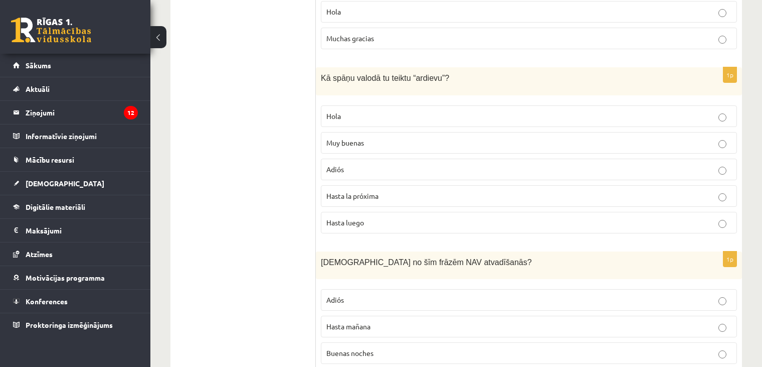
click at [332, 169] on span "Adiós" at bounding box center [336, 169] width 18 height 9
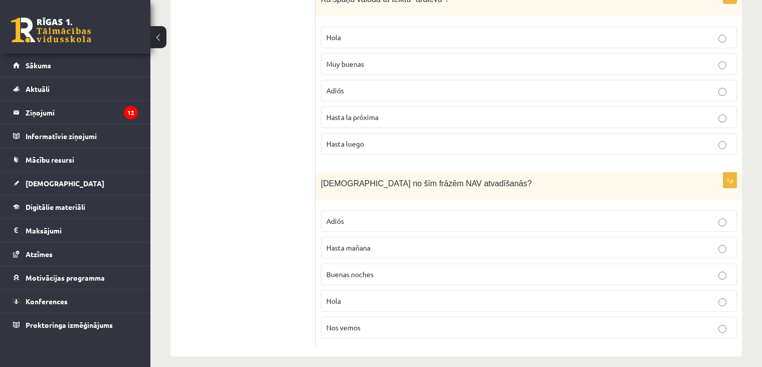
scroll to position [789, 0]
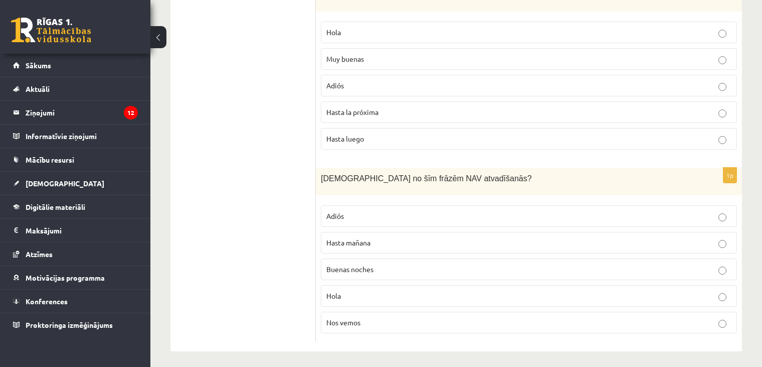
drag, startPoint x: 315, startPoint y: 171, endPoint x: 374, endPoint y: 314, distance: 155.2
copy div "Izvēlies pareizo sasveicināšanās, atvadīšanās vai pieklājības frāzi! 1p Kuru fr…"
drag, startPoint x: 227, startPoint y: 235, endPoint x: 249, endPoint y: 231, distance: 22.4
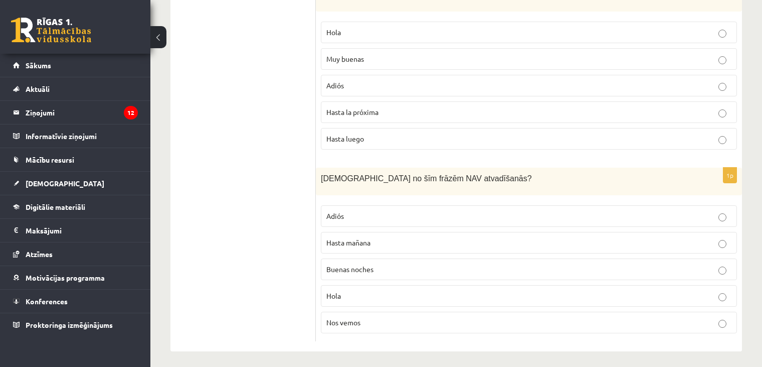
click at [337, 280] on fieldset "Adiós Hasta mañana Buenas noches Hola Nos vemos" at bounding box center [529, 268] width 416 height 136
click at [334, 291] on span "Hola" at bounding box center [334, 295] width 15 height 9
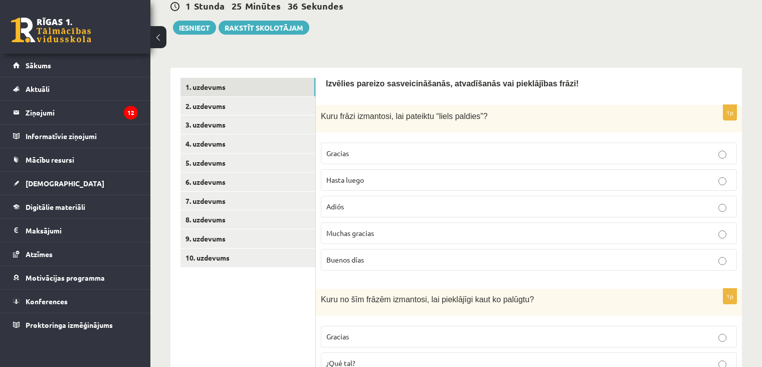
scroll to position [119, 0]
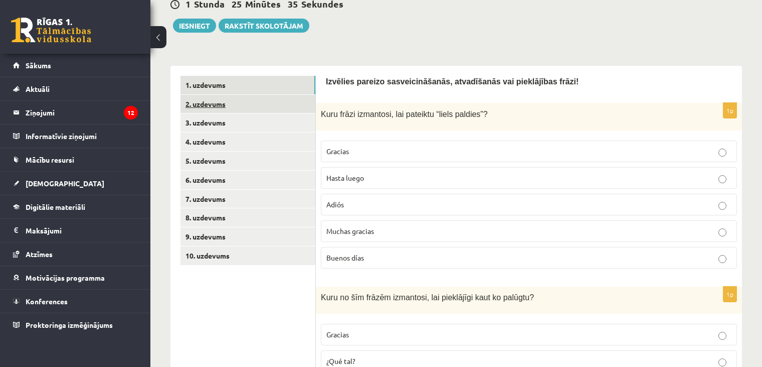
click at [264, 97] on link "2. uzdevums" at bounding box center [248, 104] width 135 height 19
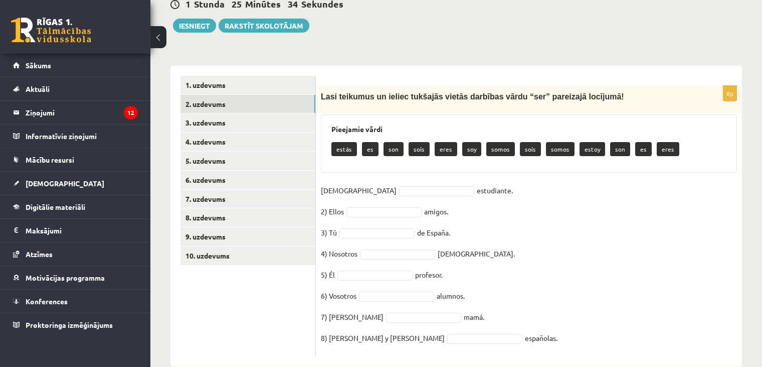
scroll to position [138, 0]
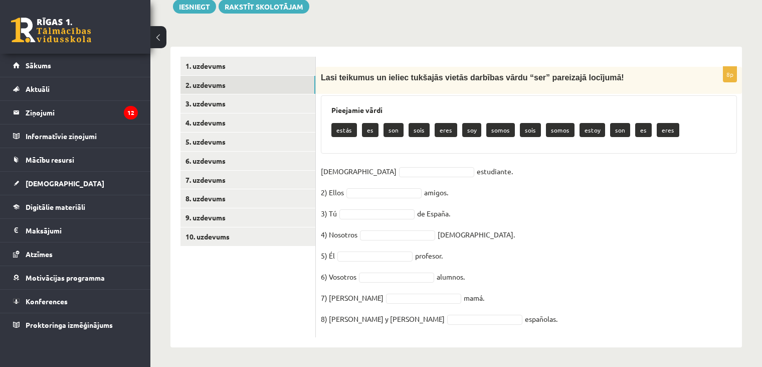
drag, startPoint x: 330, startPoint y: 108, endPoint x: 495, endPoint y: 333, distance: 278.7
click at [497, 330] on div "8p Lasi teikumus un ieliec tukšajās vietās darbības vārdu “ser” pareizajā locīj…" at bounding box center [529, 202] width 426 height 270
copy div "Pieejamie vārdi estás es son sois eres soy somos sois somos estoy son es eres 1…"
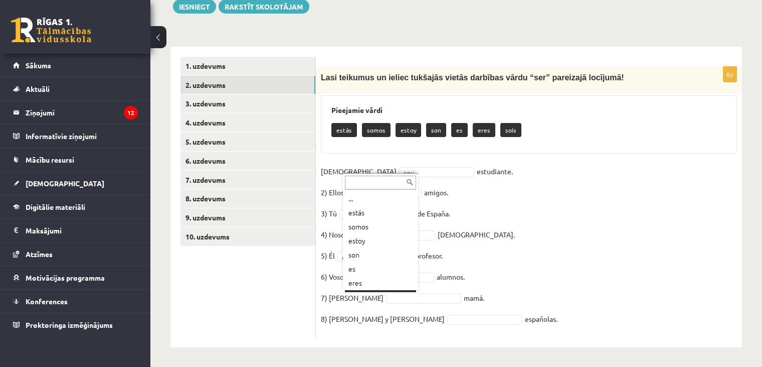
scroll to position [12, 0]
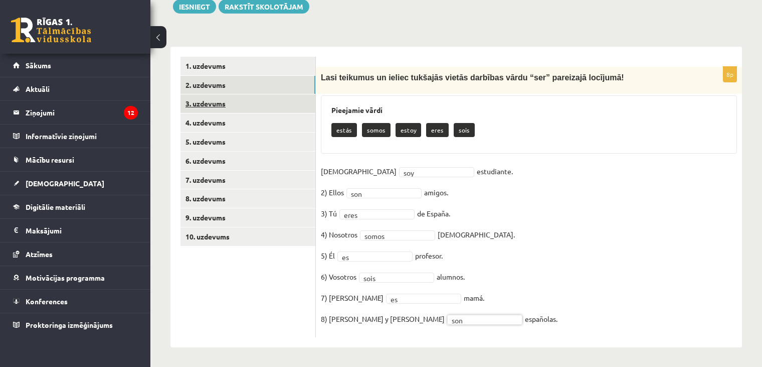
click at [217, 104] on link "3. uzdevums" at bounding box center [248, 103] width 135 height 19
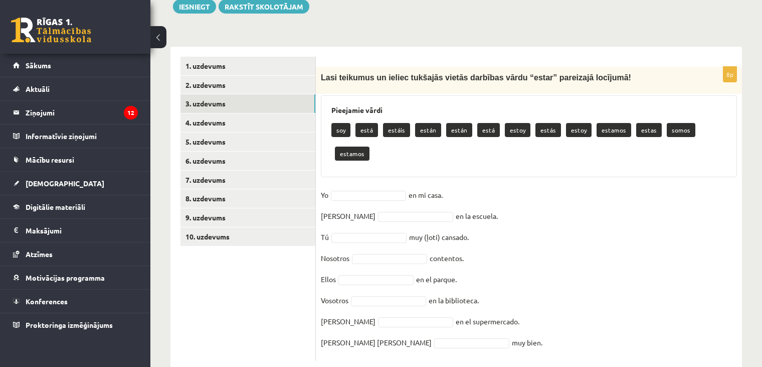
drag, startPoint x: 327, startPoint y: 104, endPoint x: 475, endPoint y: 332, distance: 271.8
click at [475, 332] on div "8p Lasi teikumus un ieliec tukšajās vietās darbības vārdu “estar” pareizajā loc…" at bounding box center [529, 214] width 426 height 294
copy div "Pieejamie vārdi soy está estáis están están está estoy estás estoy estamos esta…"
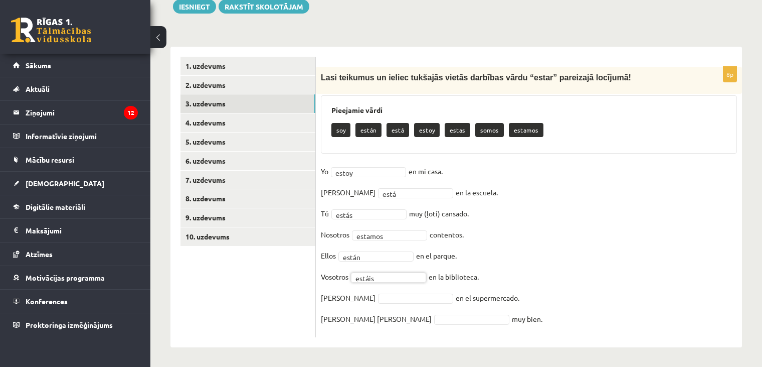
drag, startPoint x: 377, startPoint y: 301, endPoint x: 377, endPoint y: 295, distance: 6.0
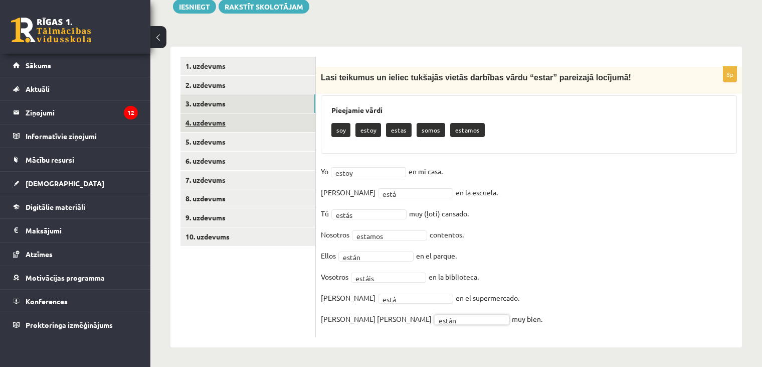
click at [266, 116] on link "4. uzdevums" at bounding box center [248, 122] width 135 height 19
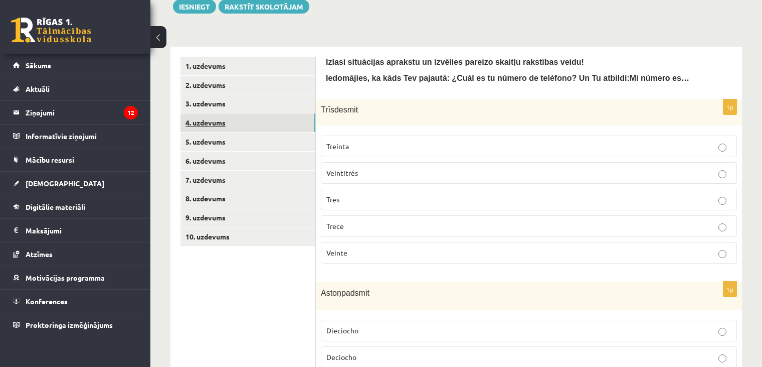
click at [268, 117] on link "4. uzdevums" at bounding box center [248, 122] width 135 height 19
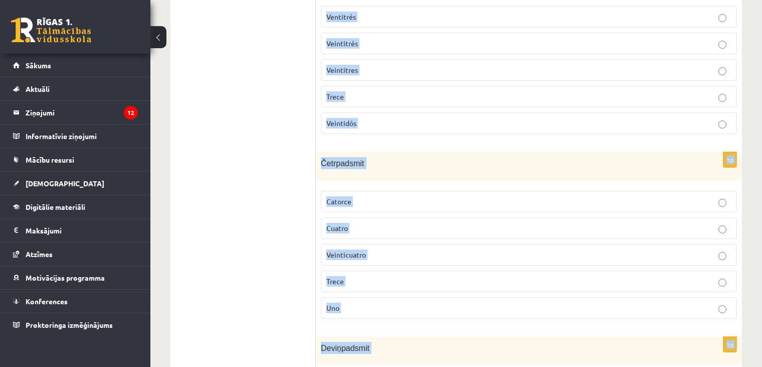
scroll to position [801, 0]
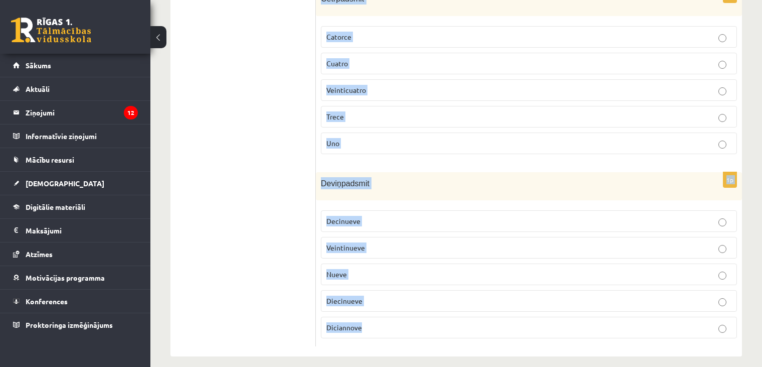
drag, startPoint x: 325, startPoint y: 76, endPoint x: 449, endPoint y: 343, distance: 294.4
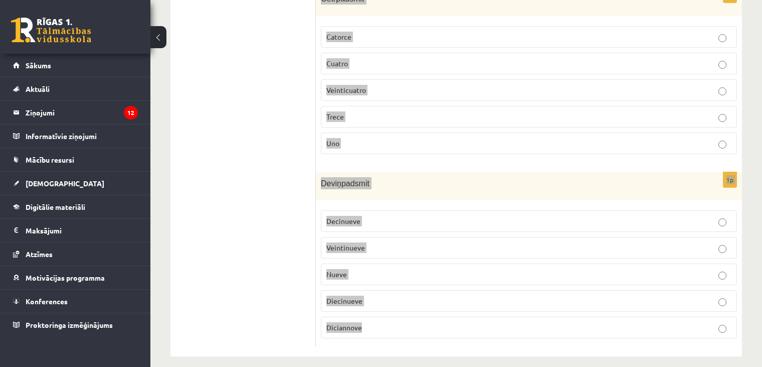
copy form "Iedomājies, ka kāds Tev pajautā: ¿Cuál es tu número de teléfono? Un Tu atbildi:…"
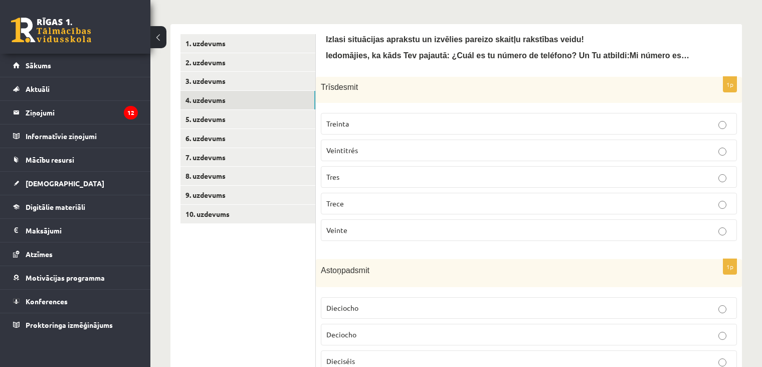
scroll to position [142, 0]
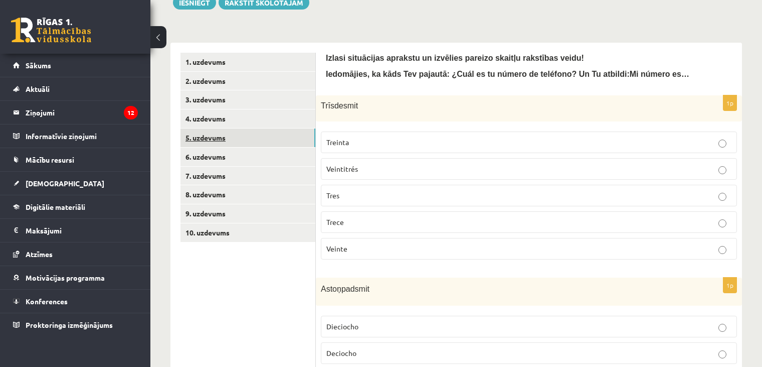
click at [286, 141] on link "5. uzdevums" at bounding box center [248, 137] width 135 height 19
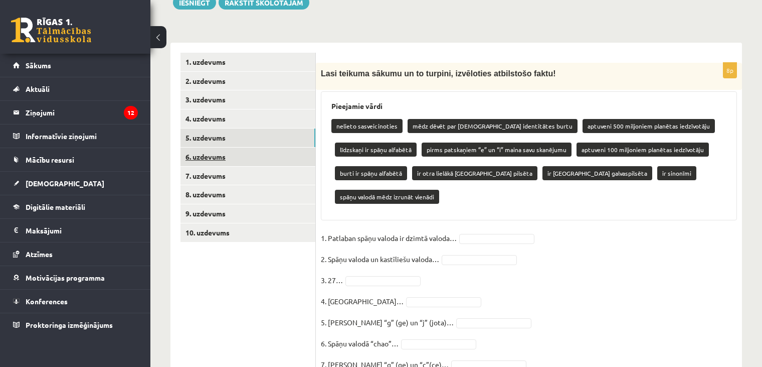
click at [274, 161] on link "6. uzdevums" at bounding box center [248, 156] width 135 height 19
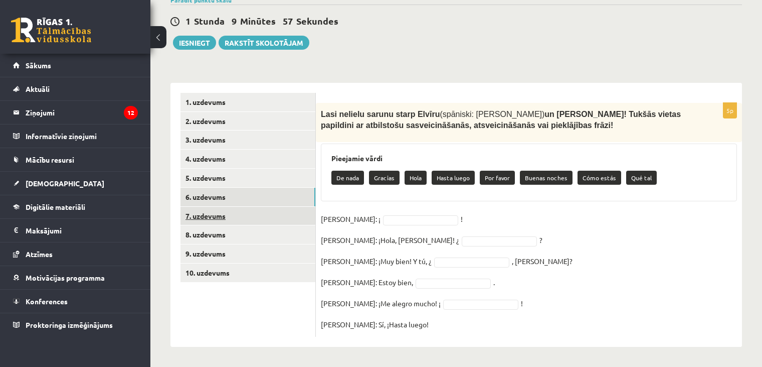
scroll to position [102, 0]
click at [252, 213] on link "7. uzdevums" at bounding box center [248, 216] width 135 height 19
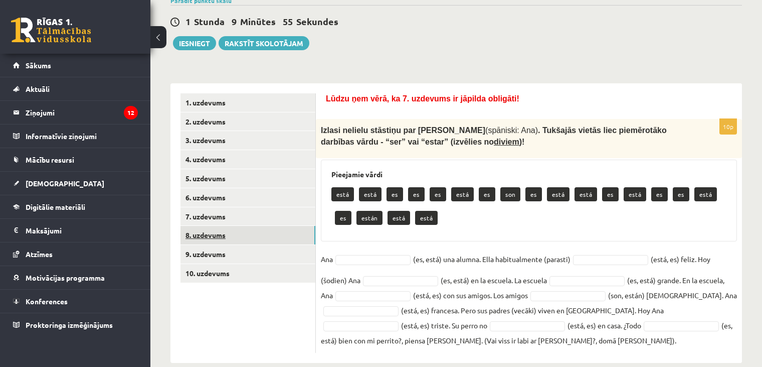
click at [254, 234] on link "8. uzdevums" at bounding box center [248, 235] width 135 height 19
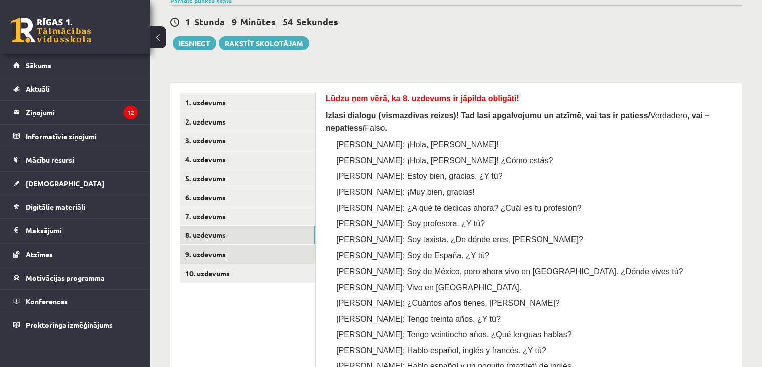
click at [237, 255] on link "9. uzdevums" at bounding box center [248, 254] width 135 height 19
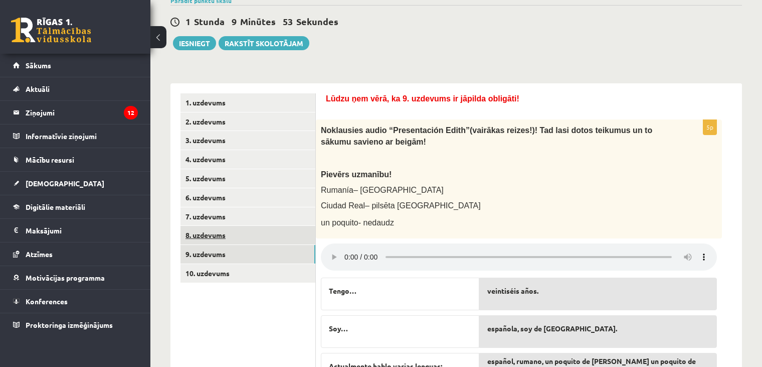
click at [237, 244] on ul "1. uzdevums 2. uzdevums 3. uzdevums 4. uzdevums 5. uzdevums 6. uzdevums 7. uzde…" at bounding box center [248, 279] width 135 height 372
click at [242, 238] on link "8. uzdevums" at bounding box center [248, 235] width 135 height 19
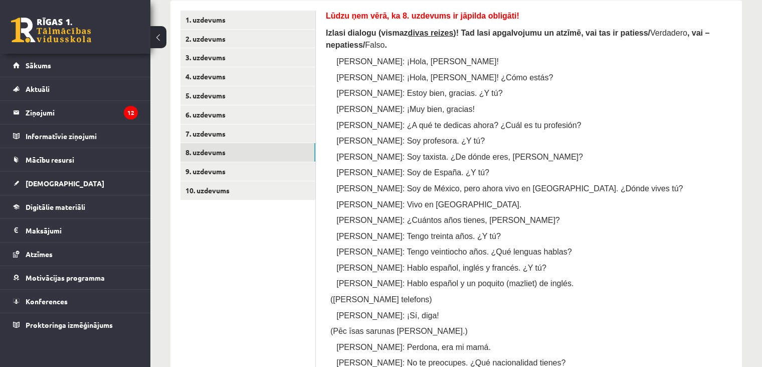
scroll to position [148, 0]
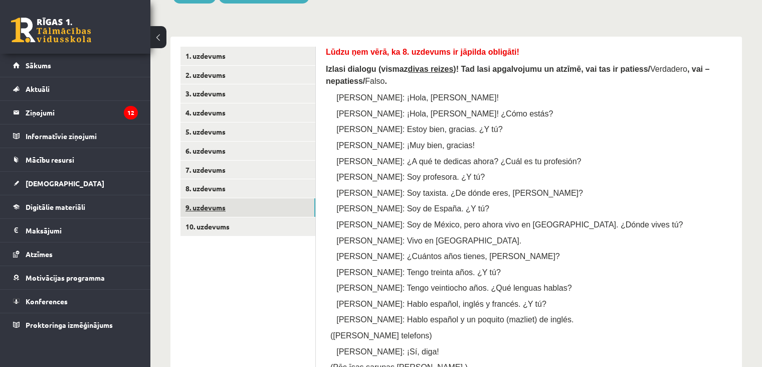
click at [249, 209] on link "9. uzdevums" at bounding box center [248, 207] width 135 height 19
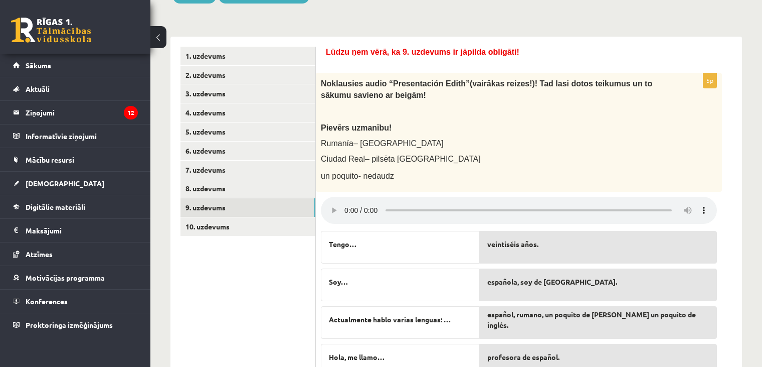
scroll to position [230, 0]
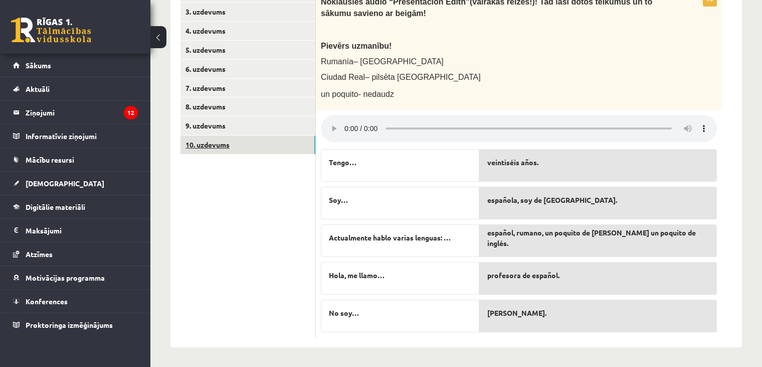
click at [276, 148] on link "10. uzdevums" at bounding box center [248, 144] width 135 height 19
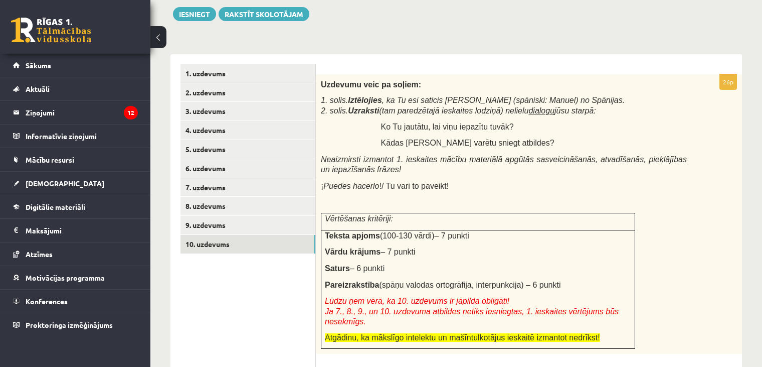
scroll to position [131, 0]
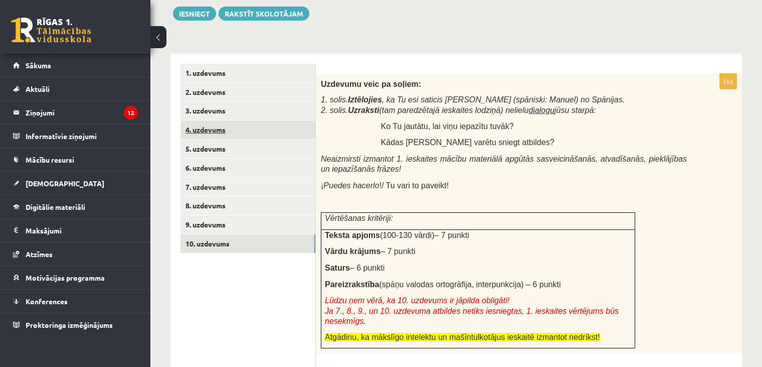
click at [221, 128] on link "4. uzdevums" at bounding box center [248, 129] width 135 height 19
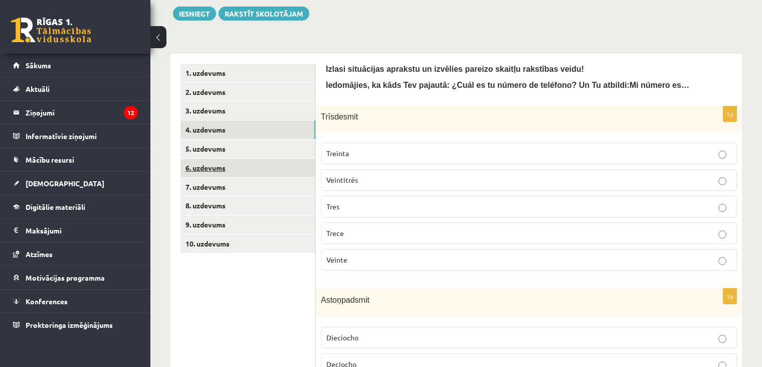
click at [206, 175] on link "6. uzdevums" at bounding box center [248, 167] width 135 height 19
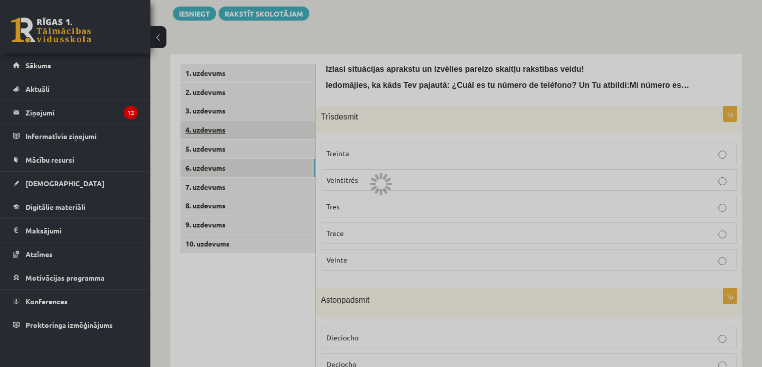
scroll to position [102, 0]
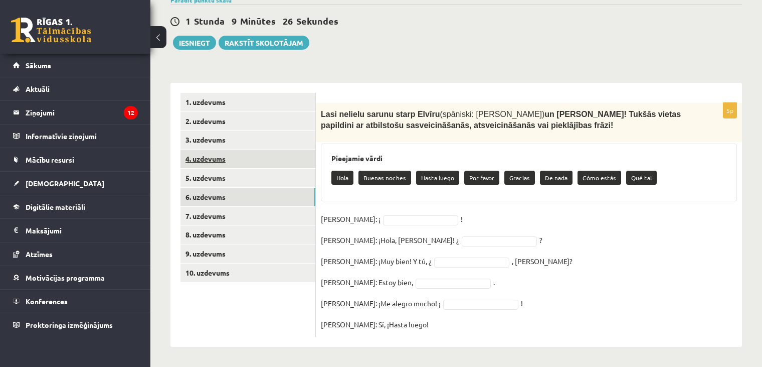
click at [205, 150] on link "4. uzdevums" at bounding box center [248, 158] width 135 height 19
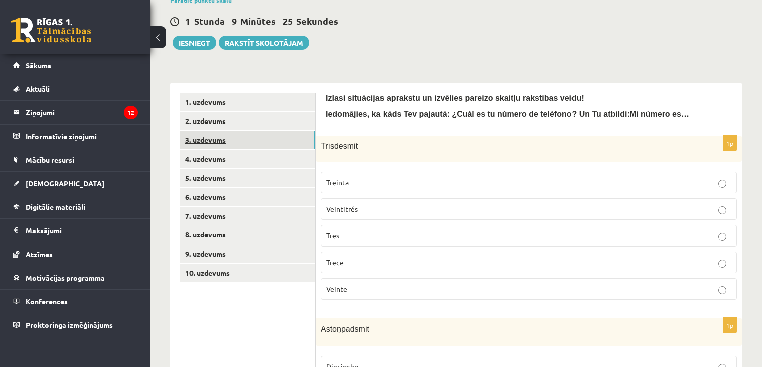
click at [211, 140] on link "3. uzdevums" at bounding box center [248, 139] width 135 height 19
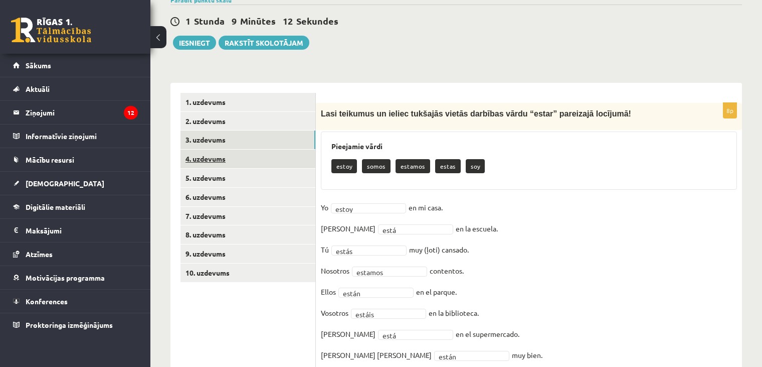
click at [227, 164] on link "4. uzdevums" at bounding box center [248, 158] width 135 height 19
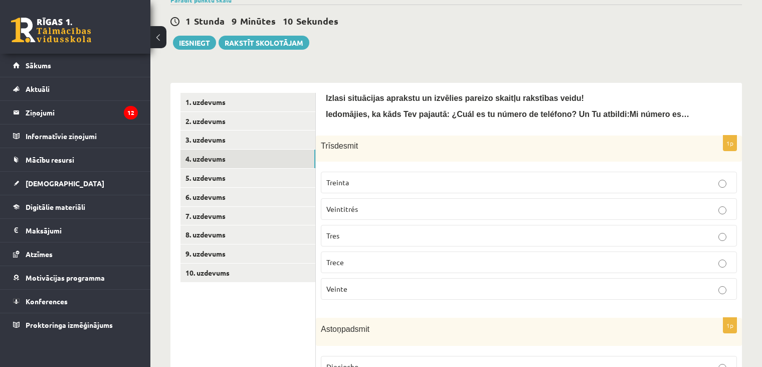
scroll to position [134, 0]
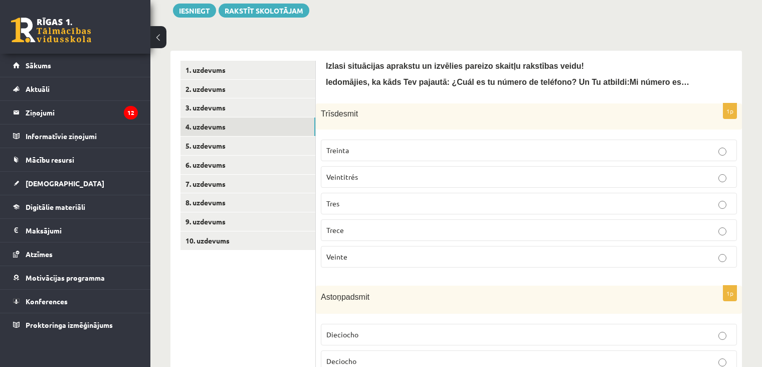
click at [351, 147] on p "Treinta" at bounding box center [529, 150] width 405 height 11
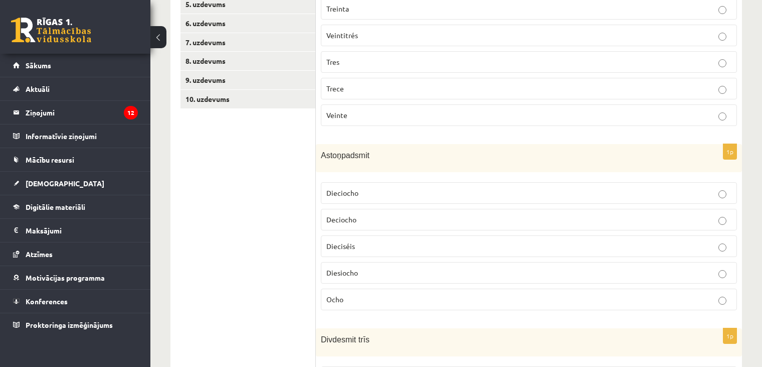
scroll to position [288, 0]
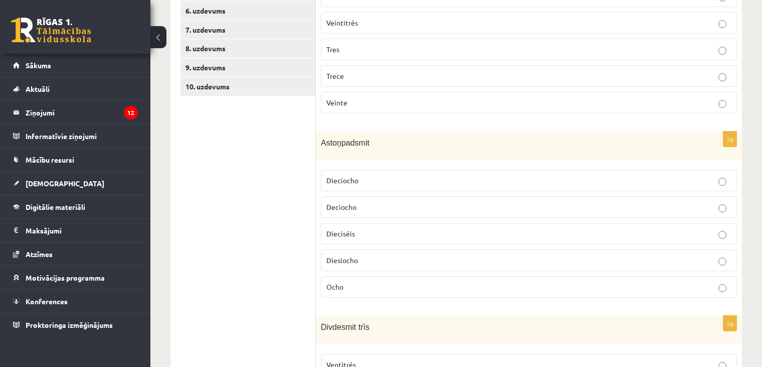
click at [397, 175] on p "Dieciocho" at bounding box center [529, 180] width 405 height 11
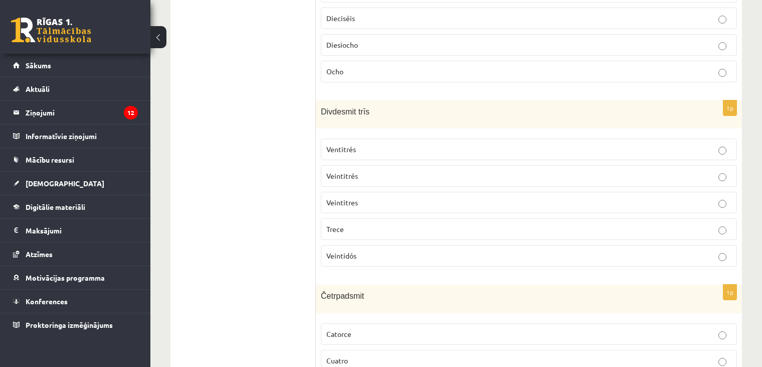
scroll to position [505, 0]
click at [346, 175] on p "Veintitrés" at bounding box center [529, 175] width 405 height 11
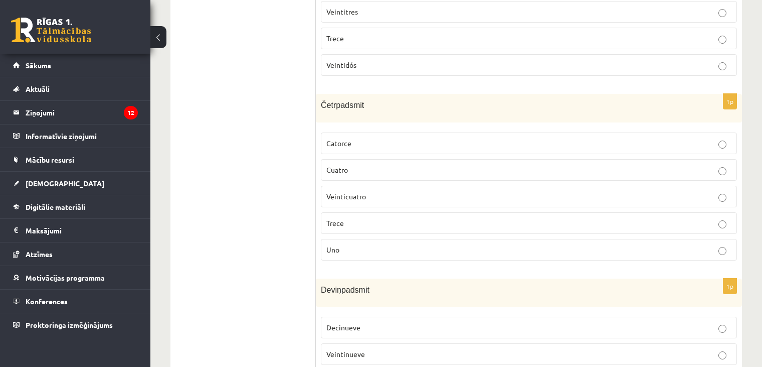
scroll to position [697, 0]
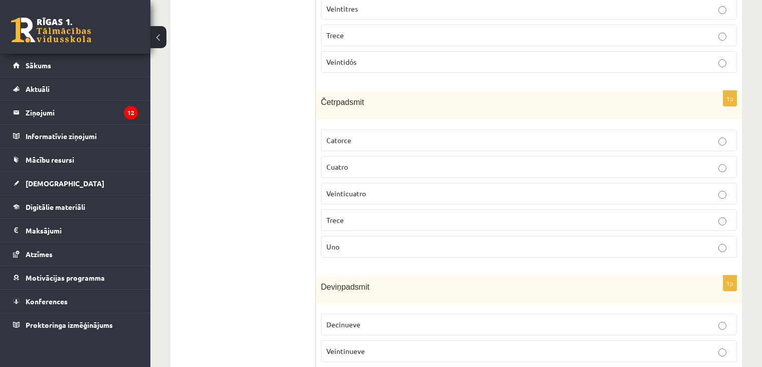
click at [348, 135] on span "Catorce" at bounding box center [339, 139] width 25 height 9
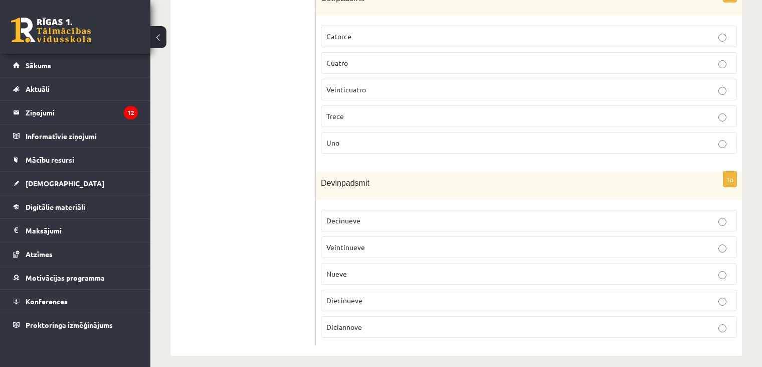
click at [343, 296] on p "Diecinueve" at bounding box center [529, 300] width 405 height 11
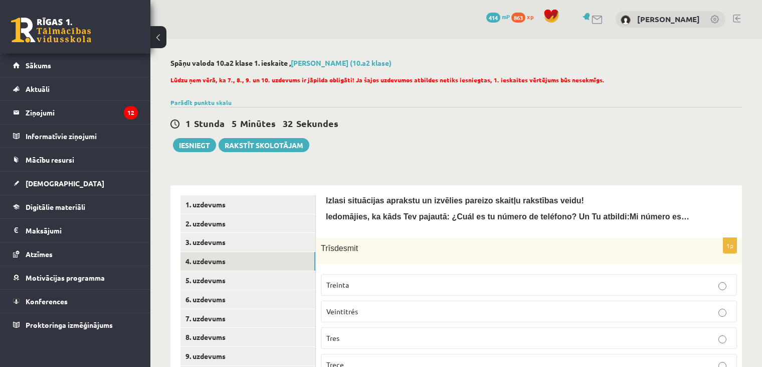
scroll to position [1, 0]
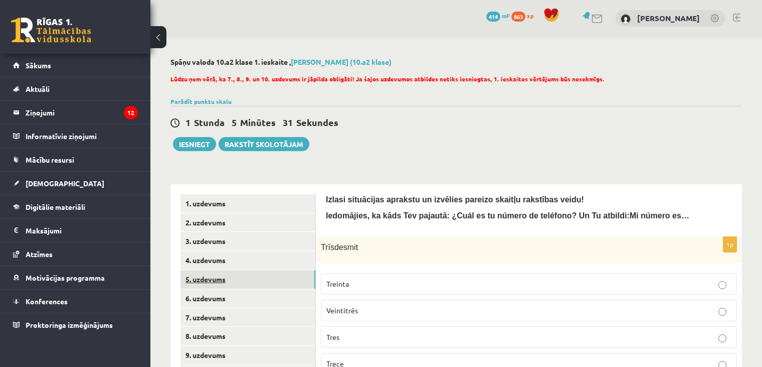
click at [273, 279] on link "5. uzdevums" at bounding box center [248, 279] width 135 height 19
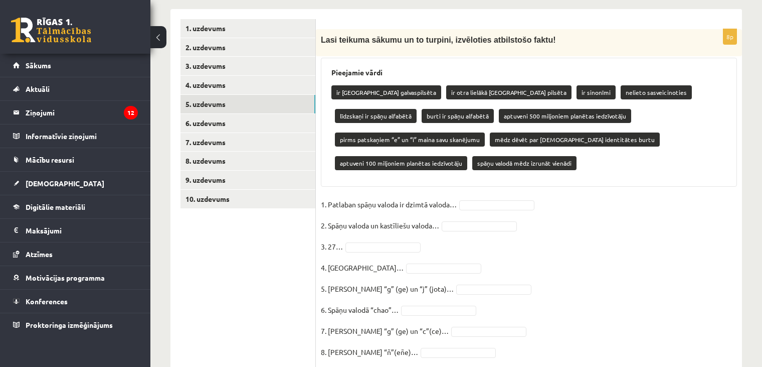
scroll to position [187, 0]
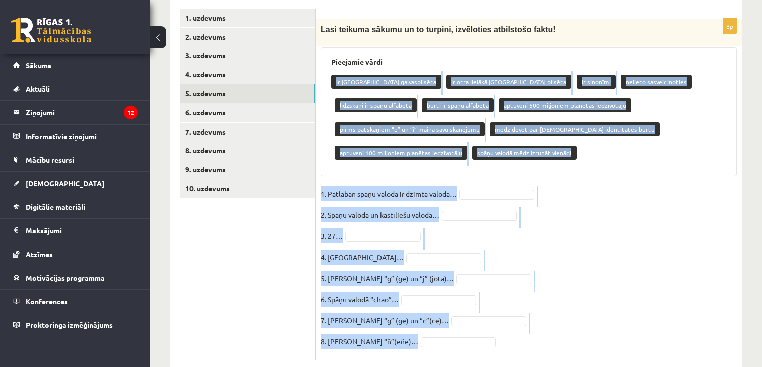
drag, startPoint x: 333, startPoint y: 78, endPoint x: 441, endPoint y: 327, distance: 271.1
click at [441, 327] on div "8p Lasi teikuma sākumu un to turpini, izvēloties atbilstošo faktu! Pieejamie vā…" at bounding box center [529, 189] width 426 height 341
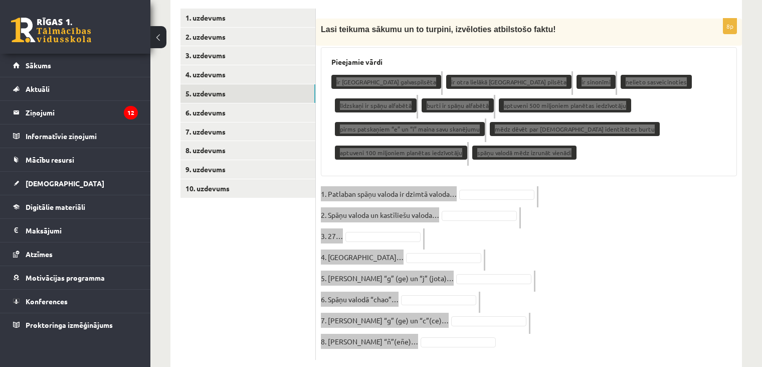
copy div "ir Spānijas galvaspilsēta ir otra lielākā Spānijas pilsēta ir sinonīmi nelieto …"
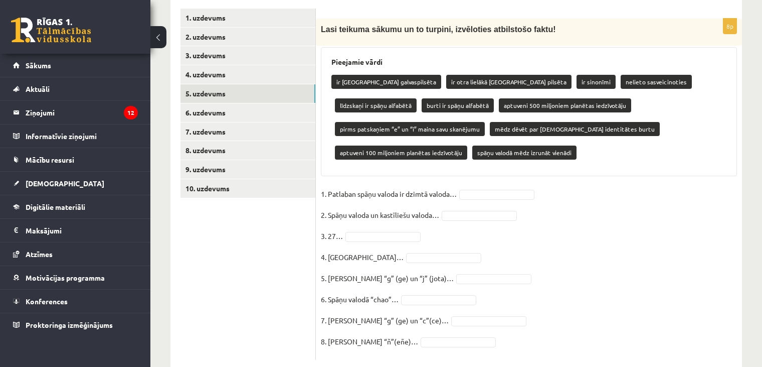
click at [286, 239] on ul "1. uzdevums 2. uzdevums 3. uzdevums 4. uzdevums 5. uzdevums 6. uzdevums 7. uzde…" at bounding box center [248, 184] width 135 height 351
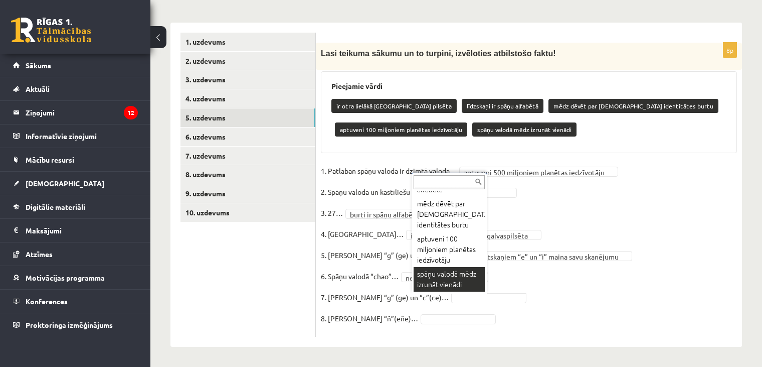
scroll to position [163, 0]
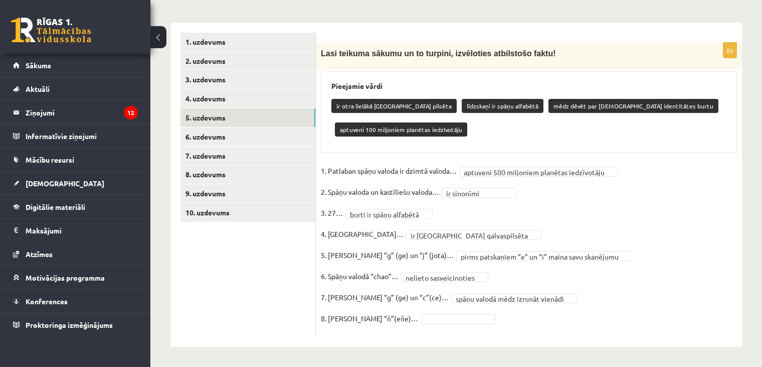
click at [403, 313] on fieldset "**********" at bounding box center [529, 247] width 416 height 169
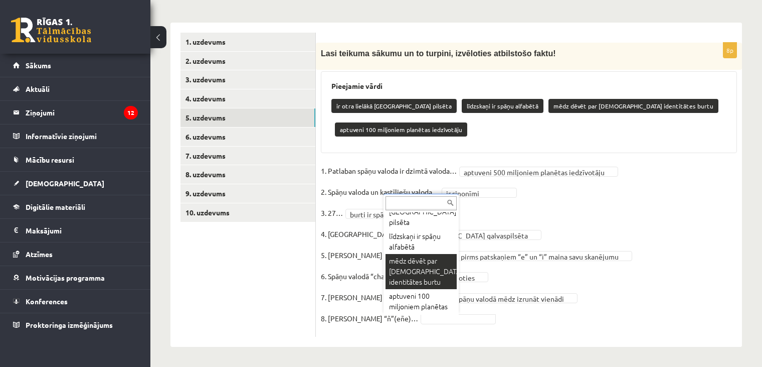
scroll to position [139, 0]
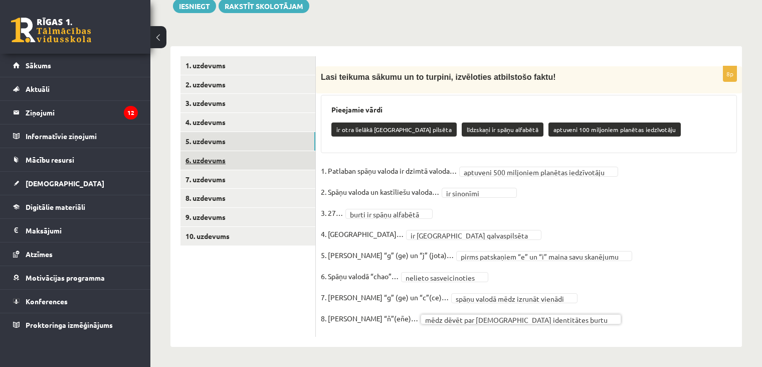
click at [258, 154] on link "6. uzdevums" at bounding box center [248, 160] width 135 height 19
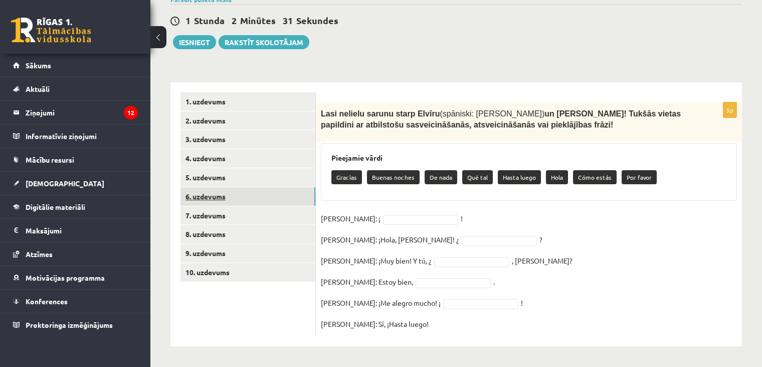
scroll to position [102, 0]
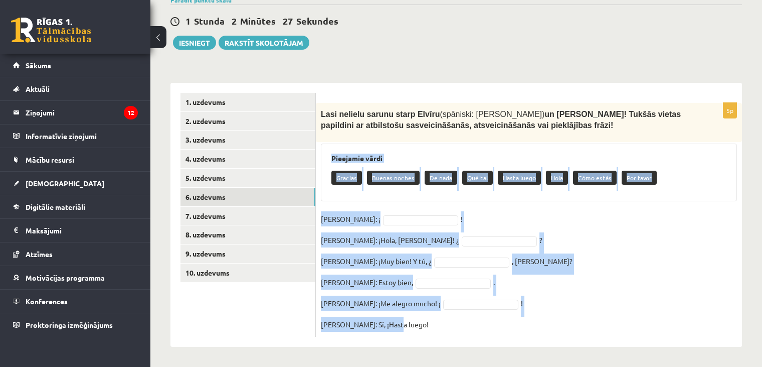
drag, startPoint x: 330, startPoint y: 158, endPoint x: 511, endPoint y: 326, distance: 246.7
click at [511, 327] on div "5p Lasi nelielu sarunu starp Elvīru (spāniski: Elvira) un Pedro! Tukšās vietas …" at bounding box center [529, 220] width 426 height 234
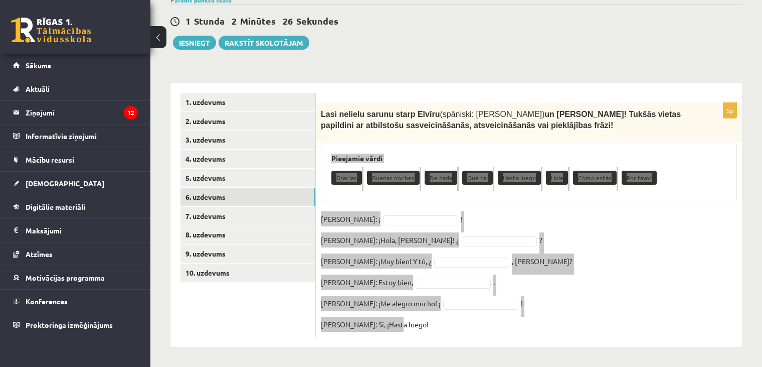
copy div "Pieejamie vārdi Gracias Buenas noches De nada Qué tal Hasta luego Hola Cómo est…"
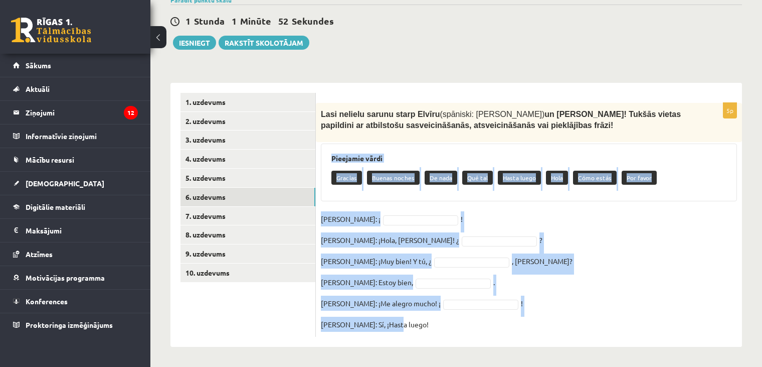
click at [365, 202] on div "5p Lasi nelielu sarunu starp Elvīru (spāniski: Elvira) un Pedro! Tukšās vietas …" at bounding box center [529, 220] width 426 height 234
click at [365, 203] on div "5p Lasi nelielu sarunu starp Elvīru (spāniski: Elvira) un Pedro! Tukšās vietas …" at bounding box center [529, 220] width 426 height 234
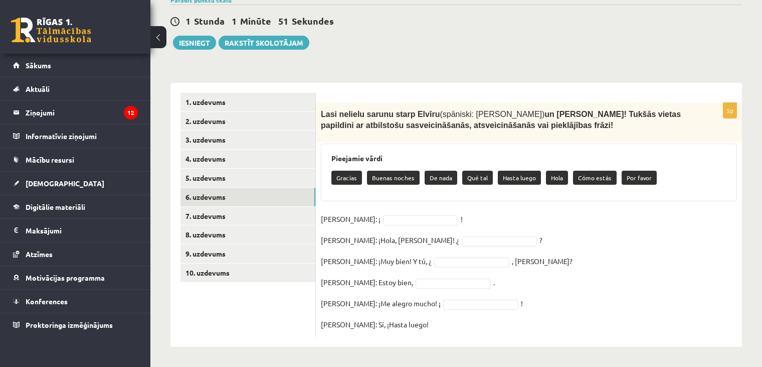
click at [365, 203] on div "5p Lasi nelielu sarunu starp Elvīru (spāniski: Elvira) un Pedro! Tukšās vietas …" at bounding box center [529, 220] width 426 height 234
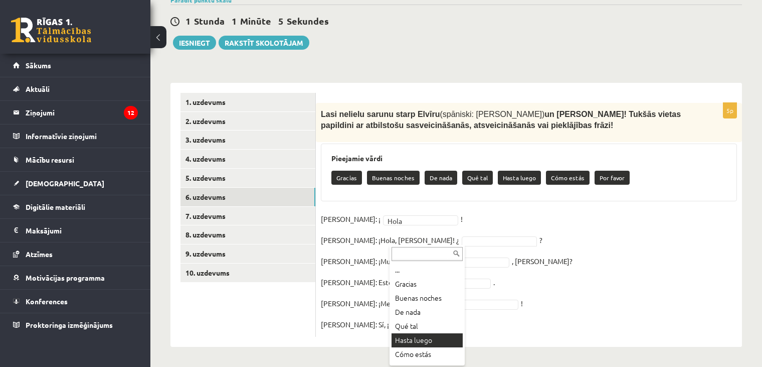
scroll to position [12, 0]
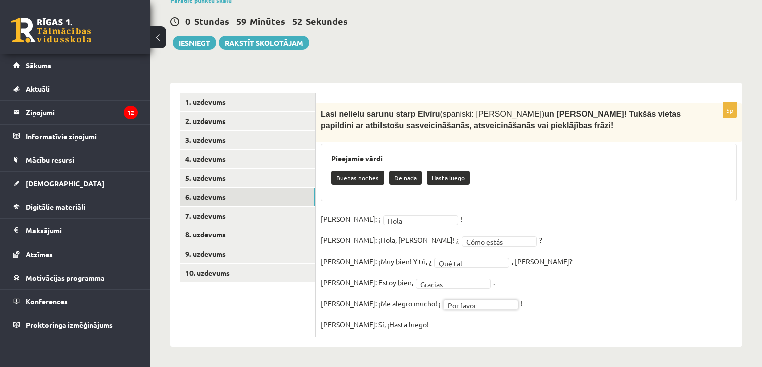
click at [402, 319] on fieldset "**********" at bounding box center [529, 271] width 416 height 120
click at [236, 211] on link "7. uzdevums" at bounding box center [248, 216] width 135 height 19
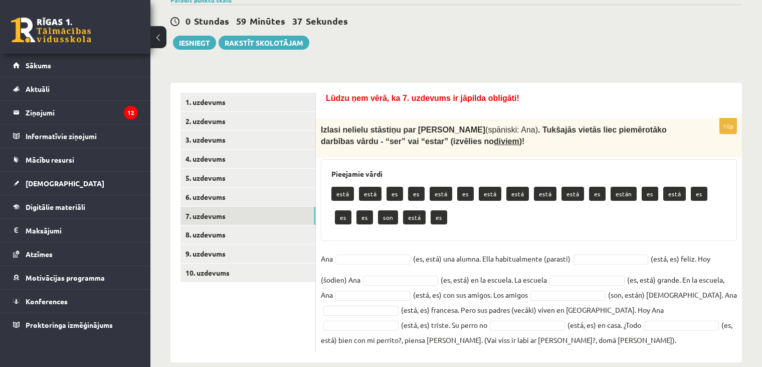
scroll to position [117, 0]
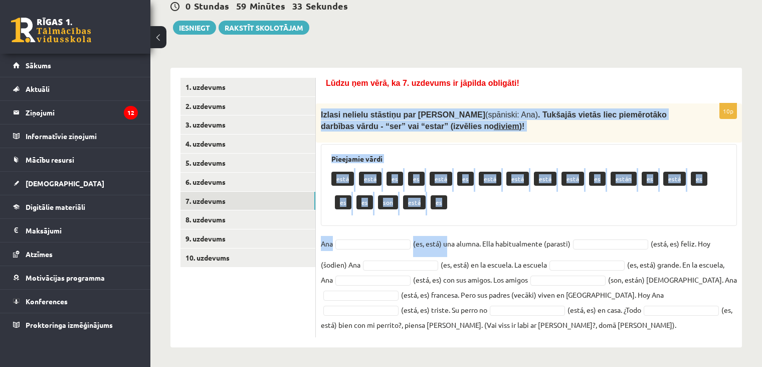
drag, startPoint x: 319, startPoint y: 114, endPoint x: 454, endPoint y: 243, distance: 186.3
click at [454, 243] on div "10p Izlasi nelielu stāstiņu par Annu (spāniski: Ana) . Tukšajās vietās liec pie…" at bounding box center [529, 220] width 426 height 234
click at [377, 225] on div "10p Izlasi nelielu stāstiņu par Annu (spāniski: Ana) . Tukšajās vietās liec pie…" at bounding box center [529, 220] width 426 height 234
click at [363, 225] on div "Pieejamie vārdi está está es es está es está está está está es están es está es…" at bounding box center [529, 185] width 416 height 82
click at [345, 224] on div "Pieejamie vārdi está está es es está es está está está está es están es está es…" at bounding box center [529, 185] width 416 height 82
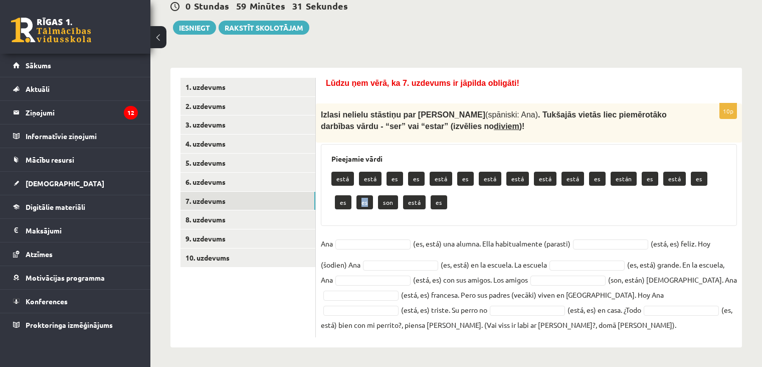
click at [345, 224] on div "Pieejamie vārdi está está es es está es está está está está es están es está es…" at bounding box center [529, 185] width 416 height 82
click at [337, 221] on div "Pieejamie vārdi está está es es está es está está está está es están es está es…" at bounding box center [529, 185] width 416 height 82
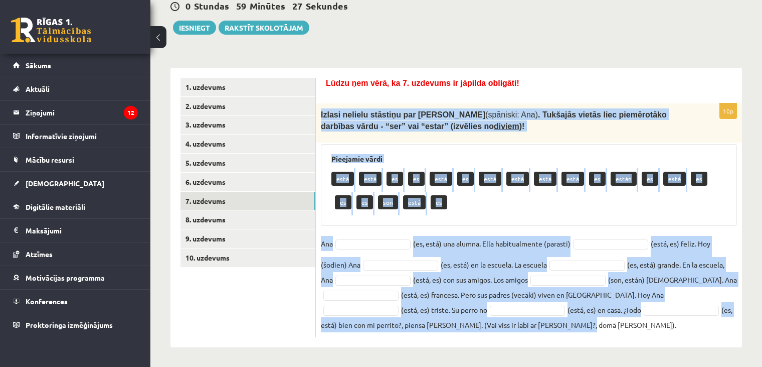
drag, startPoint x: 319, startPoint y: 114, endPoint x: 674, endPoint y: 325, distance: 412.9
click at [674, 325] on div "10p Izlasi nelielu stāstiņu par Annu (spāniski: Ana) . Tukšajās vietās liec pie…" at bounding box center [529, 220] width 426 height 234
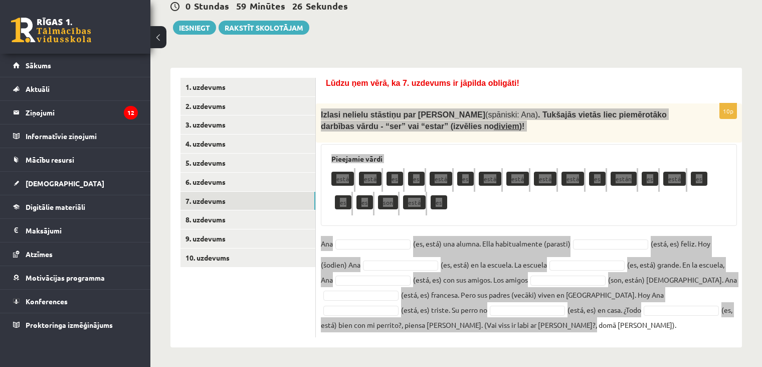
copy div "Izlasi nelielu stāstiņu par Annu (spāniski: Ana) . Tukšajās vietās liec piemēro…"
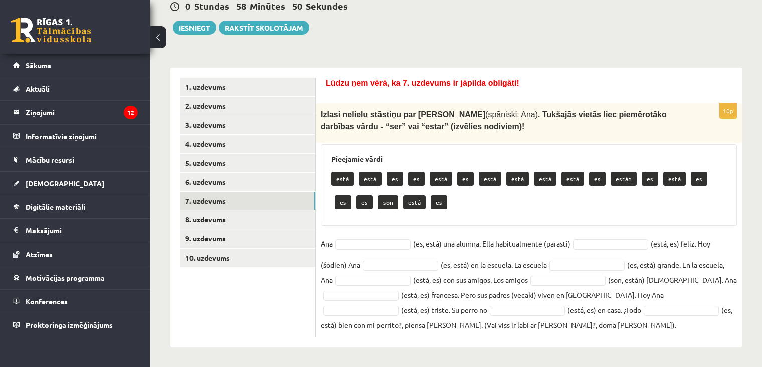
click at [288, 291] on ul "1. uzdevums 2. uzdevums 3. uzdevums 4. uzdevums 5. uzdevums 6. uzdevums 7. uzde…" at bounding box center [248, 207] width 135 height 259
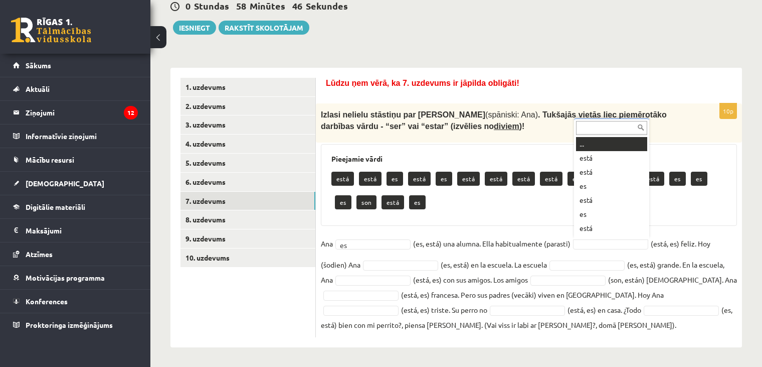
scroll to position [12, 0]
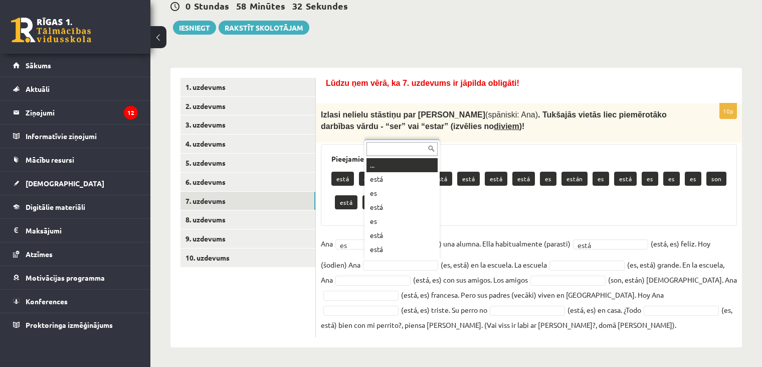
drag, startPoint x: 386, startPoint y: 264, endPoint x: 386, endPoint y: 257, distance: 7.0
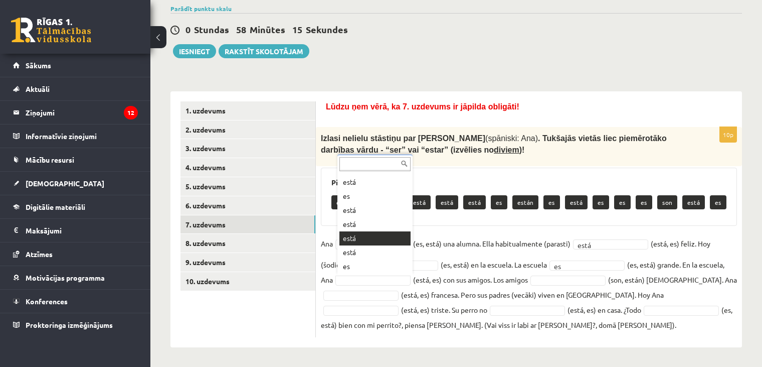
drag, startPoint x: 377, startPoint y: 232, endPoint x: 405, endPoint y: 240, distance: 29.2
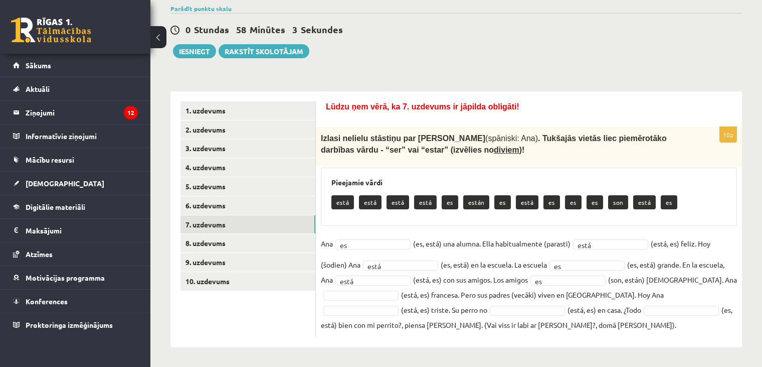
click at [383, 290] on fieldset "Ana es ** (es, está) una alumna. Ella habitualmente (parasti) está **** (está, …" at bounding box center [529, 284] width 416 height 96
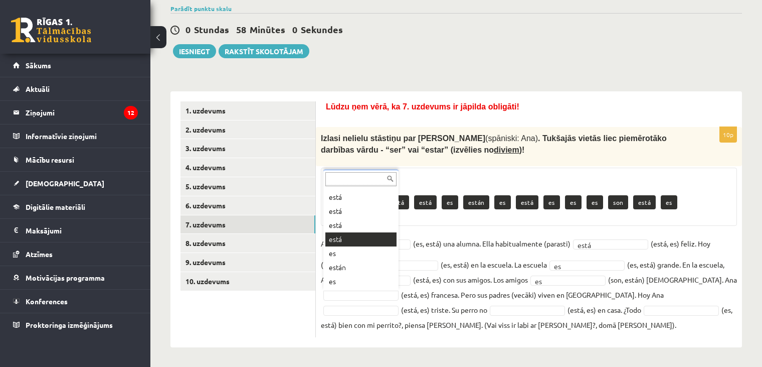
drag, startPoint x: 362, startPoint y: 243, endPoint x: 453, endPoint y: 268, distance: 94.2
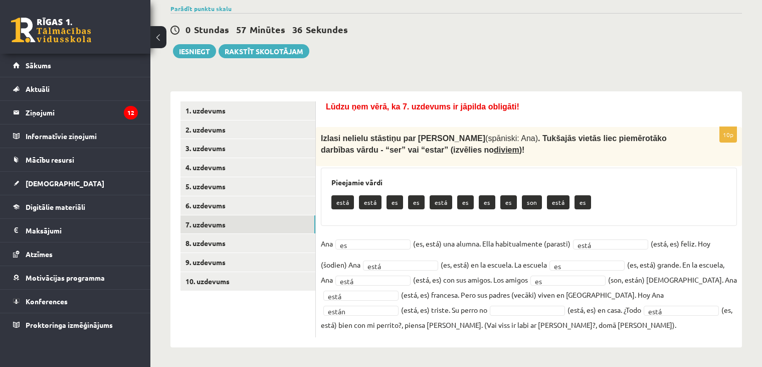
click at [401, 305] on fieldset "Ana es ** (es, está) una alumna. Ella habitualmente (parasti) está **** (está, …" at bounding box center [529, 284] width 416 height 96
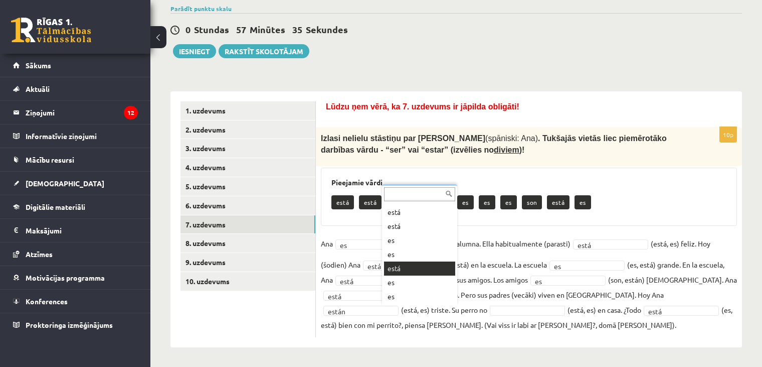
drag, startPoint x: 390, startPoint y: 273, endPoint x: 389, endPoint y: 279, distance: 6.2
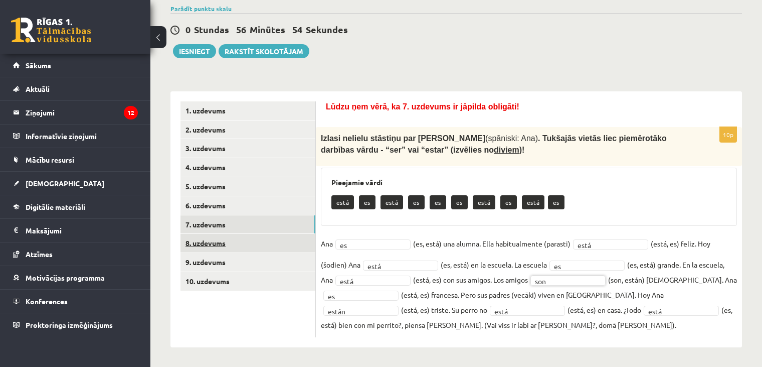
click at [269, 241] on link "8. uzdevums" at bounding box center [248, 243] width 135 height 19
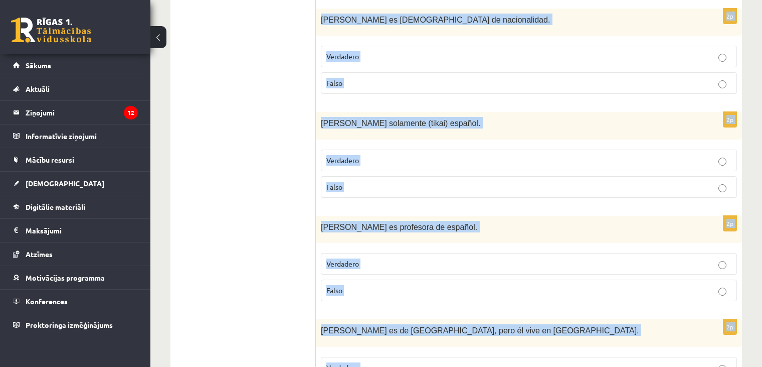
scroll to position [1319, 0]
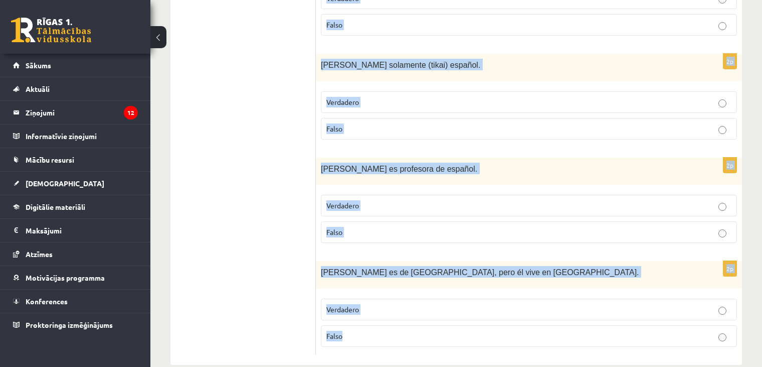
drag, startPoint x: 326, startPoint y: 218, endPoint x: 368, endPoint y: 319, distance: 109.7
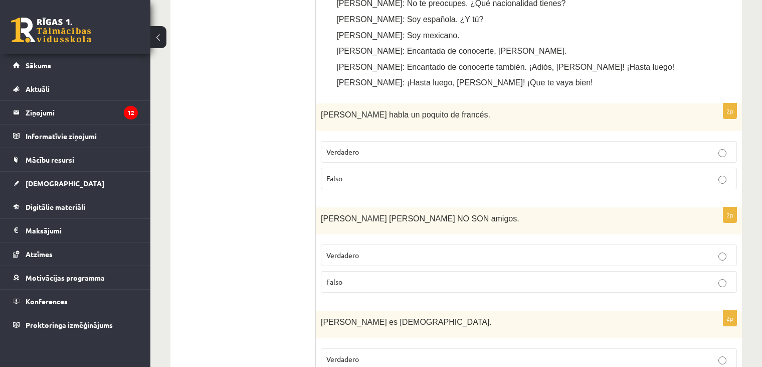
scroll to position [545, 0]
click at [361, 145] on p "Verdadero" at bounding box center [529, 150] width 405 height 11
click at [331, 243] on label "Verdadero" at bounding box center [529, 254] width 416 height 22
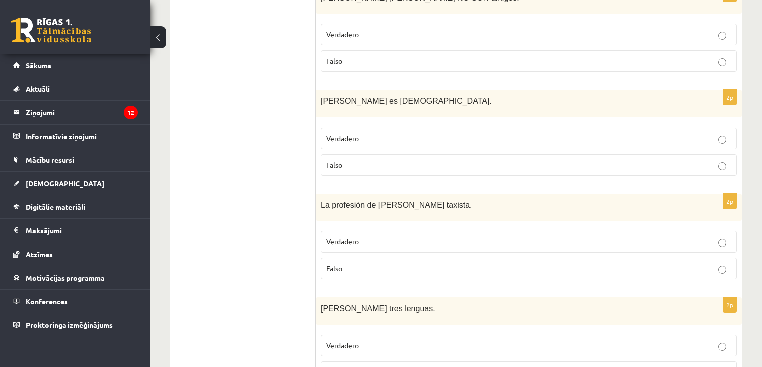
scroll to position [775, 0]
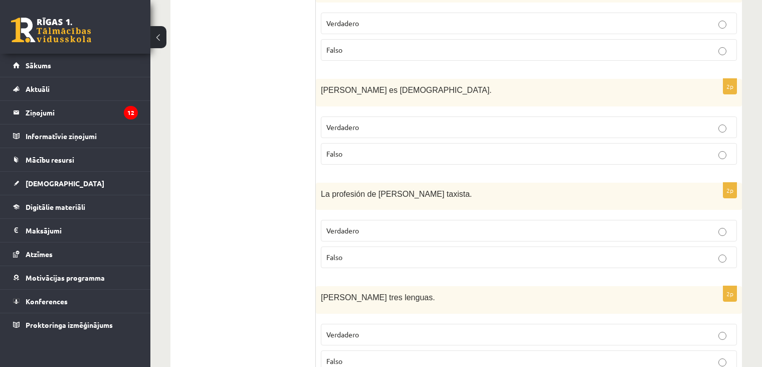
click at [355, 143] on label "Falso" at bounding box center [529, 154] width 416 height 22
click at [331, 226] on span "Verdadero" at bounding box center [343, 230] width 33 height 9
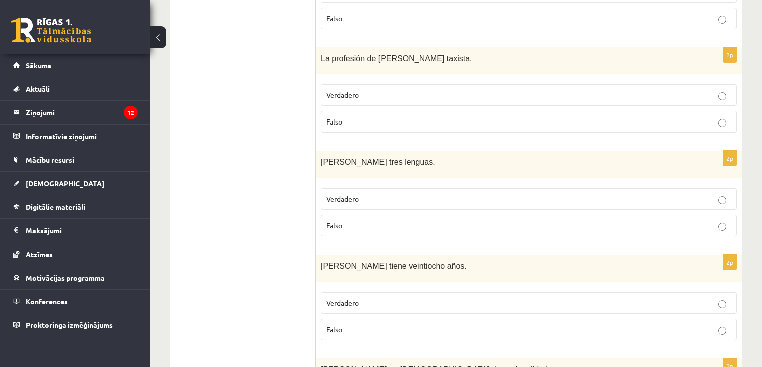
scroll to position [911, 0]
click at [427, 220] on p "Falso" at bounding box center [529, 225] width 405 height 11
click at [379, 324] on p "Falso" at bounding box center [529, 329] width 405 height 11
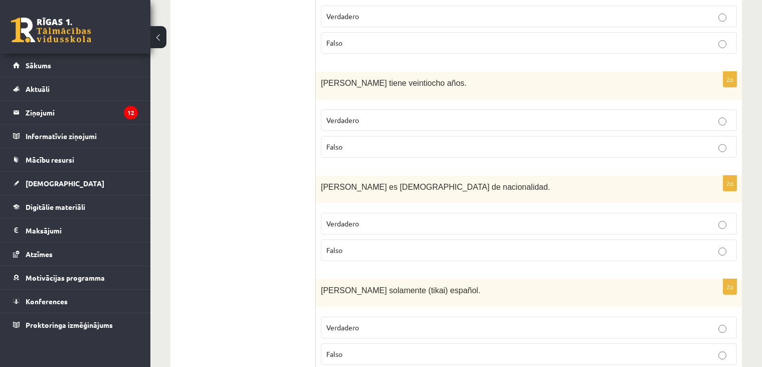
scroll to position [1094, 0]
click at [392, 217] on p "Verdadero" at bounding box center [529, 222] width 405 height 11
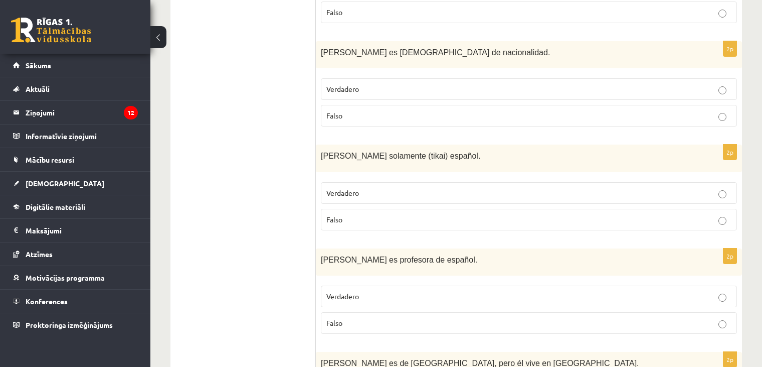
scroll to position [1238, 0]
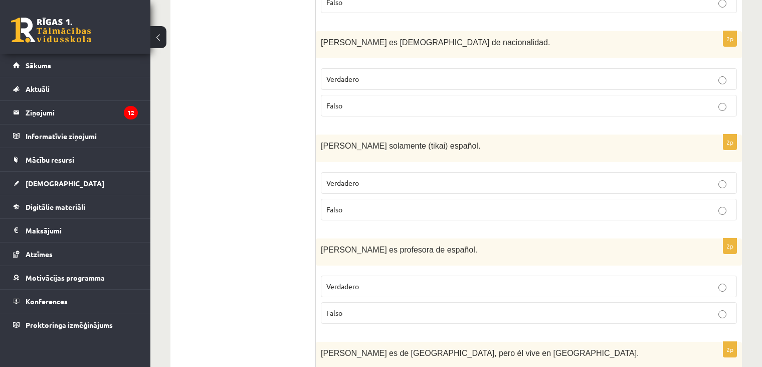
click at [371, 199] on label "Falso" at bounding box center [529, 210] width 416 height 22
click at [343, 281] on p "Verdadero" at bounding box center [529, 286] width 405 height 11
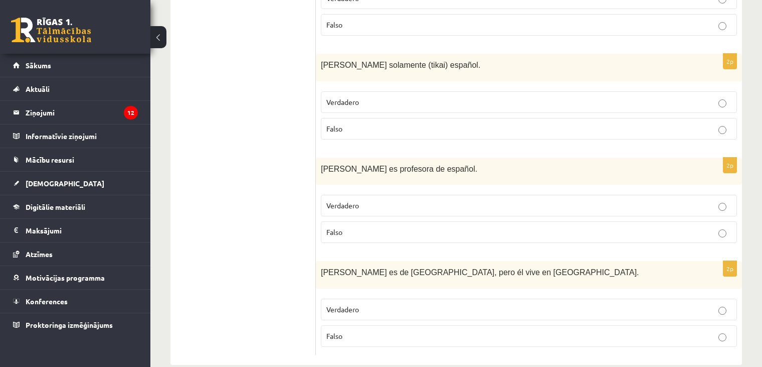
click at [342, 304] on span "Verdadero" at bounding box center [343, 308] width 33 height 9
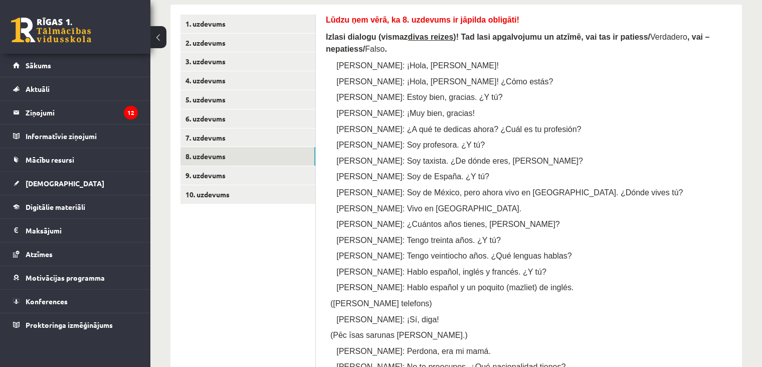
scroll to position [179, 0]
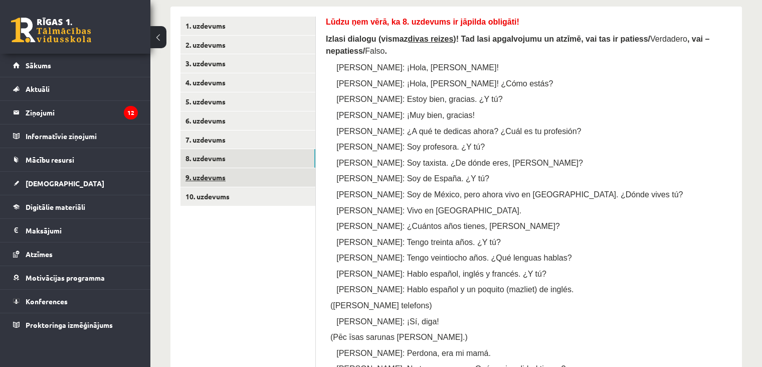
click at [214, 181] on link "9. uzdevums" at bounding box center [248, 177] width 135 height 19
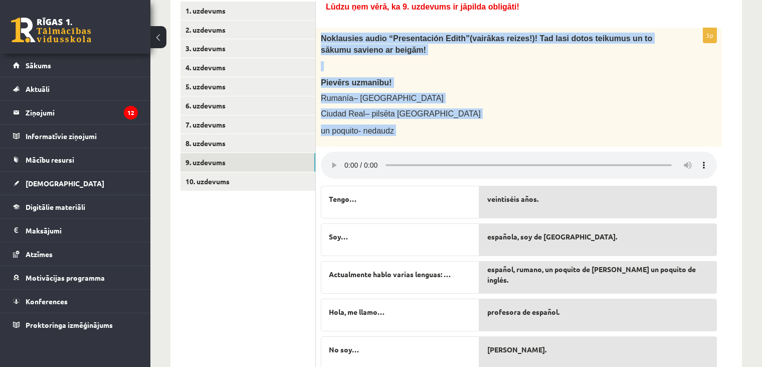
scroll to position [231, 0]
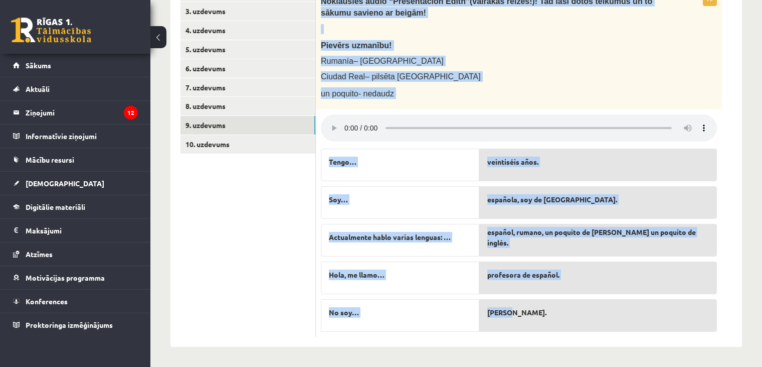
drag, startPoint x: 319, startPoint y: 33, endPoint x: 518, endPoint y: 309, distance: 340.5
click at [518, 309] on div "5p Noklausies audio “Presentaci ón Edith” (vairākas reizes!)! Tad lasi dotos te…" at bounding box center [519, 163] width 406 height 346
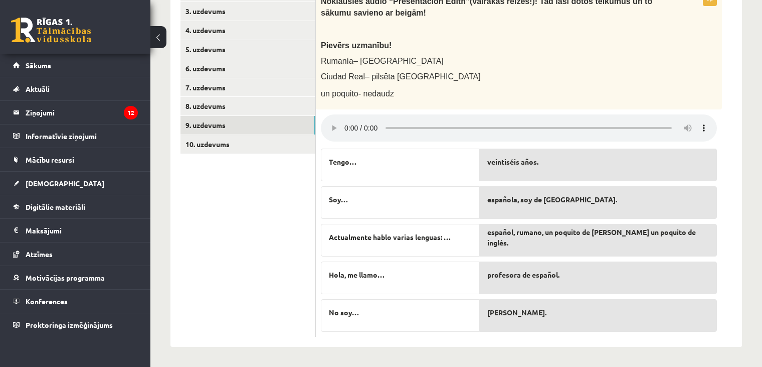
click at [228, 284] on ul "1. uzdevums 2. uzdevums 3. uzdevums 4. uzdevums 5. uzdevums 6. uzdevums 7. uzde…" at bounding box center [248, 150] width 135 height 372
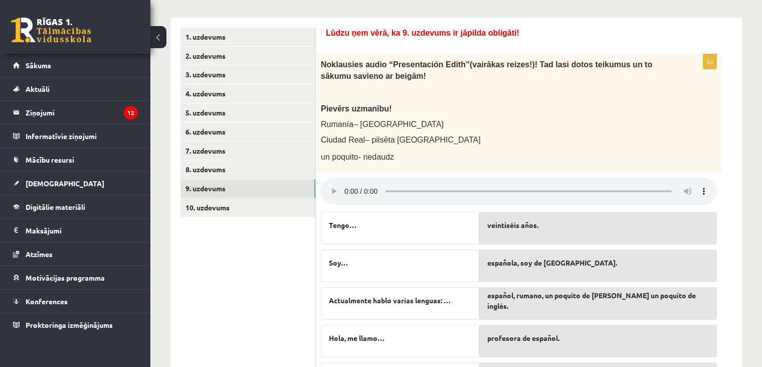
scroll to position [169, 0]
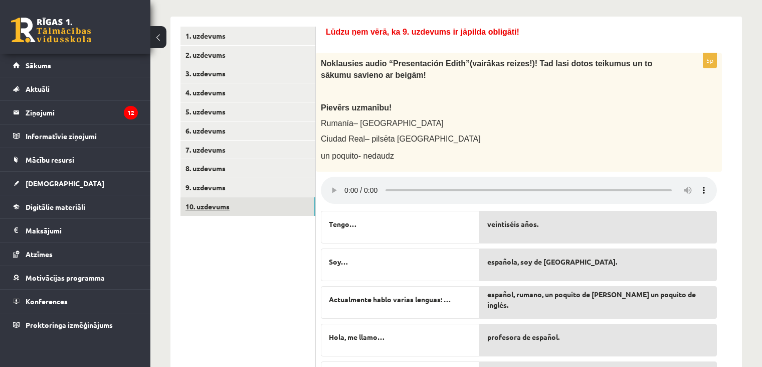
click at [201, 207] on link "10. uzdevums" at bounding box center [248, 206] width 135 height 19
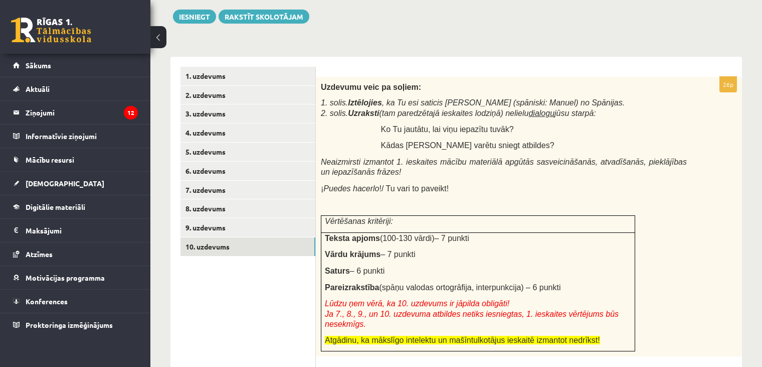
scroll to position [128, 0]
click at [282, 229] on link "9. uzdevums" at bounding box center [248, 227] width 135 height 19
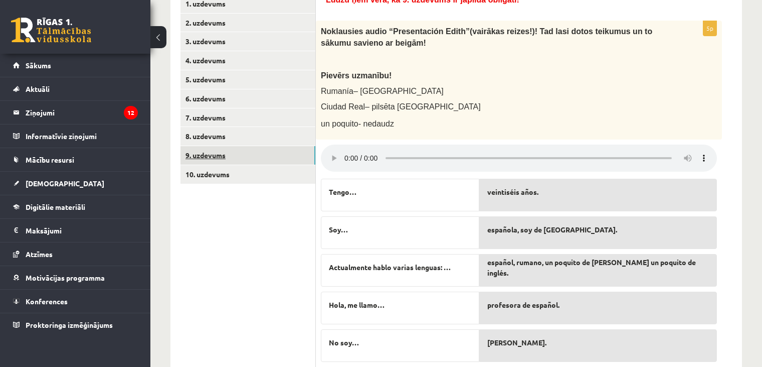
scroll to position [206, 0]
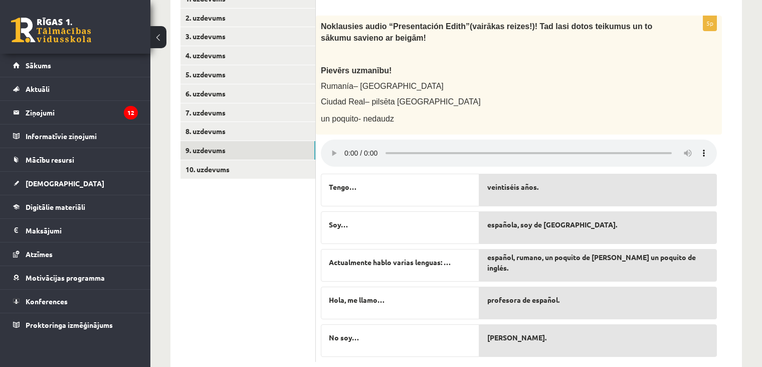
click at [623, 82] on p "Rumanía – Rumānija" at bounding box center [494, 86] width 346 height 11
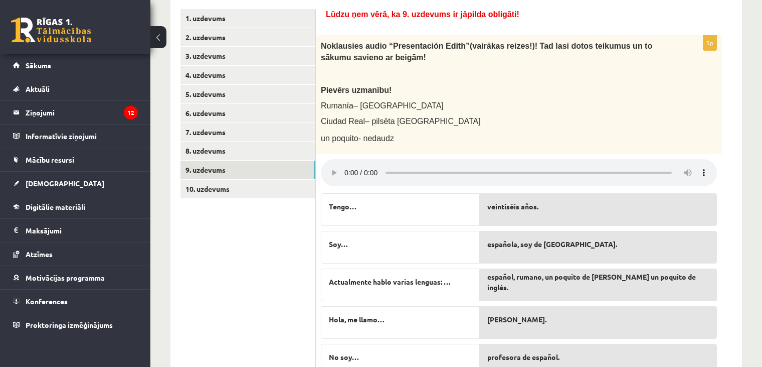
scroll to position [184, 0]
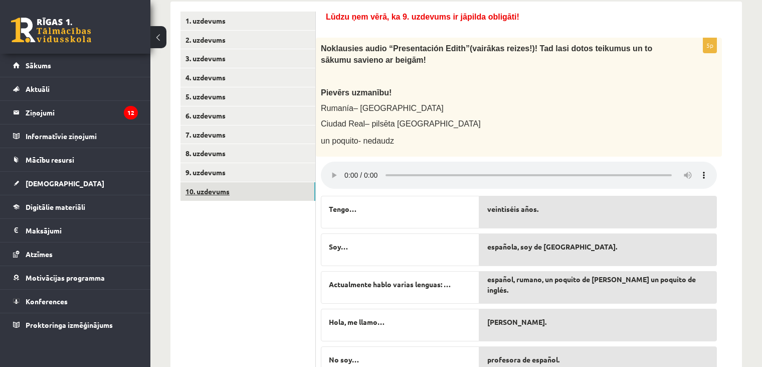
click at [207, 193] on link "10. uzdevums" at bounding box center [248, 191] width 135 height 19
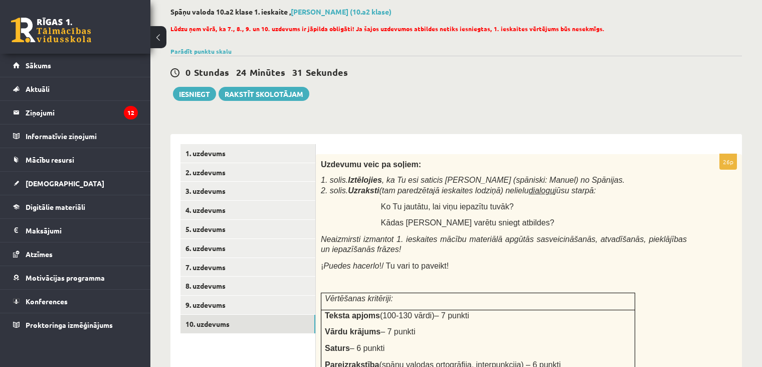
scroll to position [50, 0]
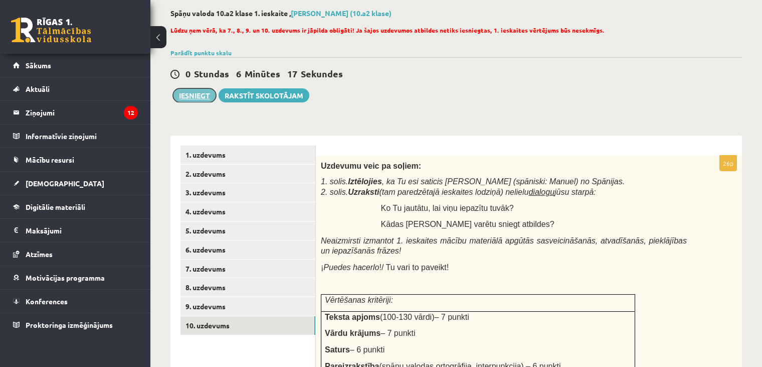
click at [200, 90] on button "Iesniegt" at bounding box center [194, 95] width 43 height 14
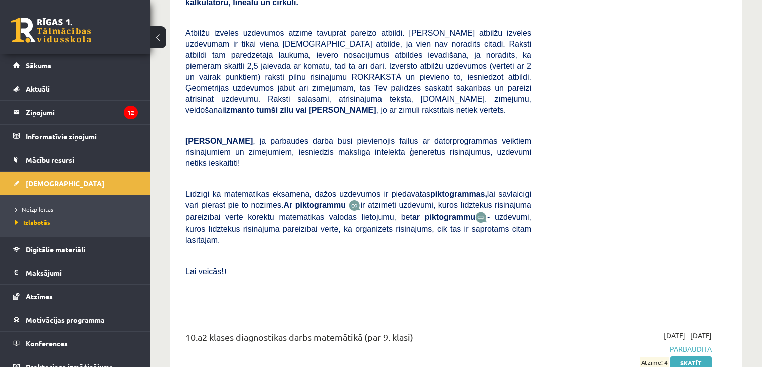
scroll to position [1901, 0]
